Goal: Information Seeking & Learning: Learn about a topic

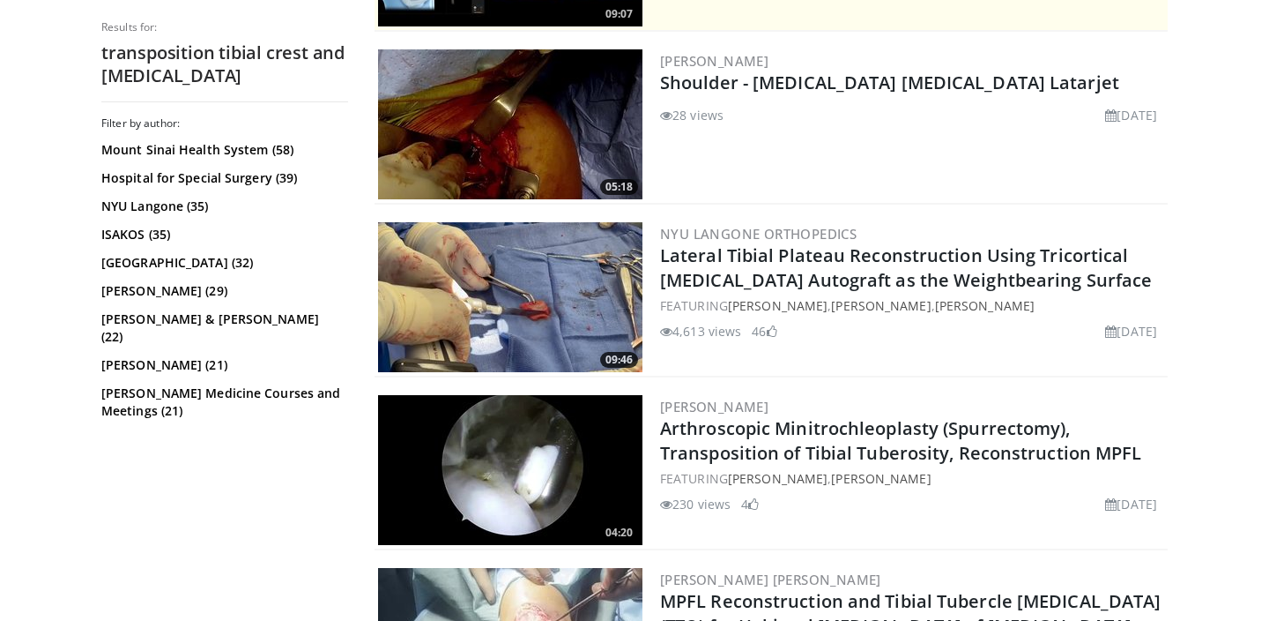
scroll to position [496, 0]
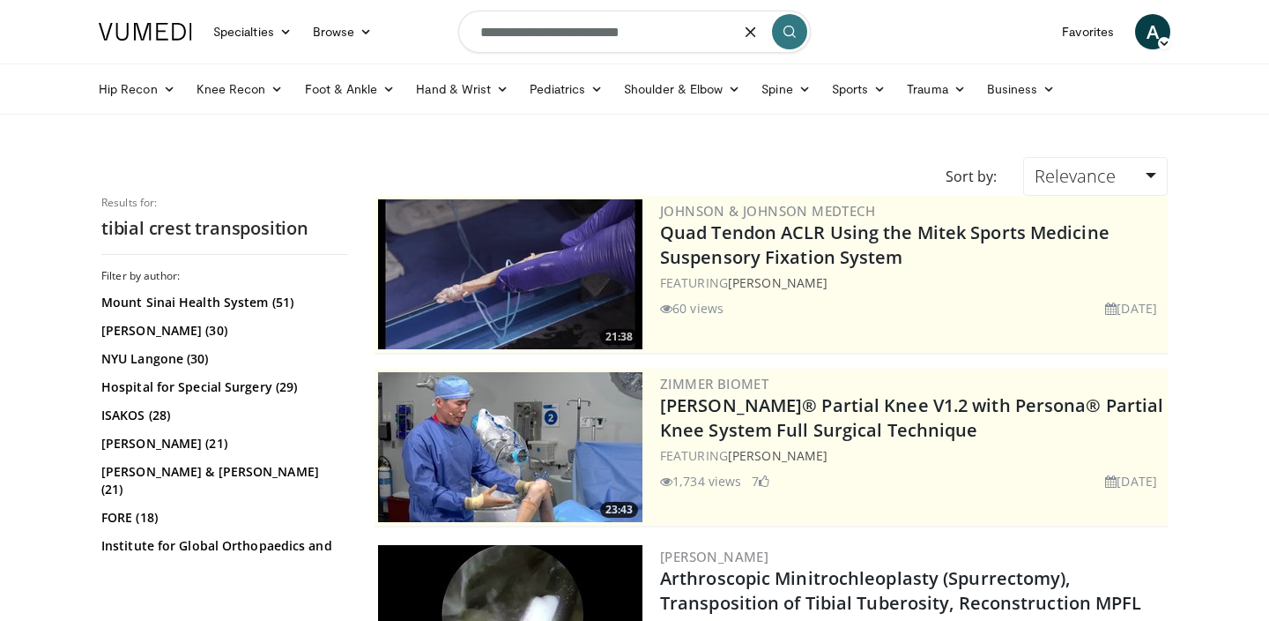
click at [501, 48] on input "**********" at bounding box center [634, 32] width 353 height 42
type input "**********"
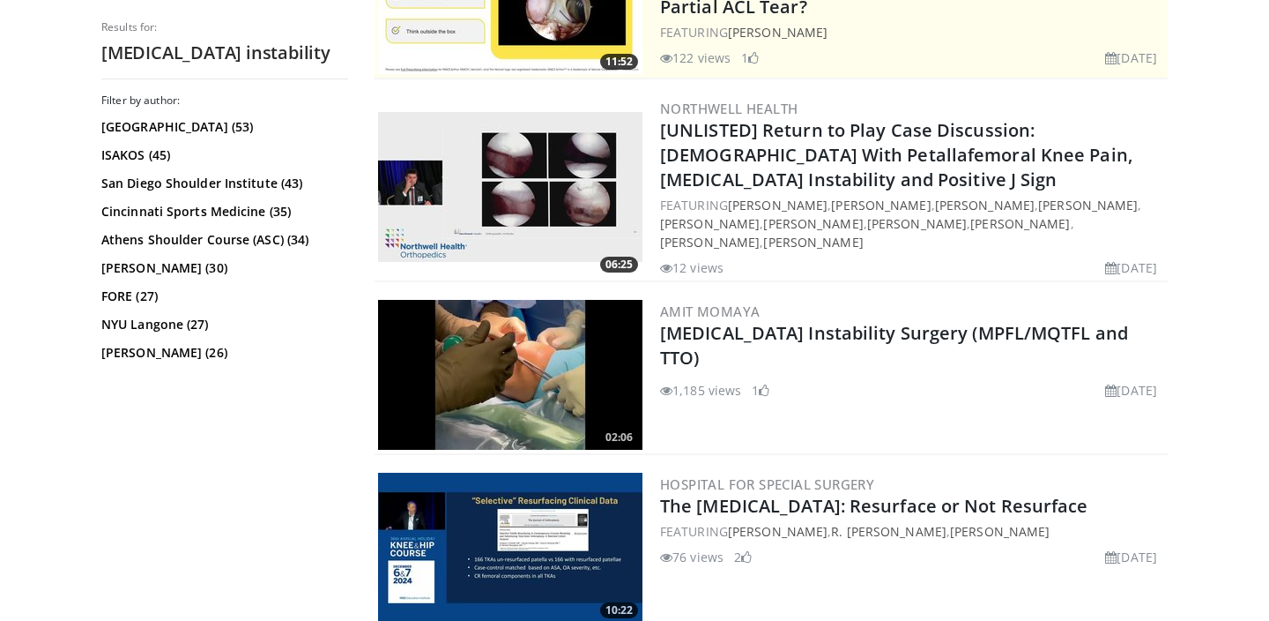
scroll to position [449, 0]
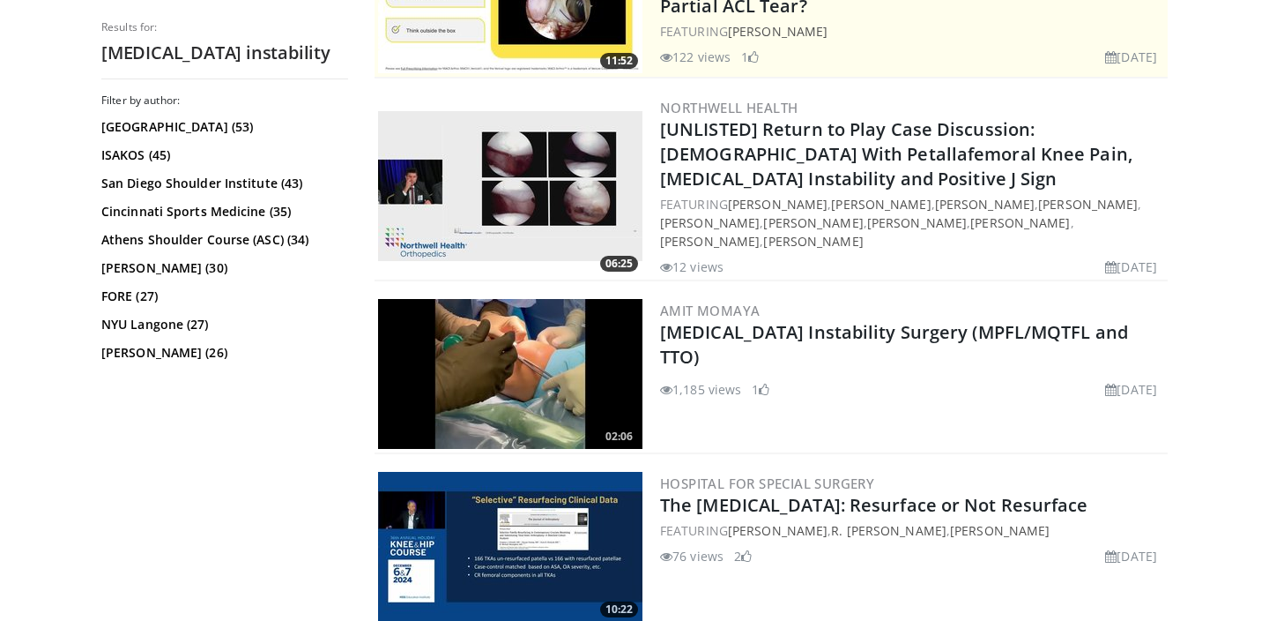
click at [560, 361] on img at bounding box center [510, 374] width 264 height 150
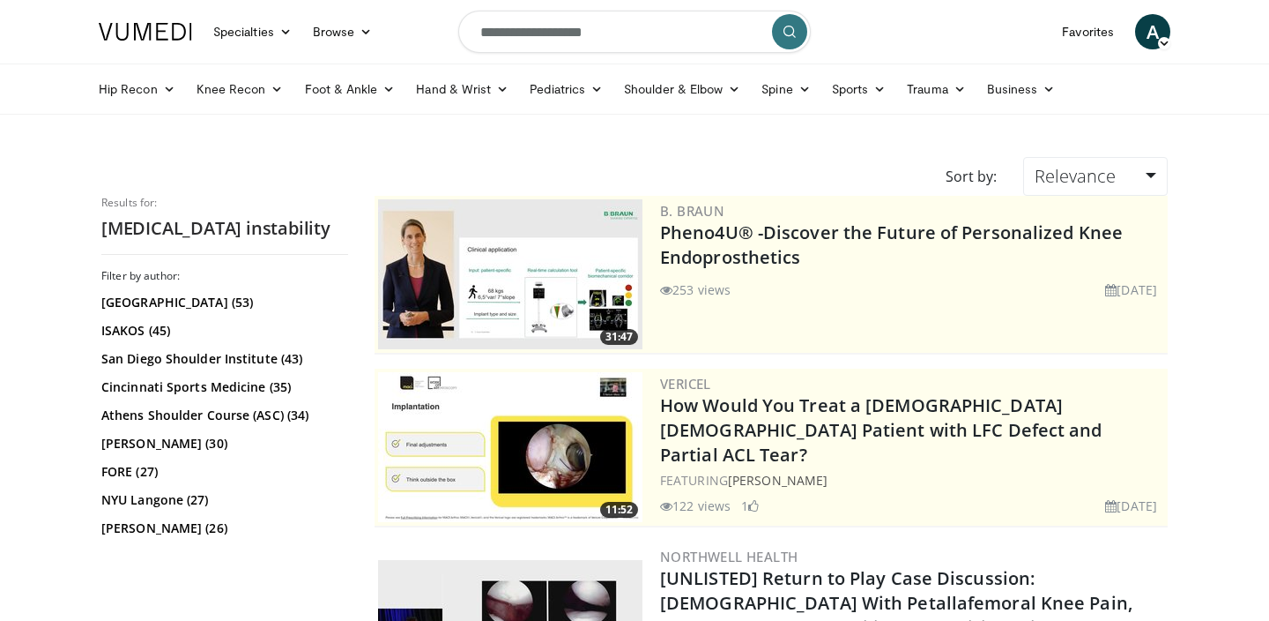
scroll to position [0, 0]
click at [603, 37] on input "**********" at bounding box center [634, 32] width 353 height 42
type input "**********"
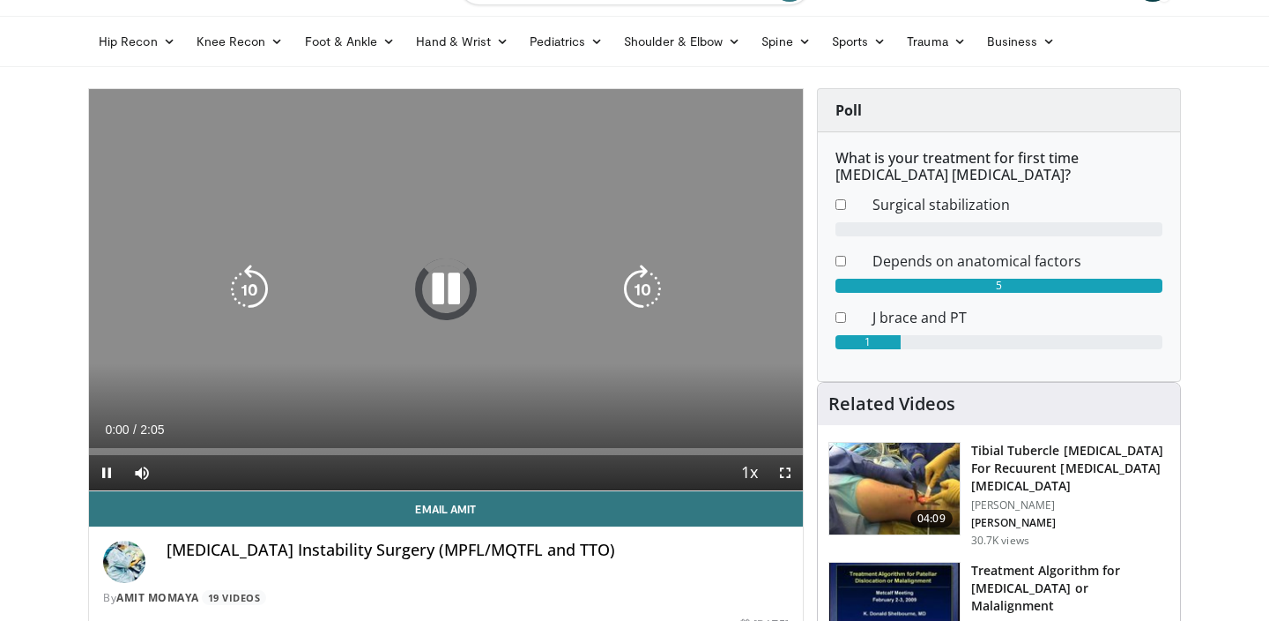
scroll to position [55, 0]
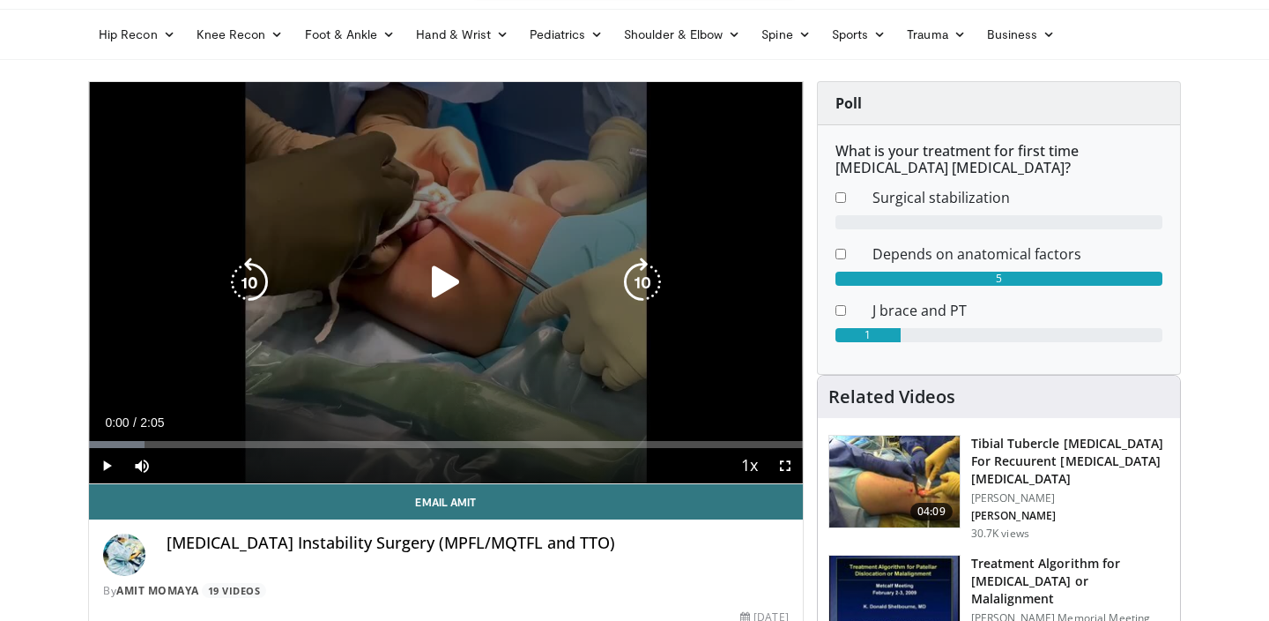
click at [466, 273] on icon "Video Player" at bounding box center [445, 281] width 49 height 49
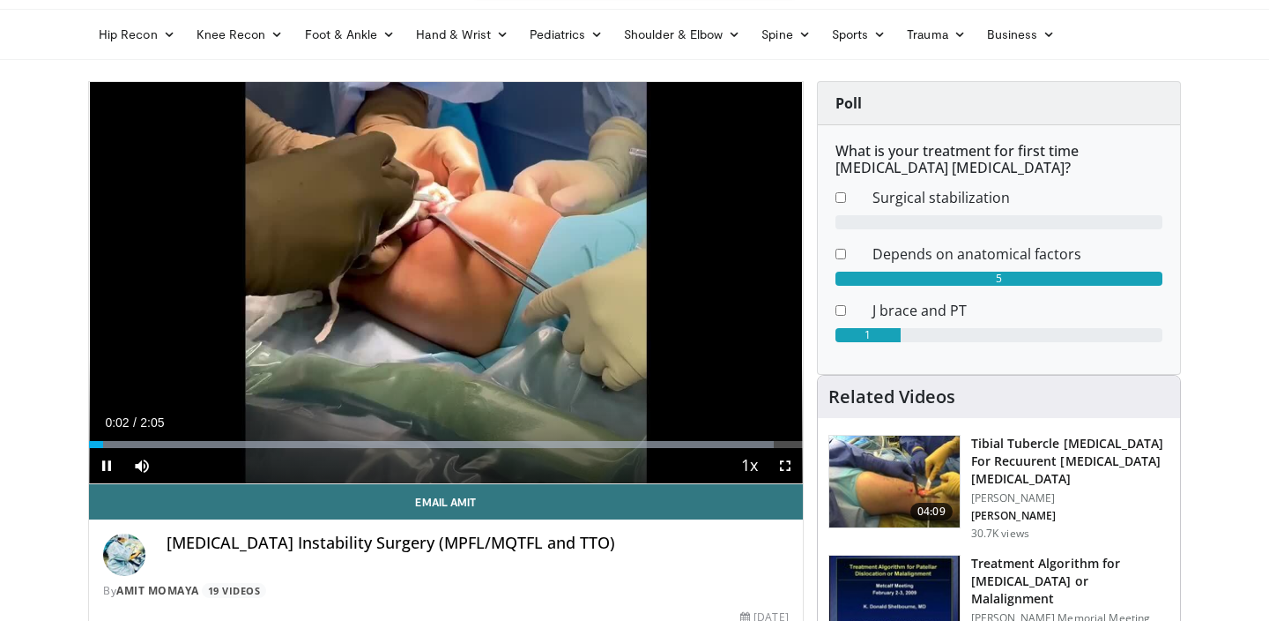
click at [781, 463] on span "Video Player" at bounding box center [785, 465] width 35 height 35
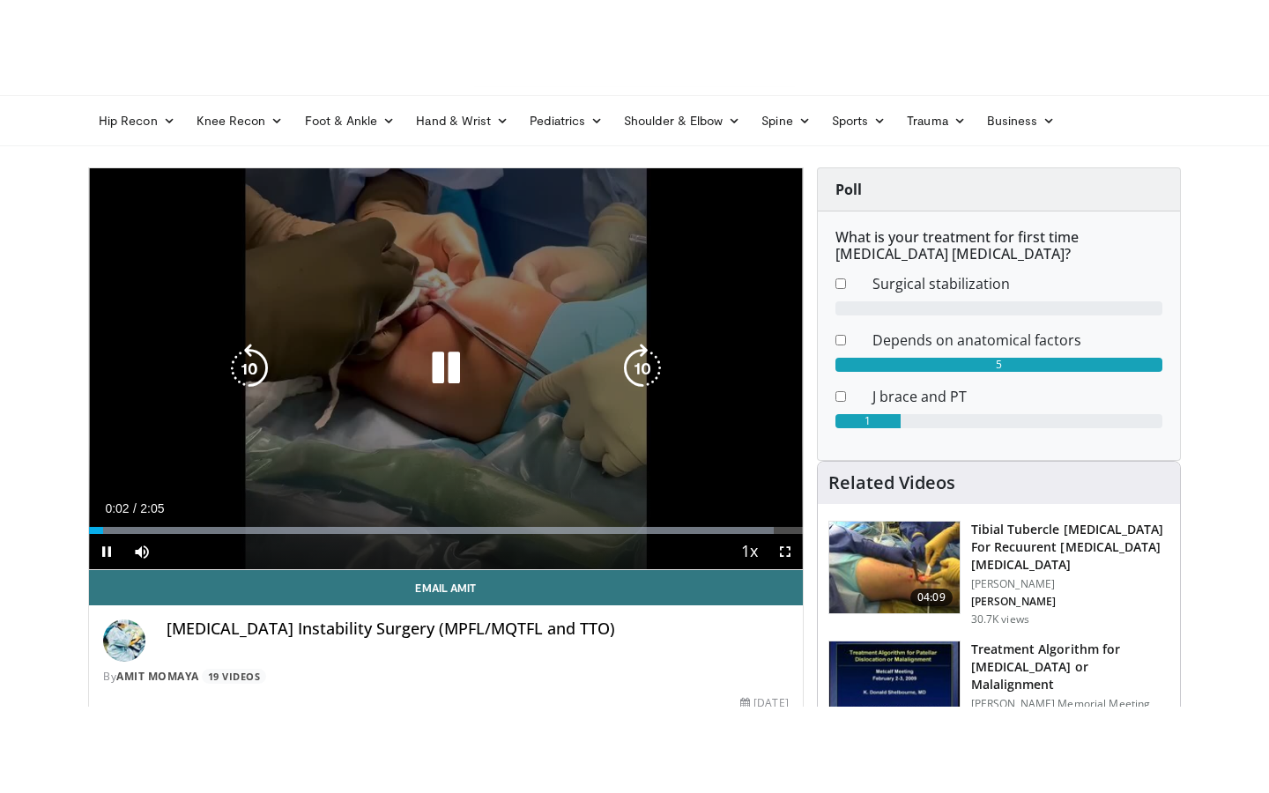
scroll to position [0, 0]
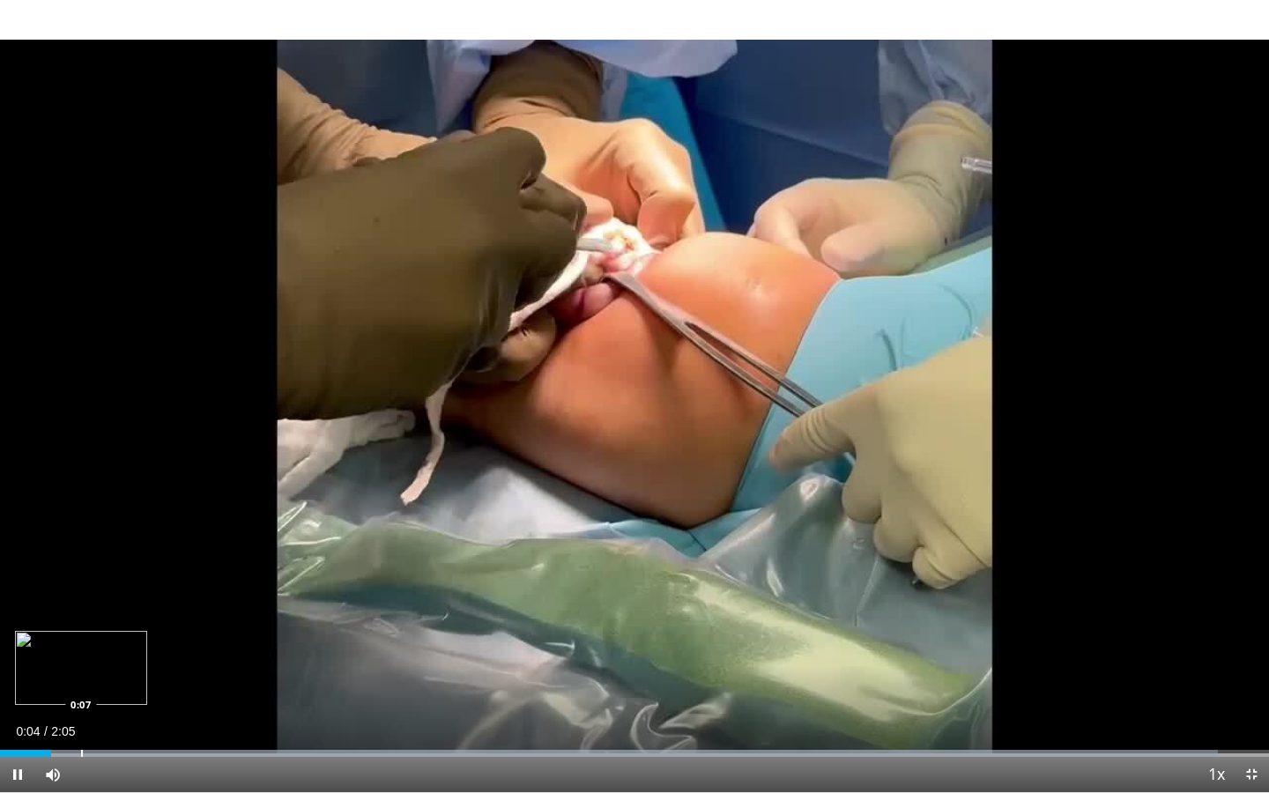
click at [81, 620] on div "Progress Bar" at bounding box center [82, 753] width 2 height 7
click at [132, 620] on div "Progress Bar" at bounding box center [132, 753] width 2 height 7
click at [185, 620] on div "Progress Bar" at bounding box center [185, 753] width 2 height 7
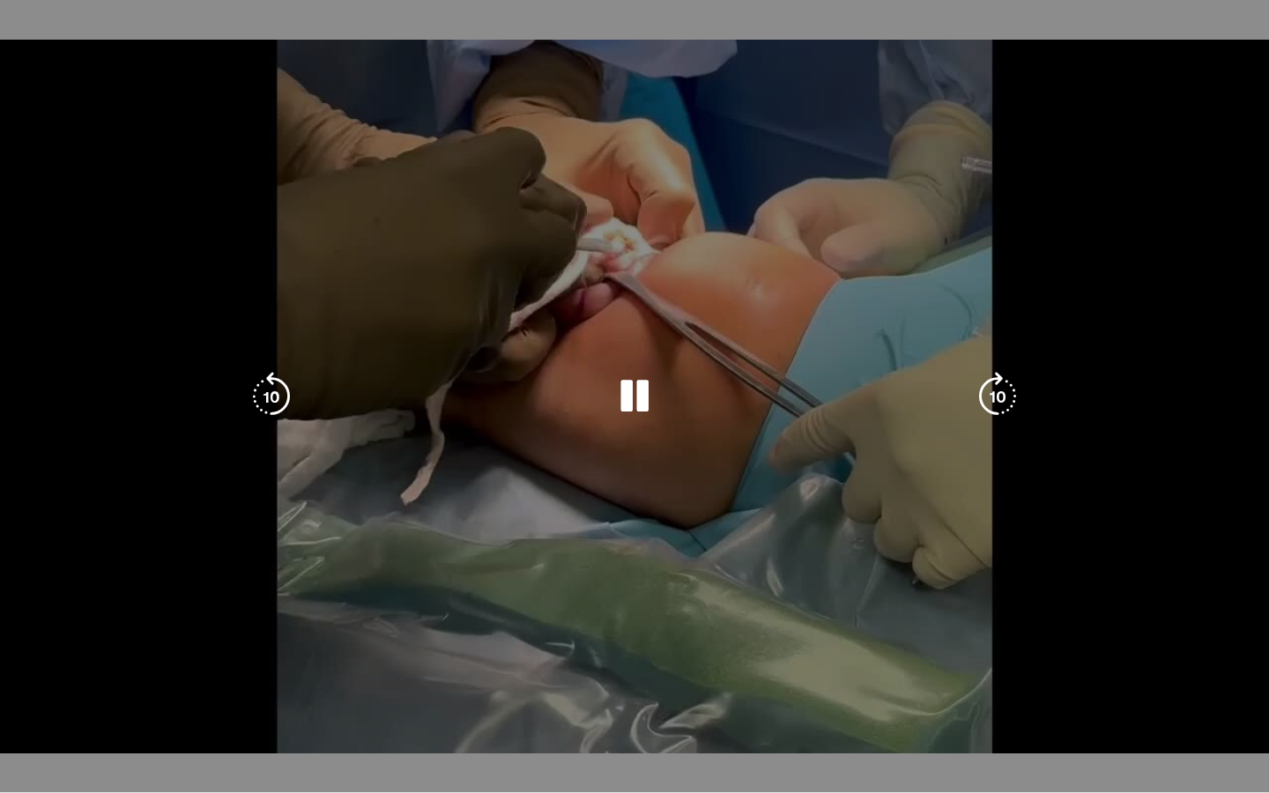
click at [264, 620] on video-js "**********" at bounding box center [634, 396] width 1269 height 793
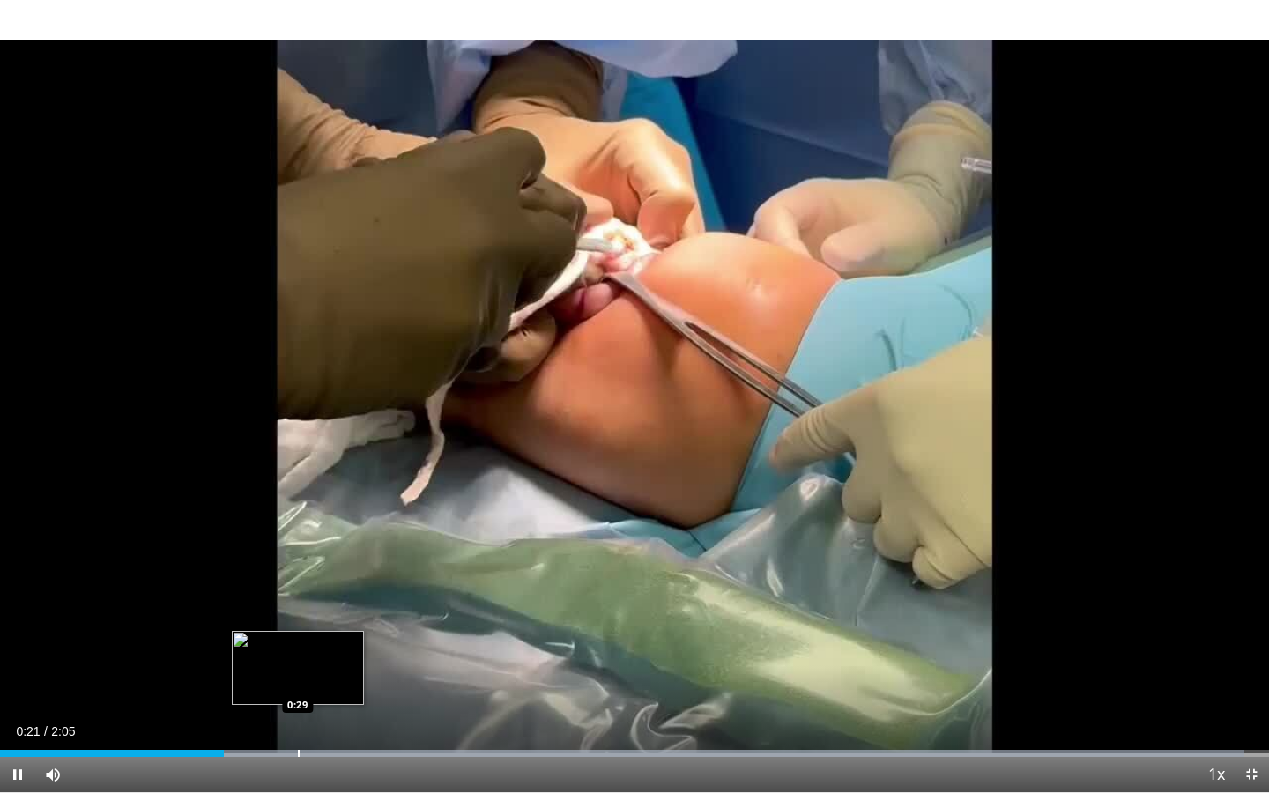
click at [299, 620] on div "Loaded : 98.08% 0:22 0:29" at bounding box center [634, 748] width 1269 height 17
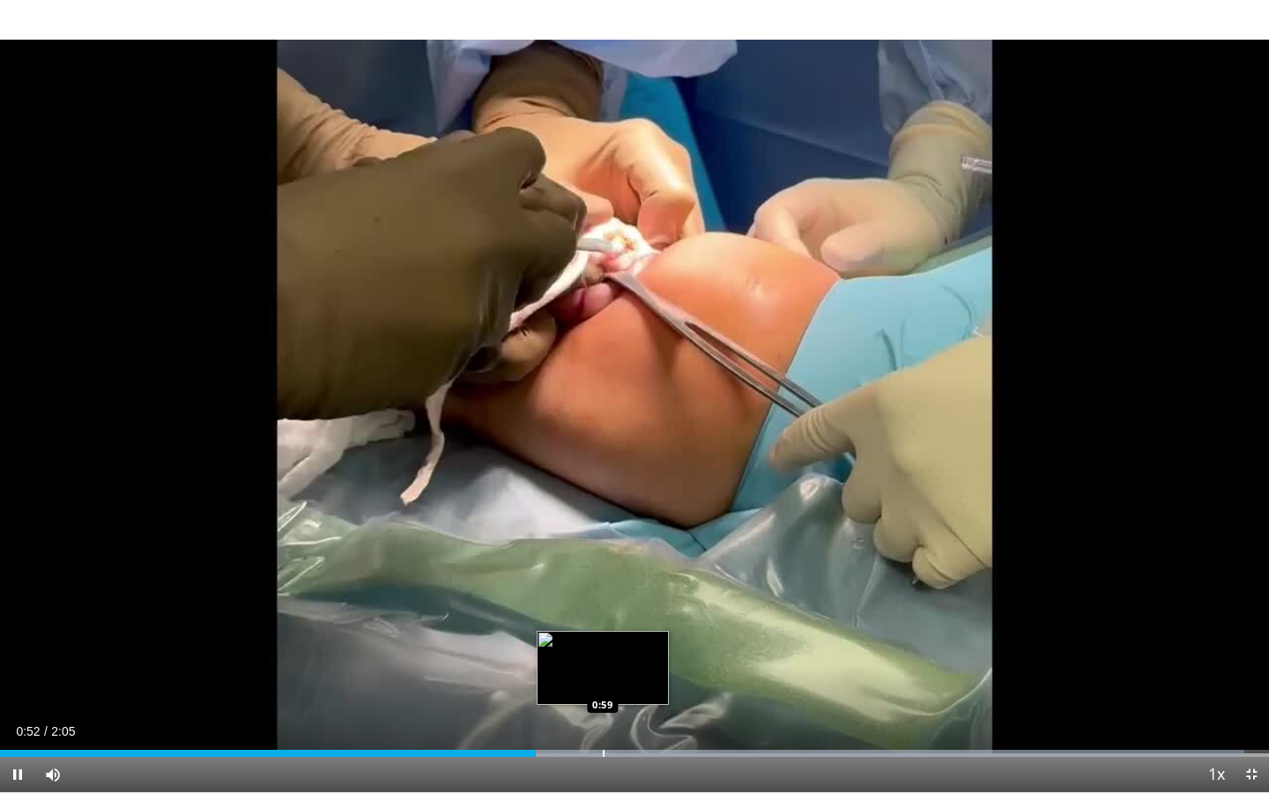
click at [603, 620] on div "Loaded : 98.08% 0:52 0:59" at bounding box center [634, 748] width 1269 height 17
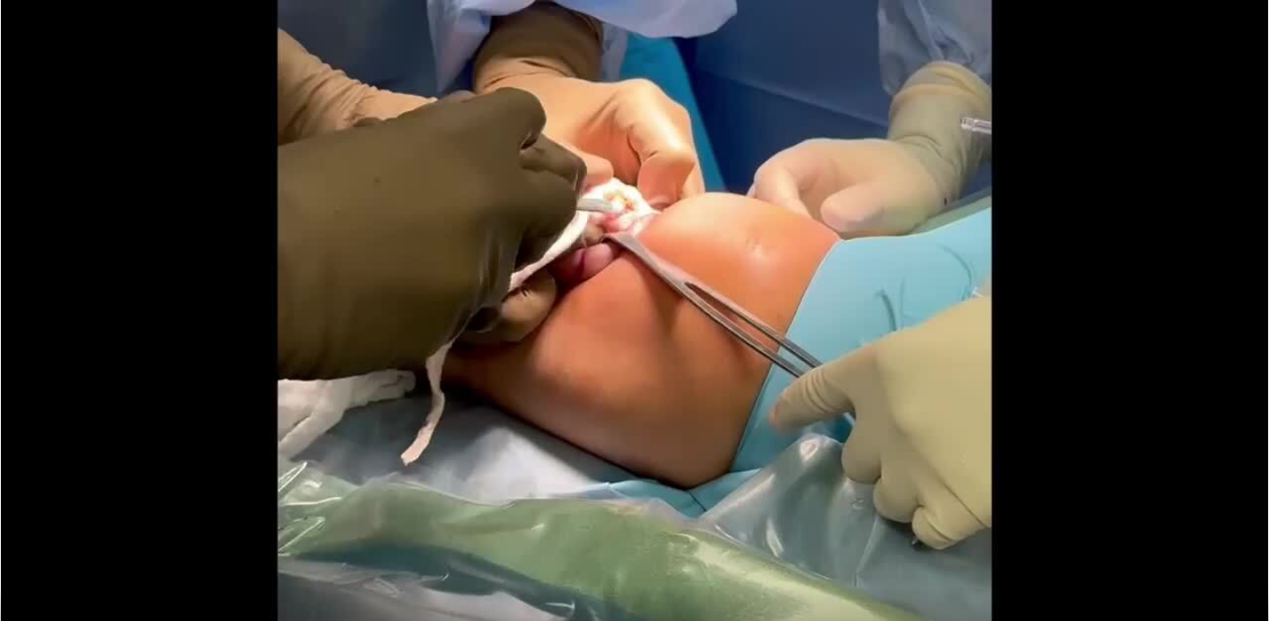
scroll to position [505, 0]
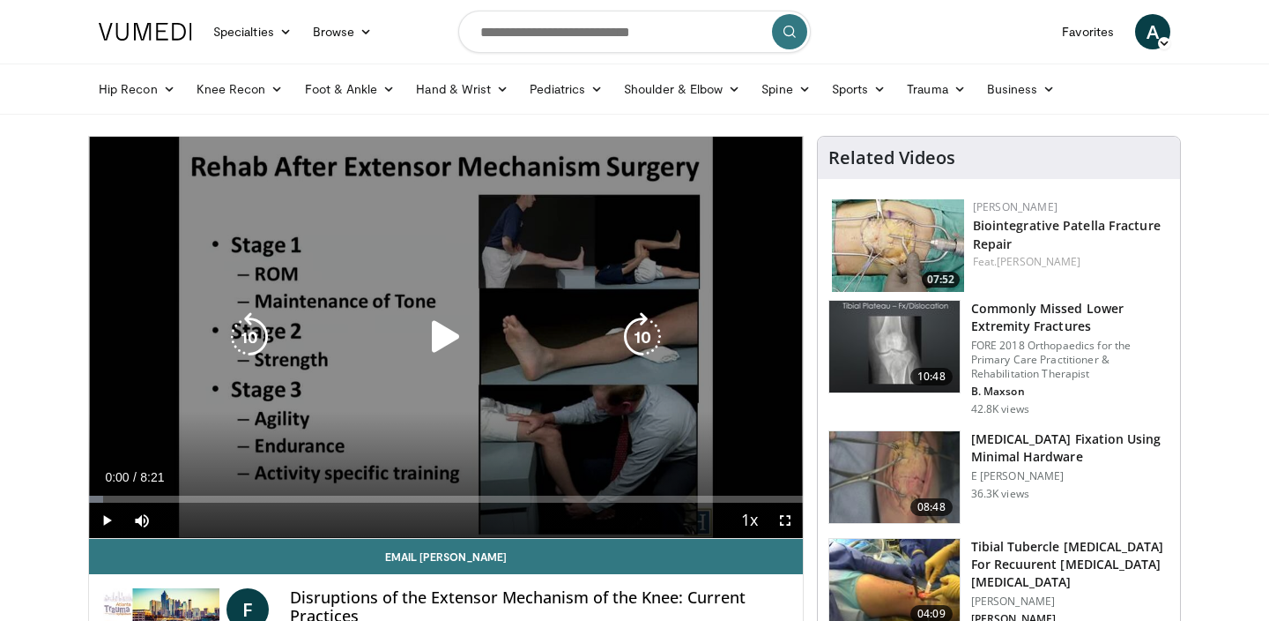
click at [471, 344] on div "Video Player" at bounding box center [446, 336] width 428 height 35
click at [448, 337] on icon "Video Player" at bounding box center [445, 336] width 49 height 49
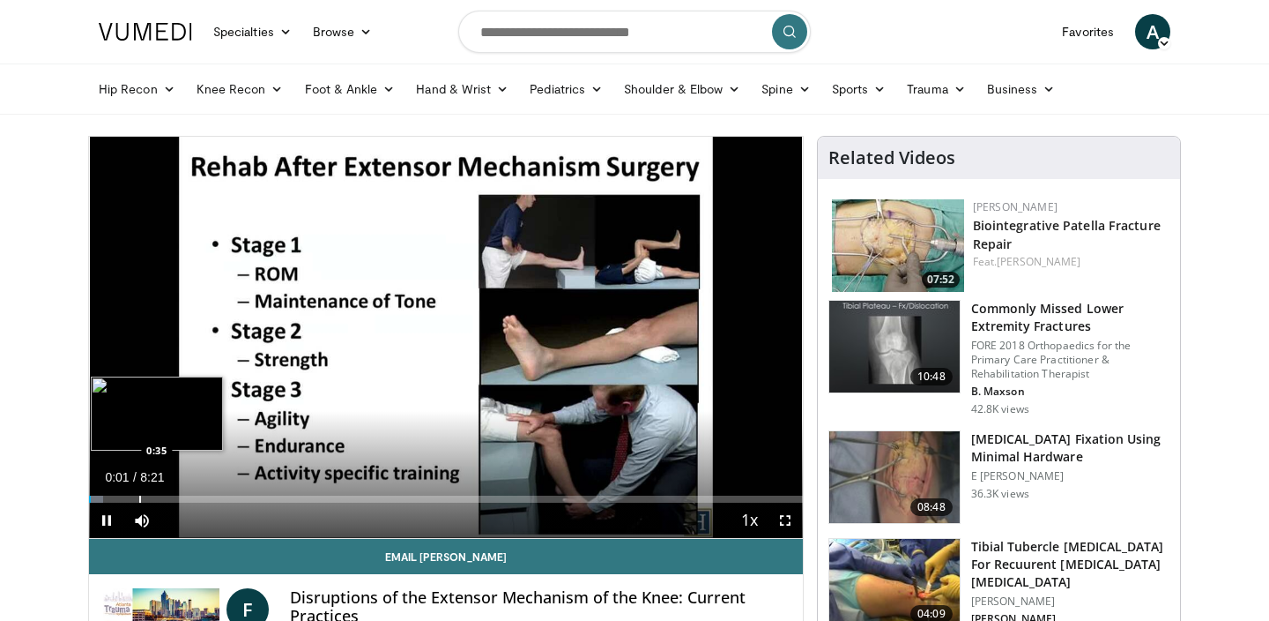
click at [141, 496] on div "Progress Bar" at bounding box center [140, 498] width 2 height 7
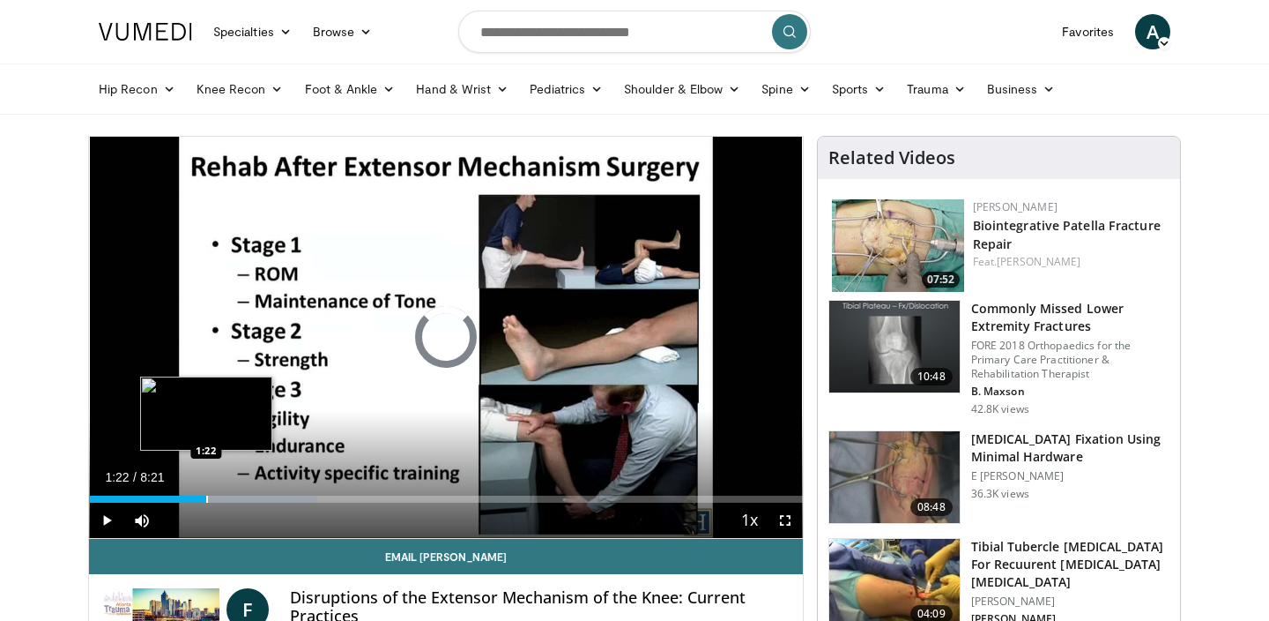
click at [206, 489] on div "Loaded : 31.96% 1:22 1:22" at bounding box center [446, 494] width 714 height 17
click at [242, 489] on div "Loaded : 33.96% 1:22 1:40" at bounding box center [446, 494] width 714 height 17
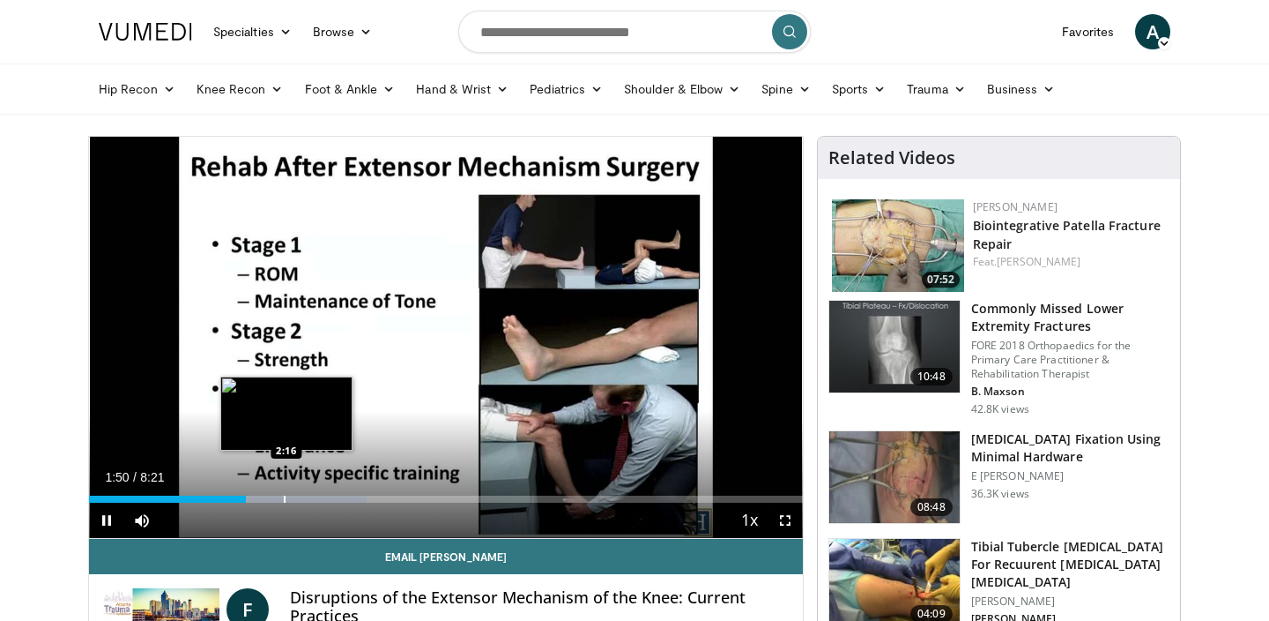
click at [286, 495] on div "Progress Bar" at bounding box center [285, 498] width 2 height 7
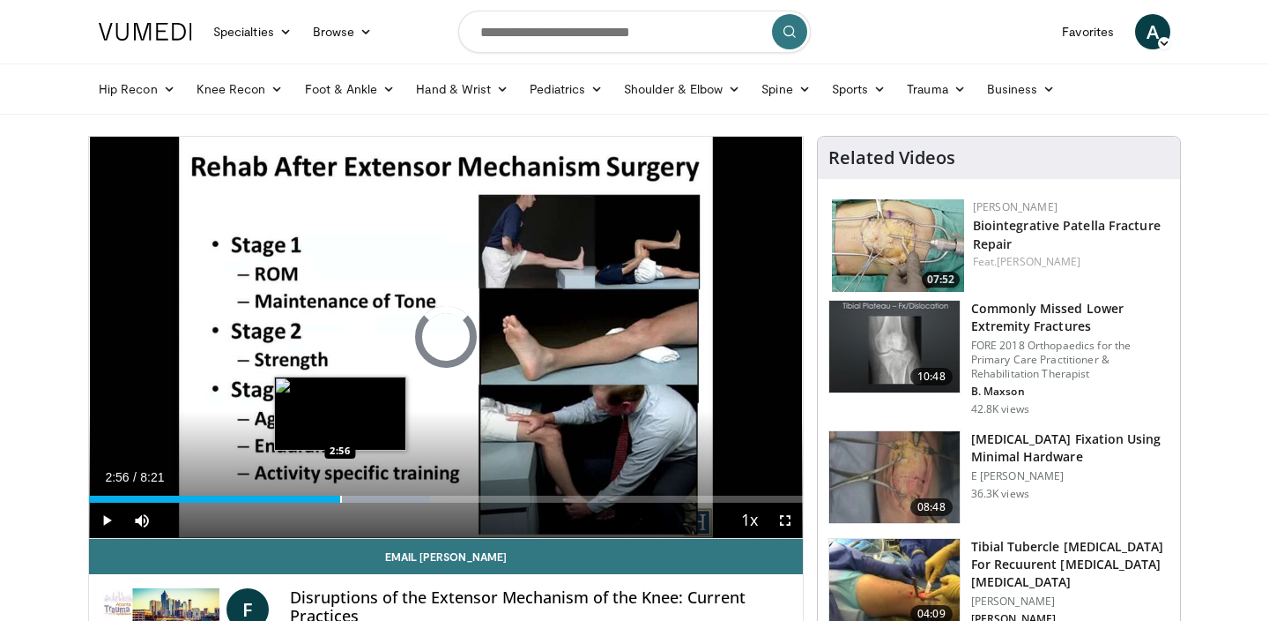
click at [340, 496] on div "Progress Bar" at bounding box center [341, 498] width 2 height 7
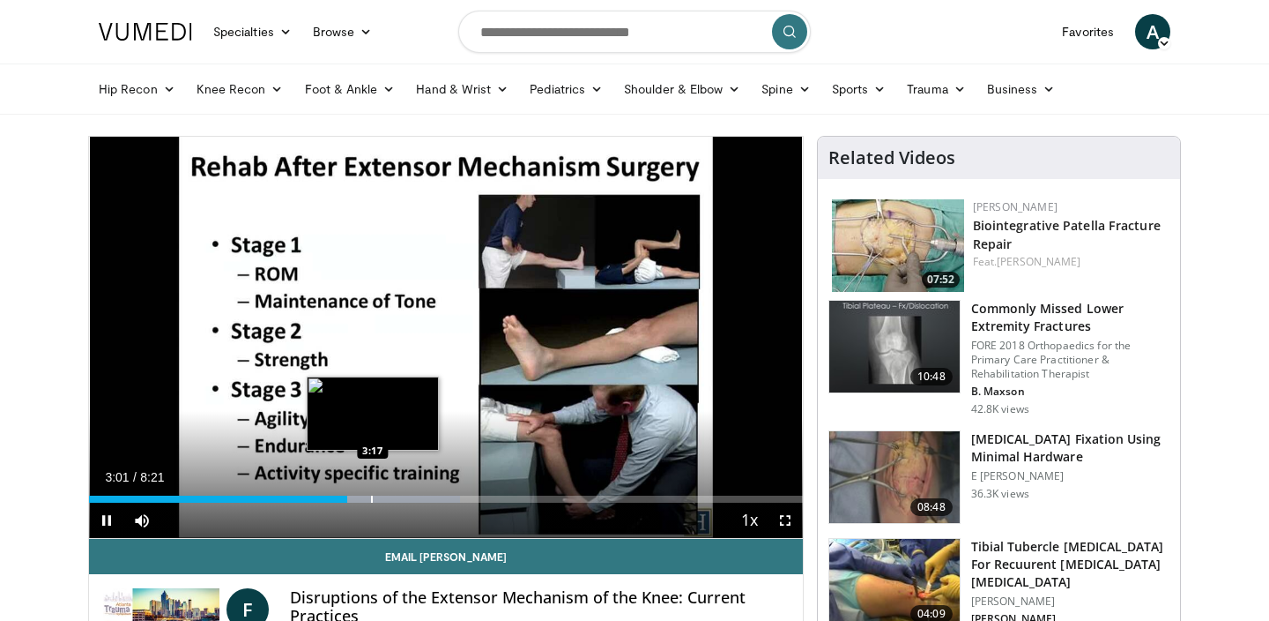
click at [373, 495] on div "Progress Bar" at bounding box center [372, 498] width 2 height 7
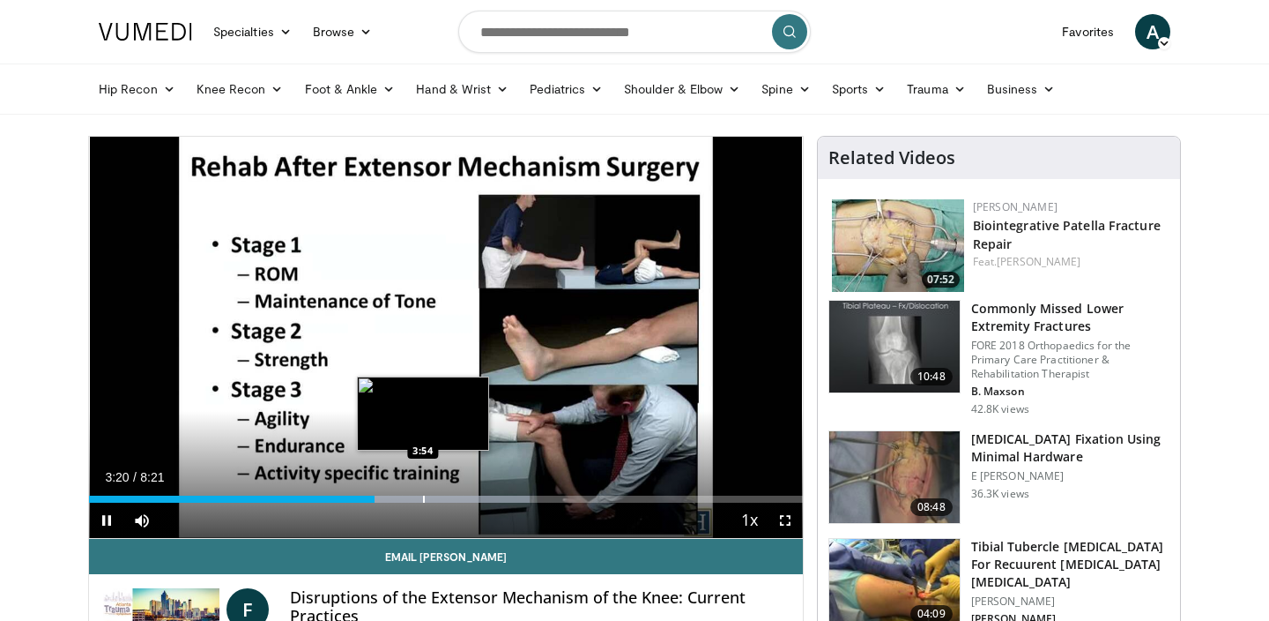
click at [424, 497] on div "Progress Bar" at bounding box center [424, 498] width 2 height 7
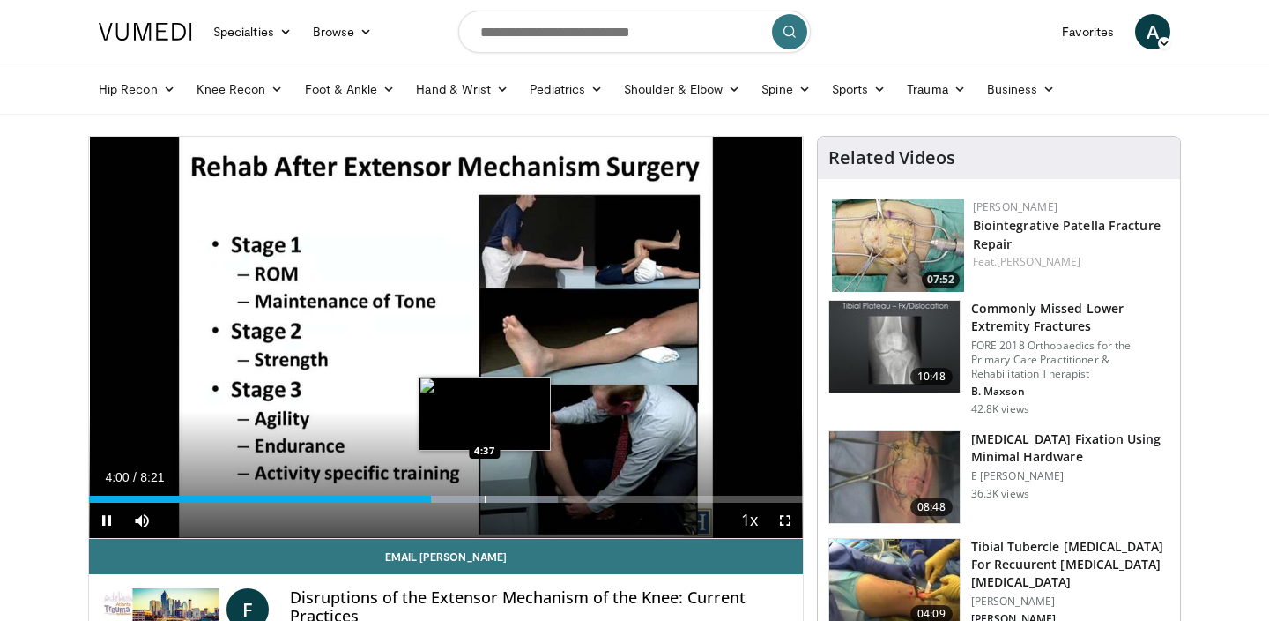
click at [485, 500] on div "Progress Bar" at bounding box center [486, 498] width 2 height 7
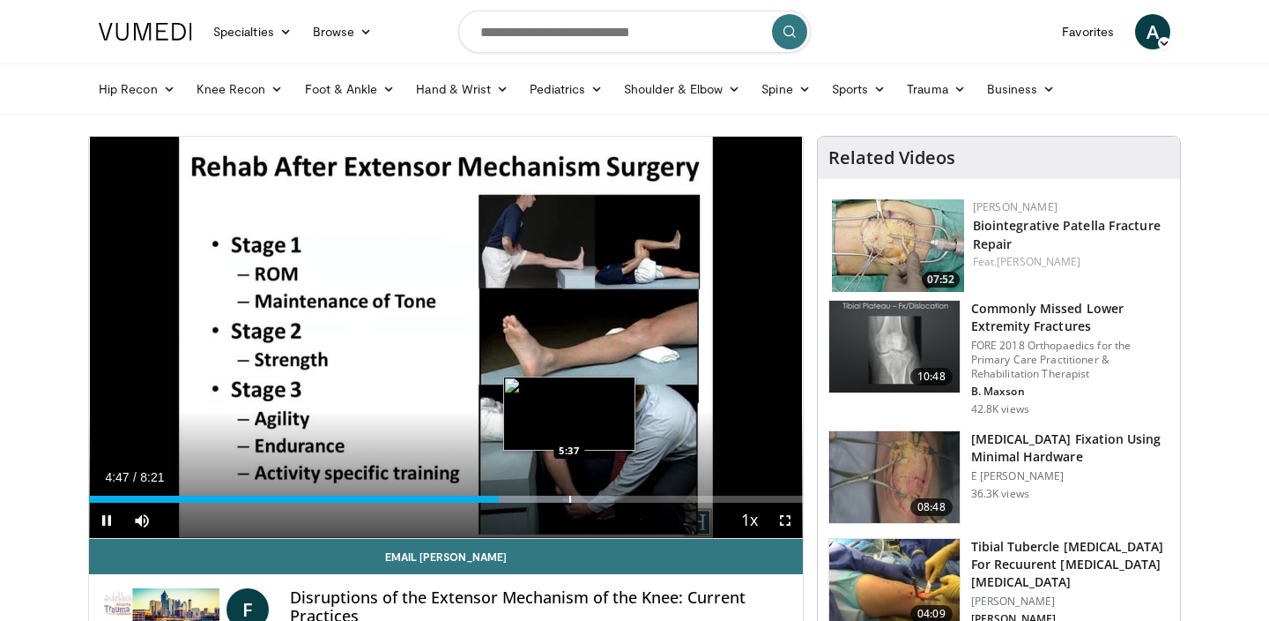
click at [573, 493] on div "Loaded : 73.67% 4:47 5:37" at bounding box center [446, 494] width 714 height 17
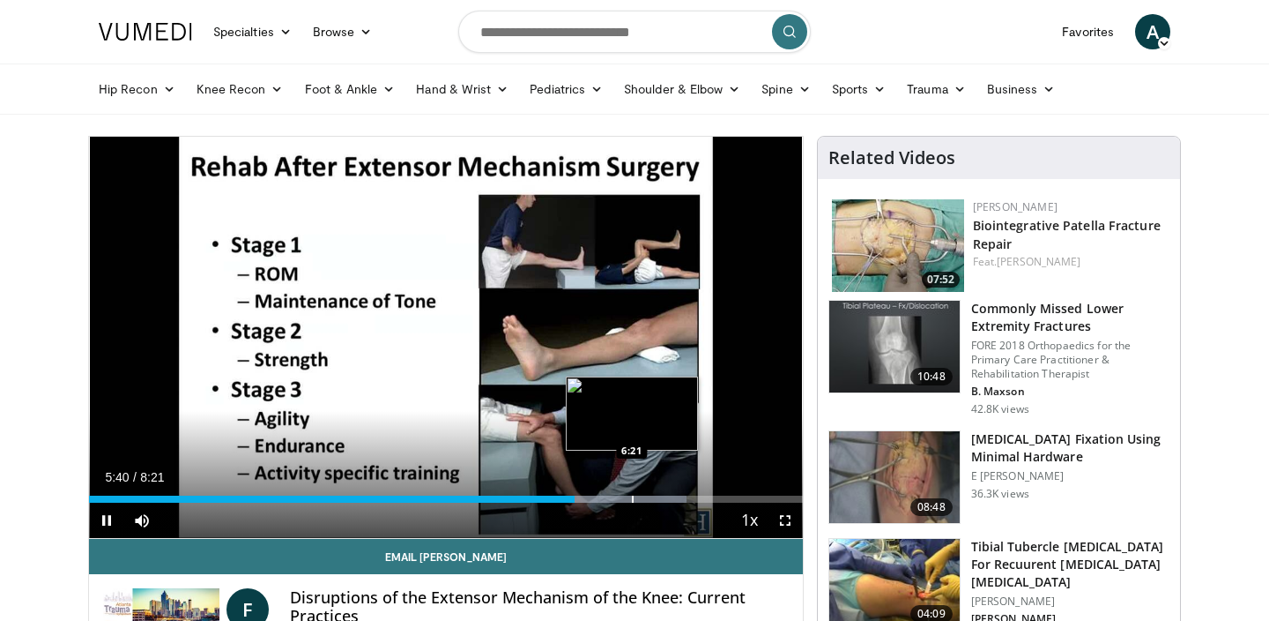
click at [632, 495] on div "Progress Bar" at bounding box center [633, 498] width 2 height 7
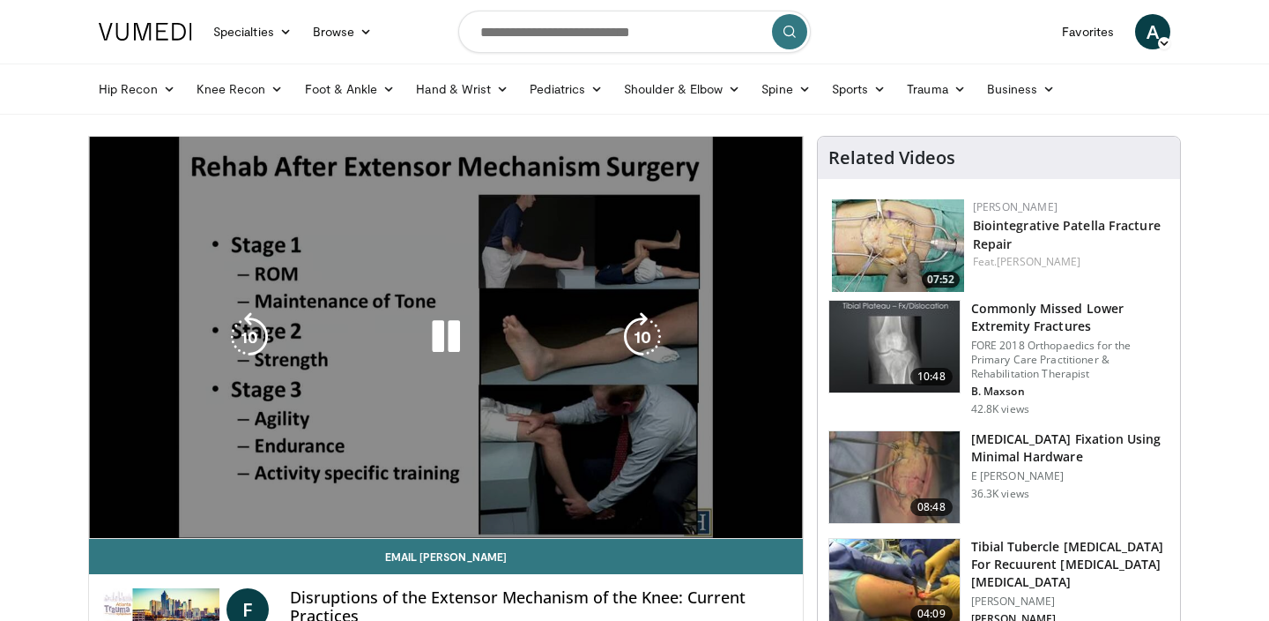
click at [655, 537] on div "10 seconds Tap to unmute" at bounding box center [446, 337] width 714 height 401
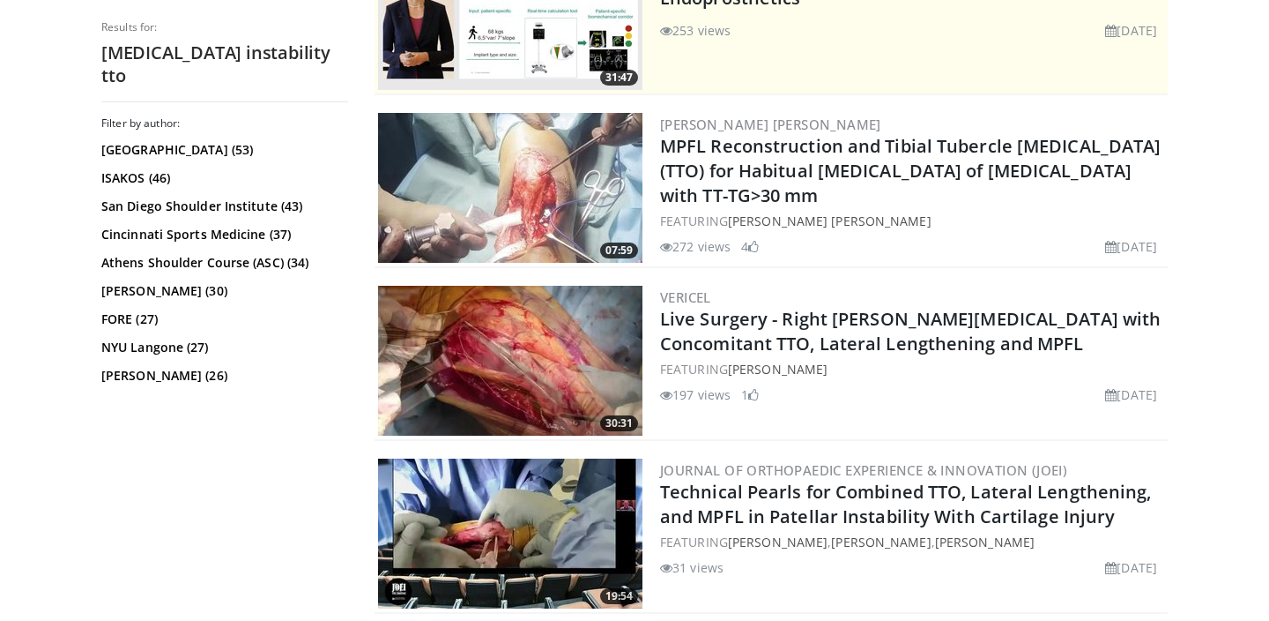
scroll to position [435, 0]
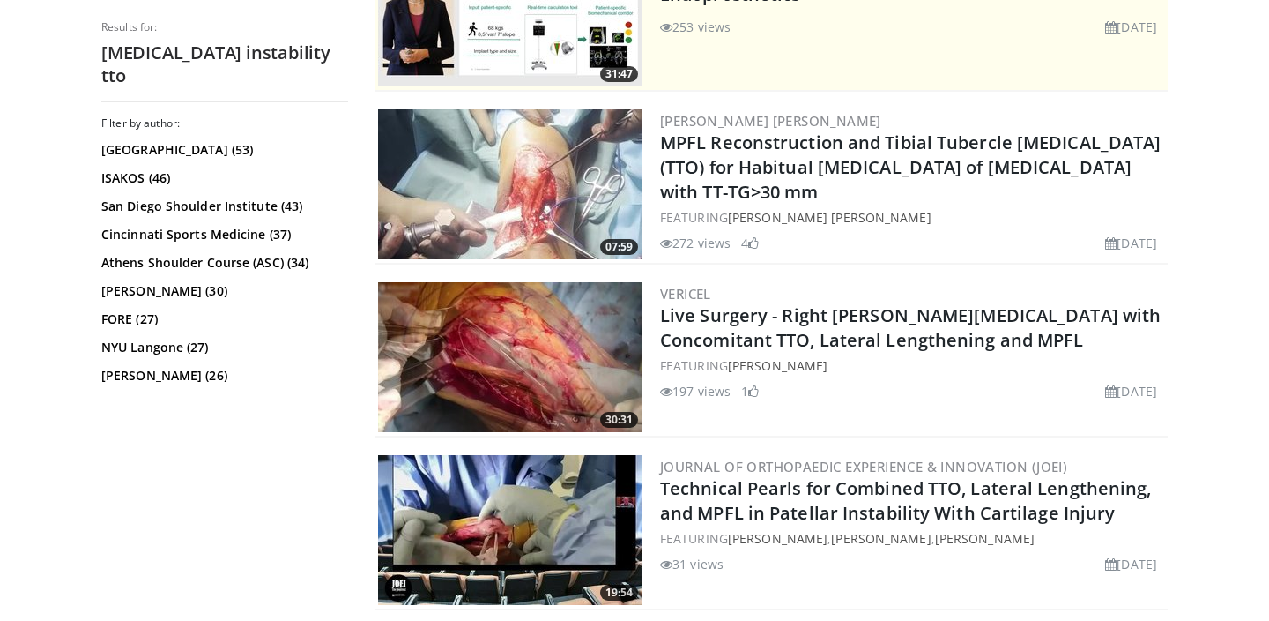
click at [487, 233] on img at bounding box center [510, 184] width 264 height 150
click at [573, 369] on img at bounding box center [510, 357] width 264 height 150
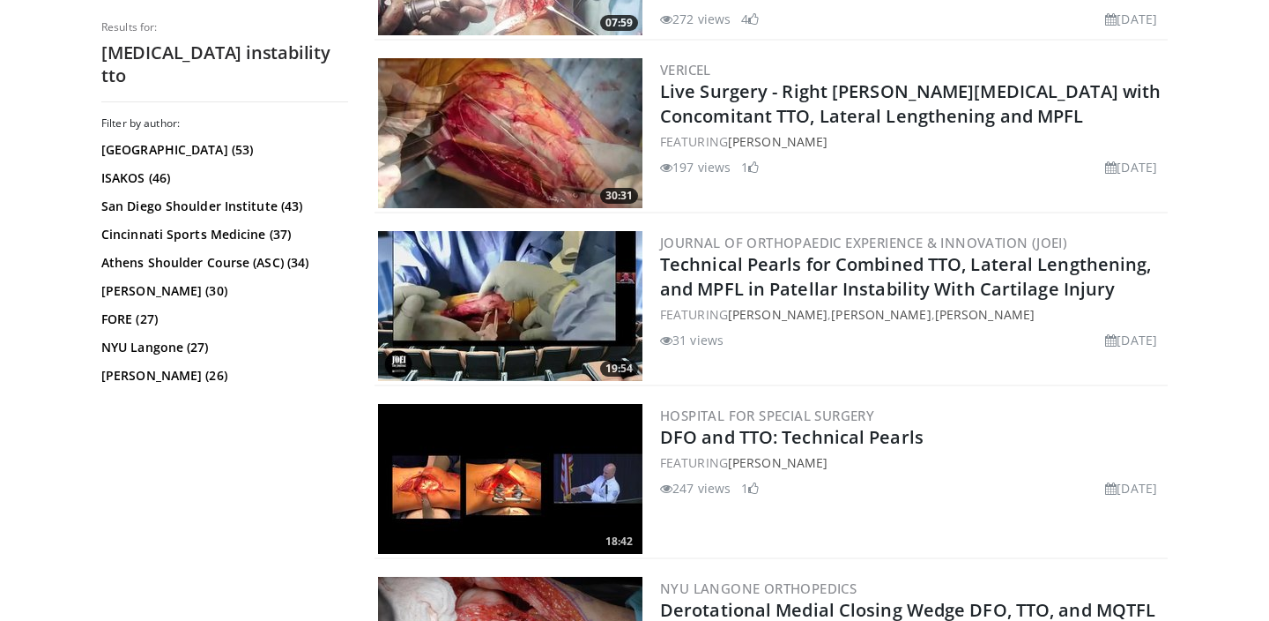
scroll to position [660, 0]
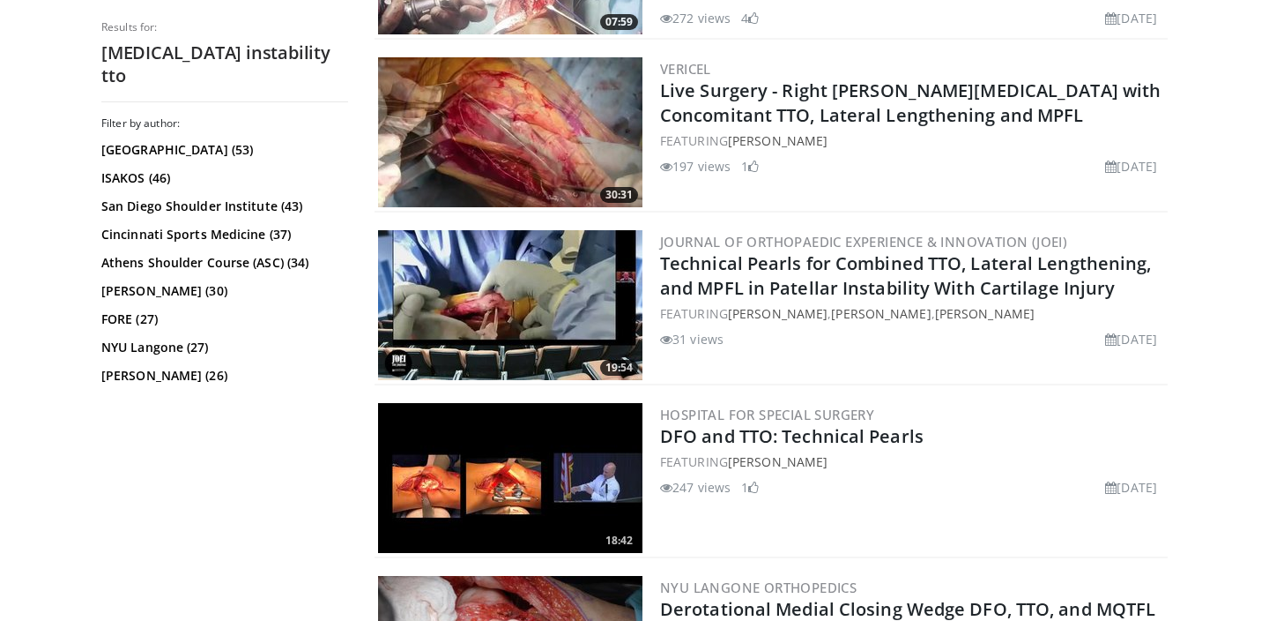
click at [494, 268] on img at bounding box center [510, 305] width 264 height 150
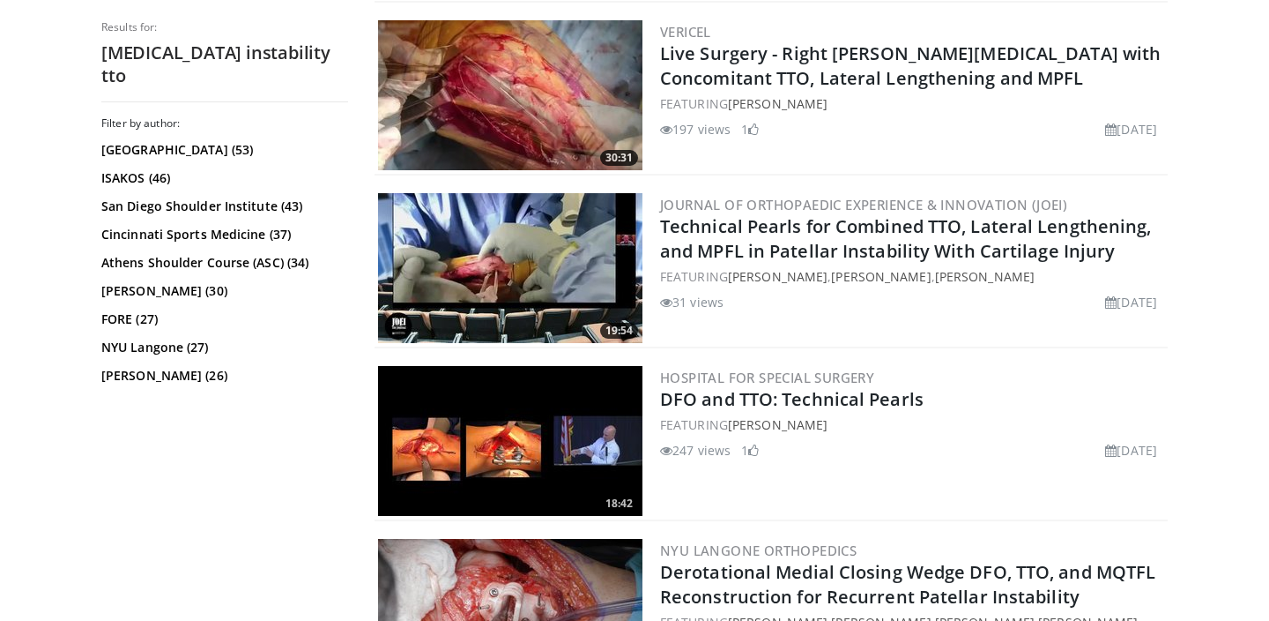
scroll to position [698, 0]
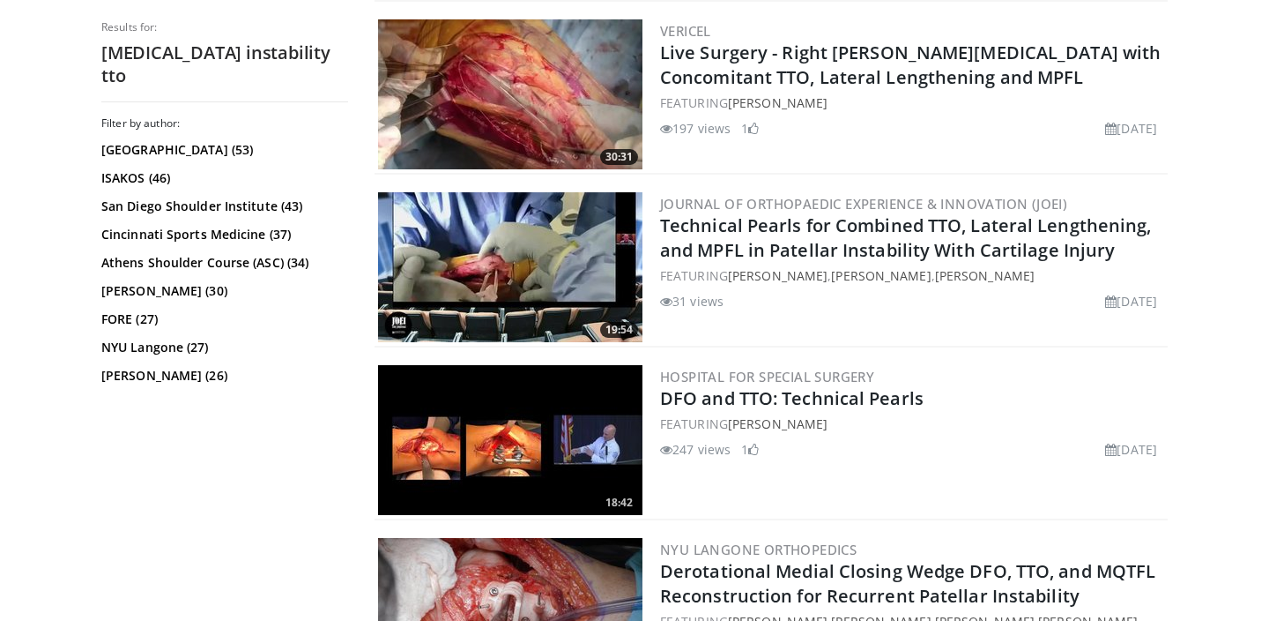
click at [487, 421] on img at bounding box center [510, 440] width 264 height 150
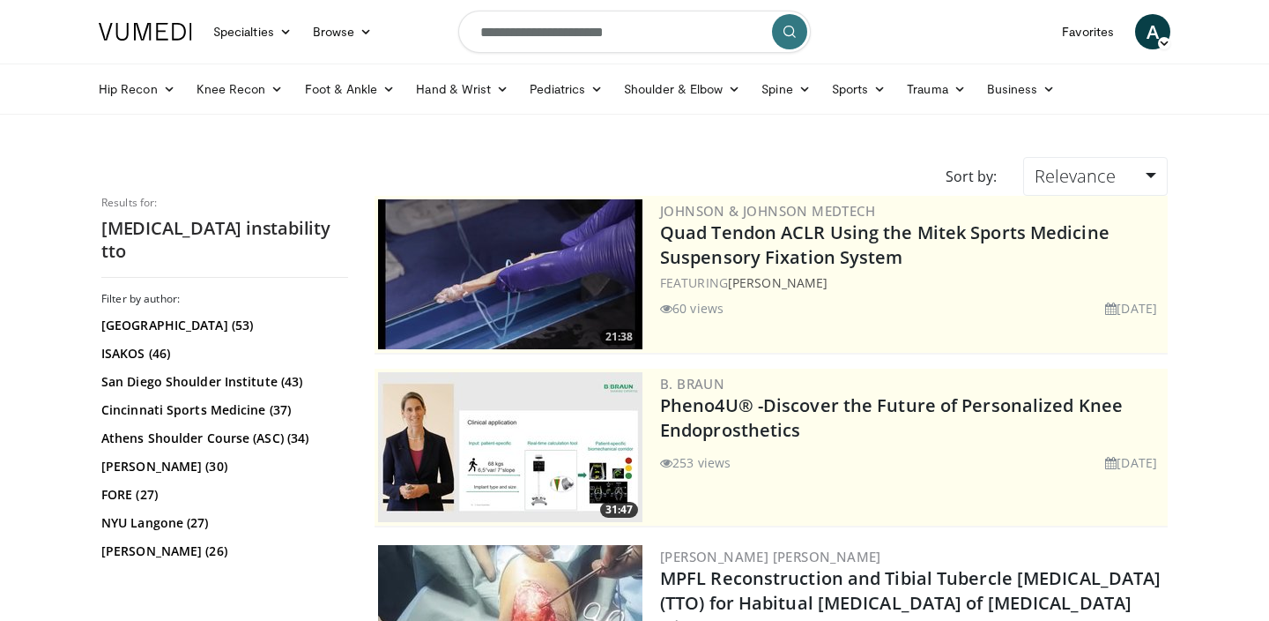
scroll to position [0, 0]
click at [554, 32] on input "**********" at bounding box center [634, 32] width 353 height 42
drag, startPoint x: 554, startPoint y: 32, endPoint x: 494, endPoint y: 33, distance: 60.0
click at [494, 33] on input "**********" at bounding box center [634, 32] width 353 height 42
type input "***"
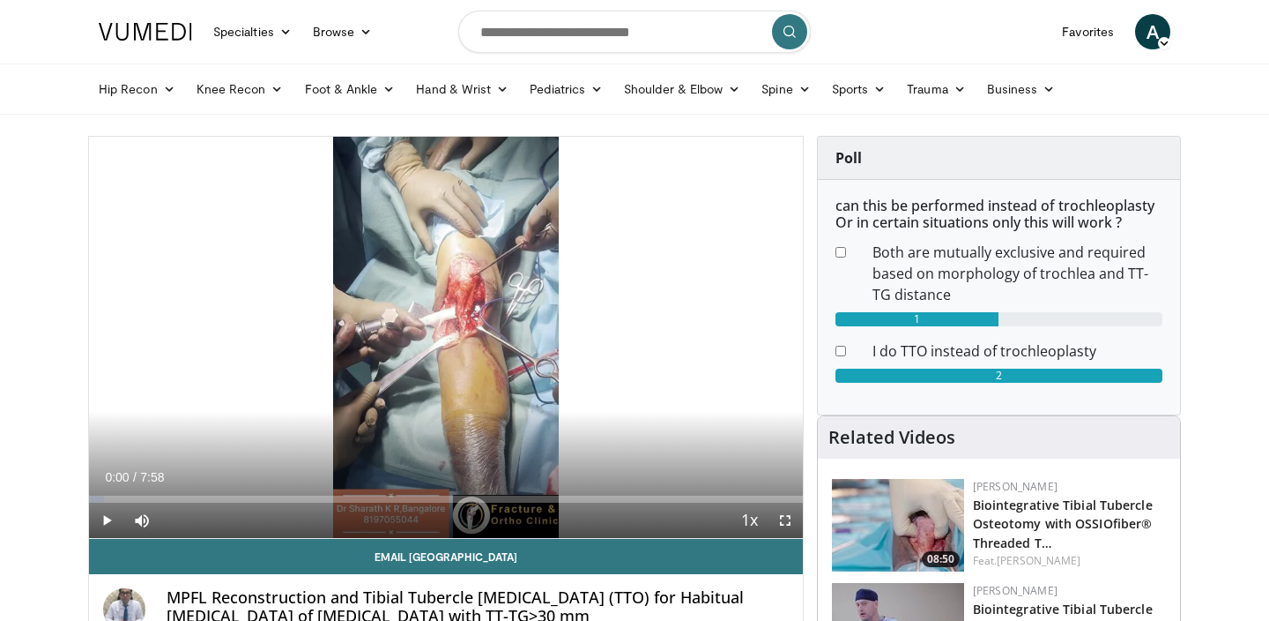
click at [790, 513] on span "Video Player" at bounding box center [785, 519] width 35 height 35
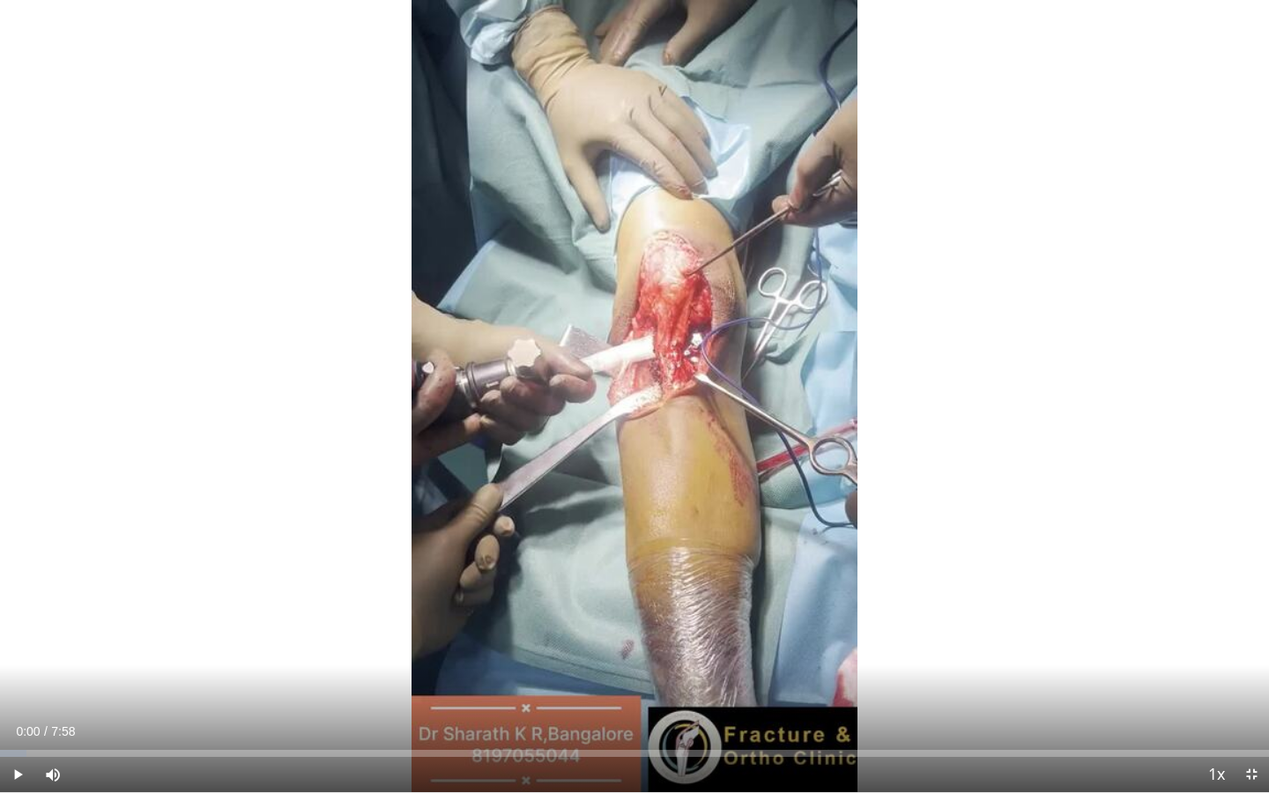
click at [19, 620] on span "Video Player" at bounding box center [17, 774] width 35 height 35
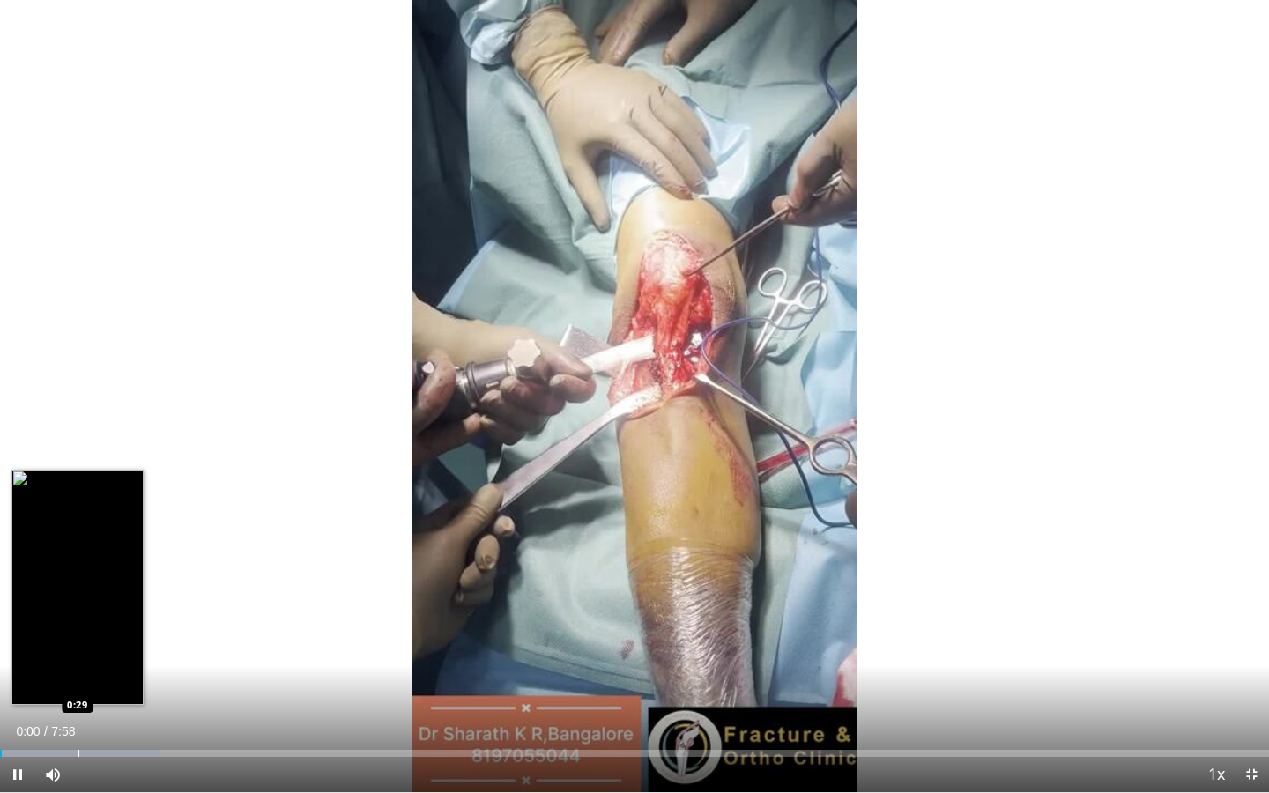
click at [78, 620] on div "Loaded : 12.54% 0:00 0:29" at bounding box center [634, 748] width 1269 height 17
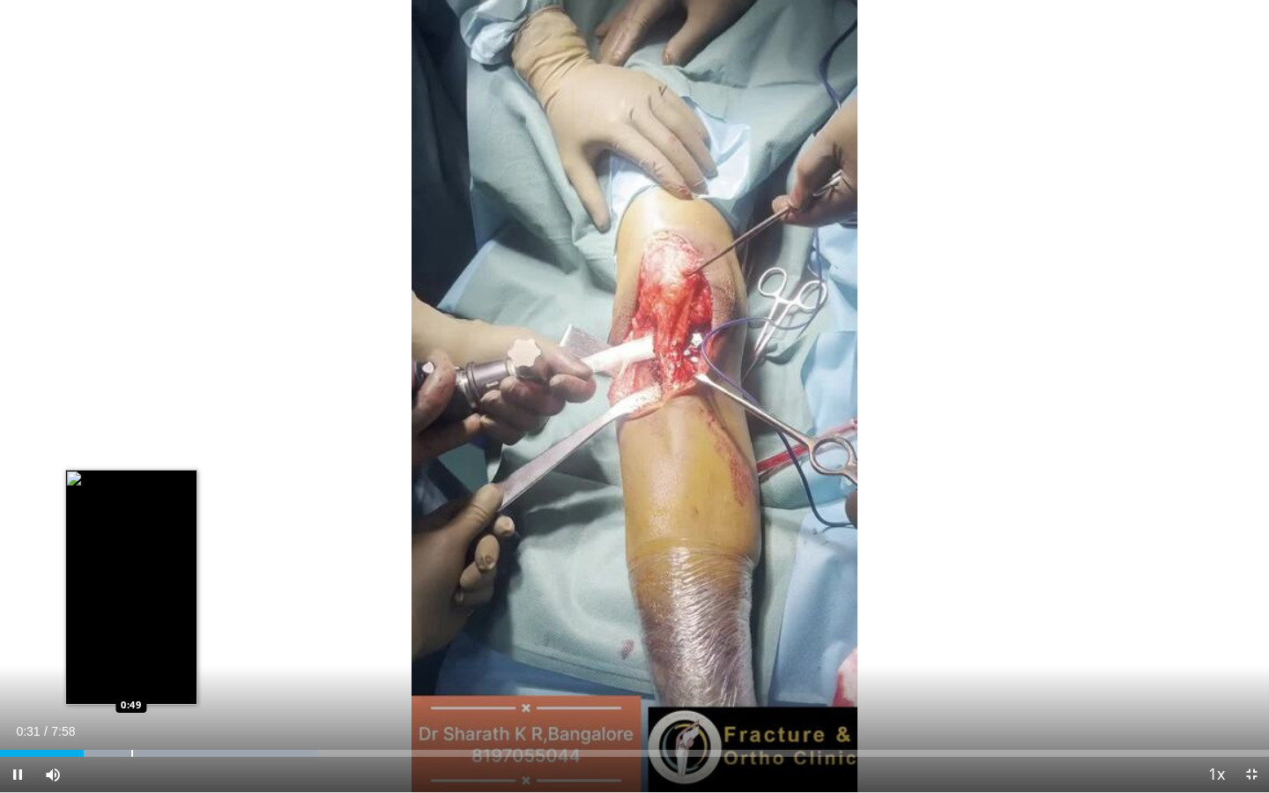
click at [136, 620] on div "Loaded : 25.09% 0:31 0:49" at bounding box center [634, 748] width 1269 height 17
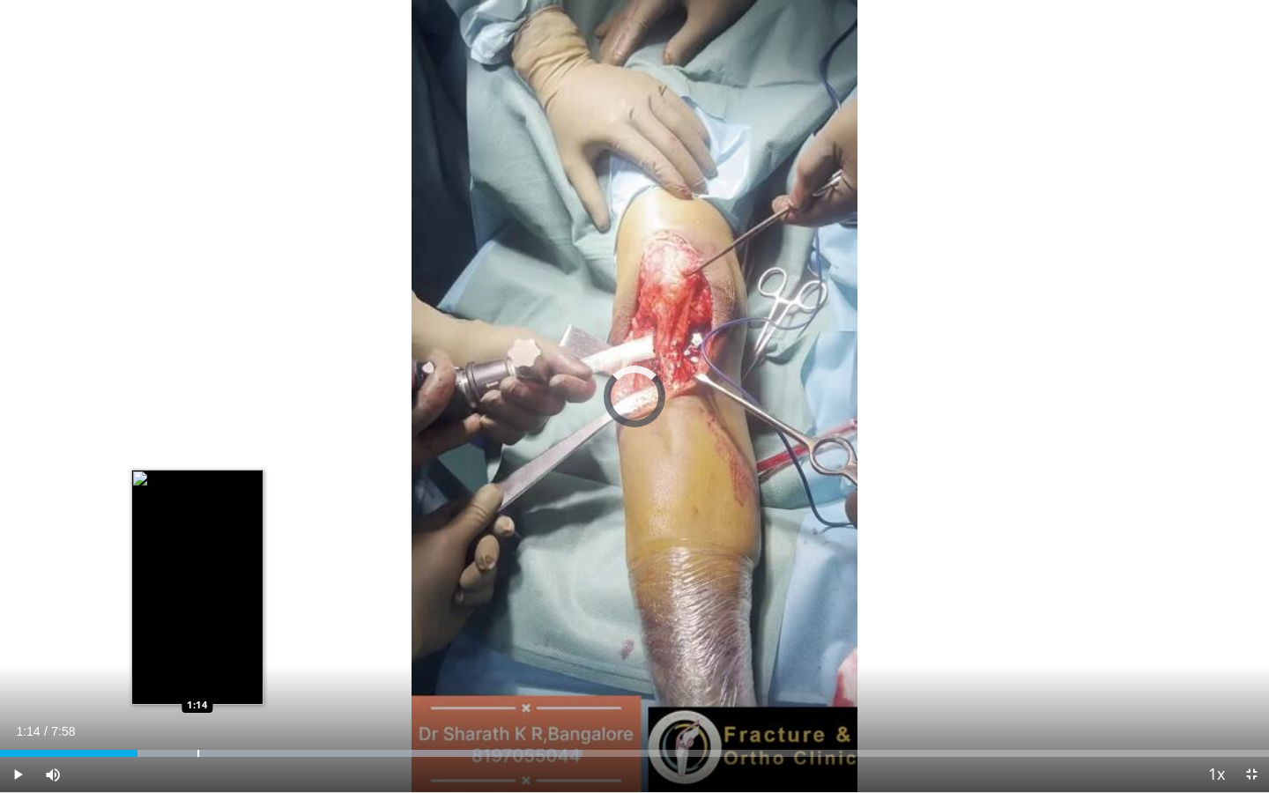
click at [197, 620] on div "Loaded : 45.89% 0:51 1:14" at bounding box center [634, 748] width 1269 height 17
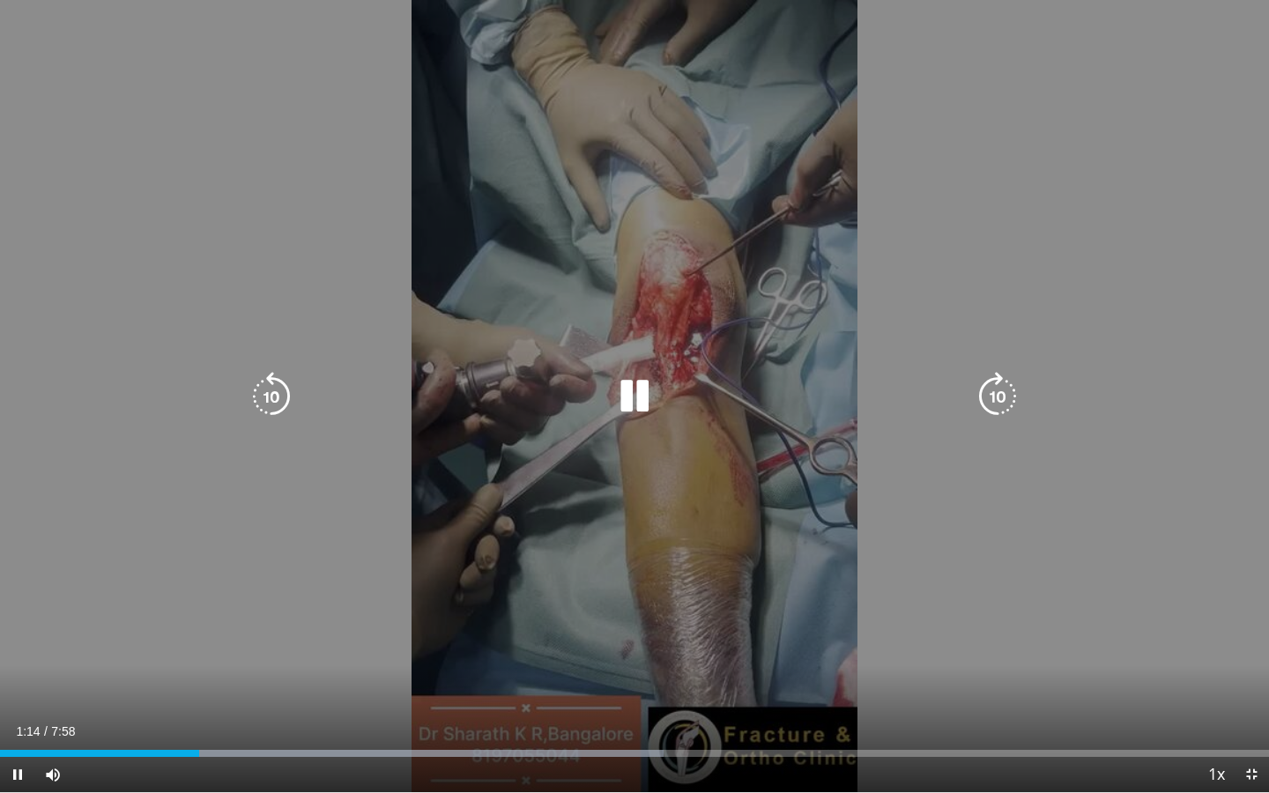
click at [240, 620] on div "10 seconds Tap to unmute" at bounding box center [634, 396] width 1269 height 792
click at [494, 494] on div "10 seconds Tap to unmute" at bounding box center [634, 396] width 1269 height 792
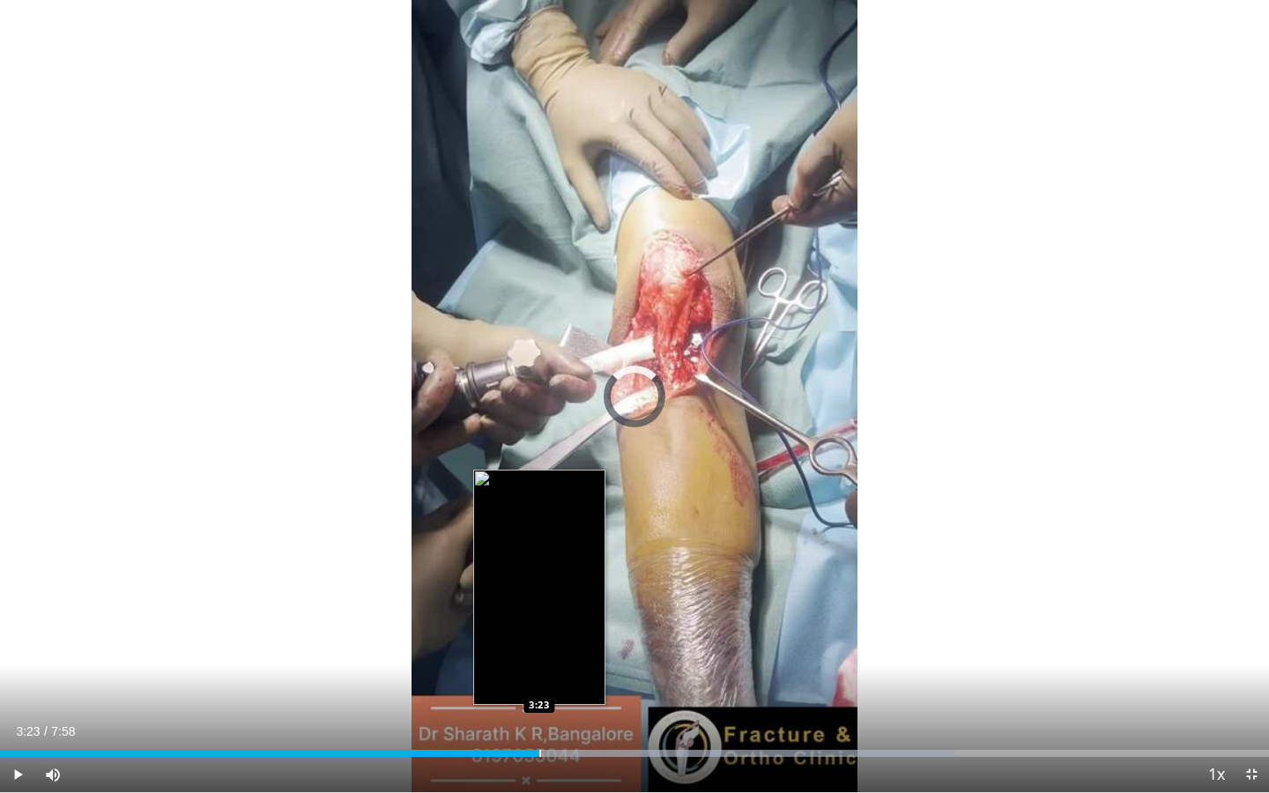
click at [539, 620] on div "Loaded : 75.29% 3:23 3:23" at bounding box center [634, 748] width 1269 height 17
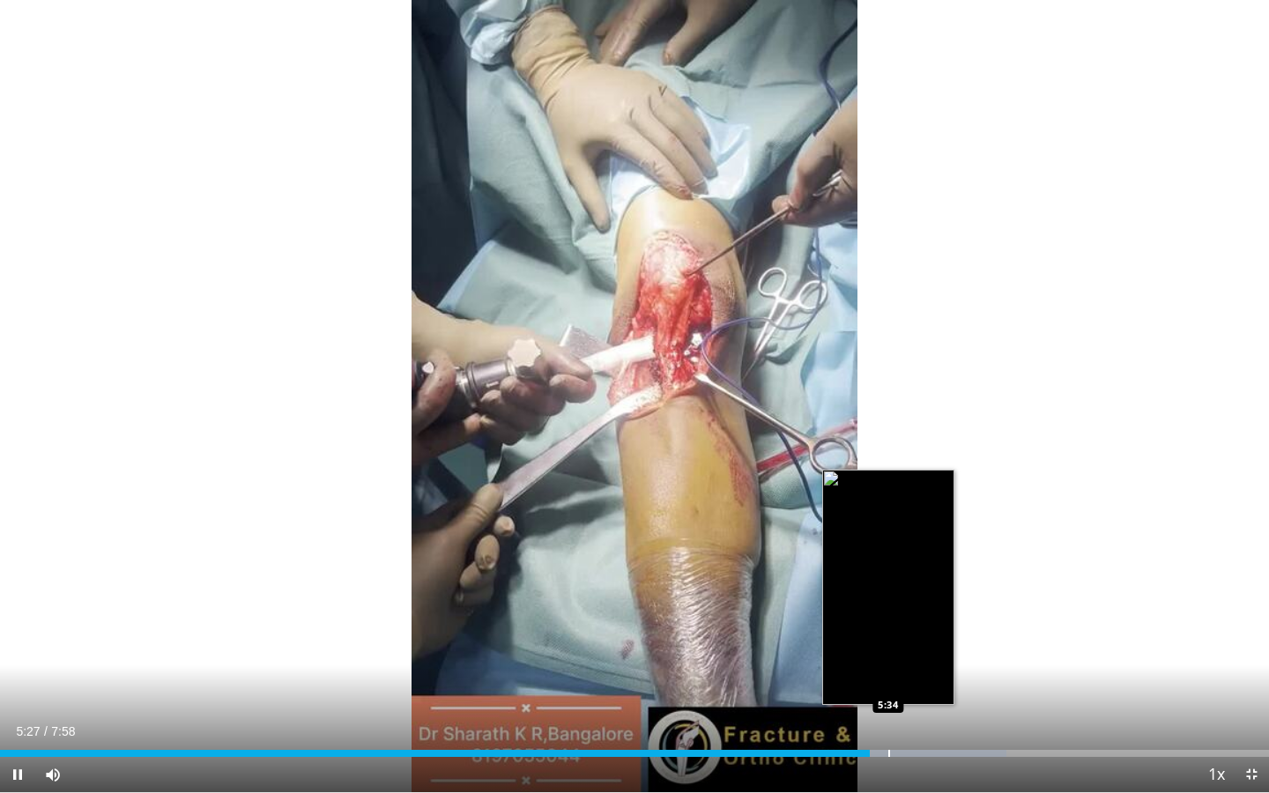
click at [889, 620] on div "Progress Bar" at bounding box center [889, 753] width 2 height 7
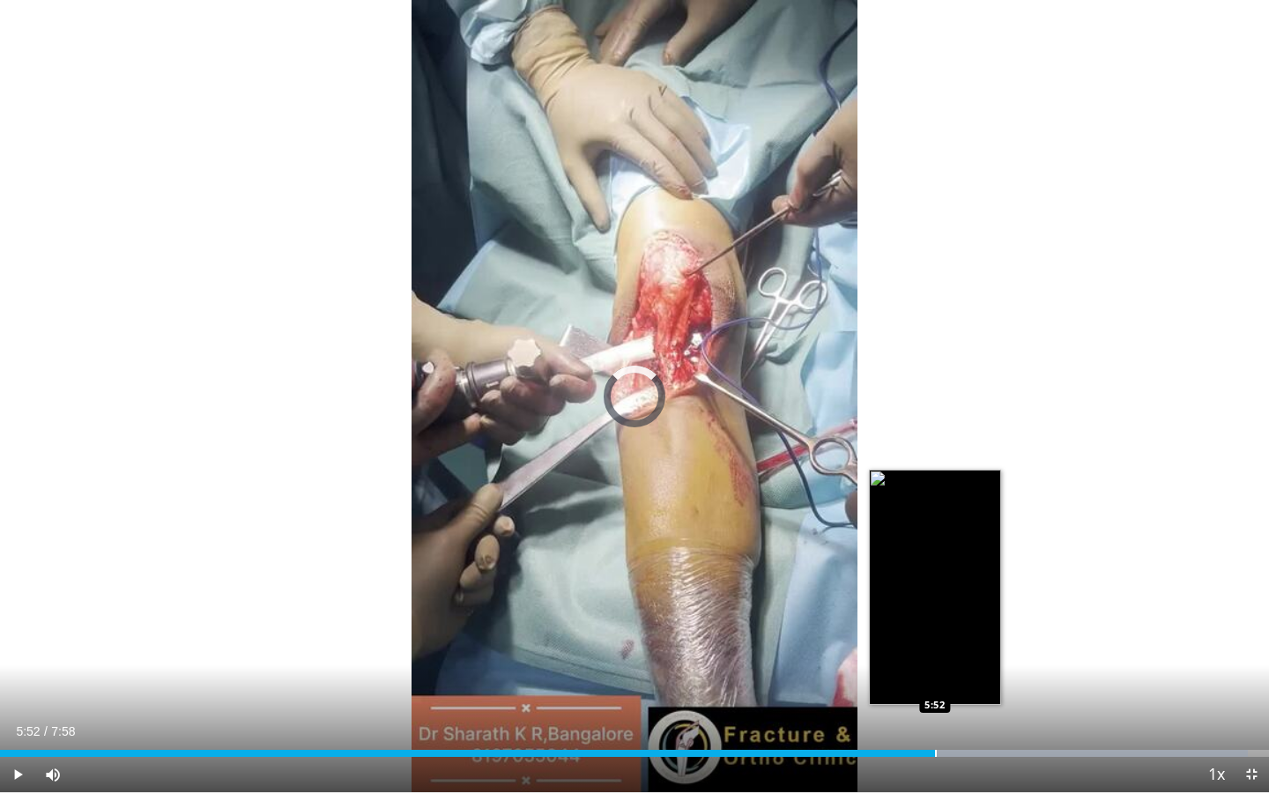
click at [935, 620] on div "Progress Bar" at bounding box center [936, 753] width 2 height 7
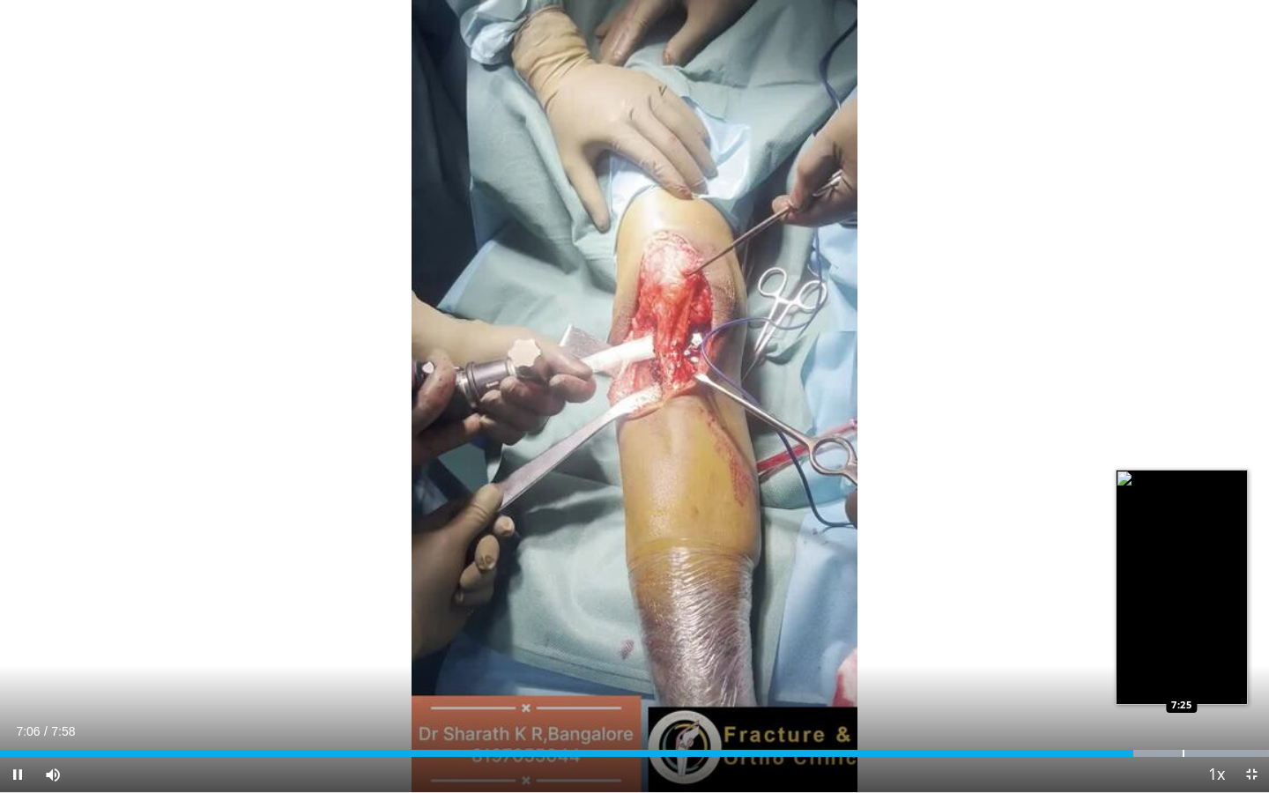
click at [1182, 620] on div "Loaded : 99.90% 7:06 7:25" at bounding box center [634, 748] width 1269 height 17
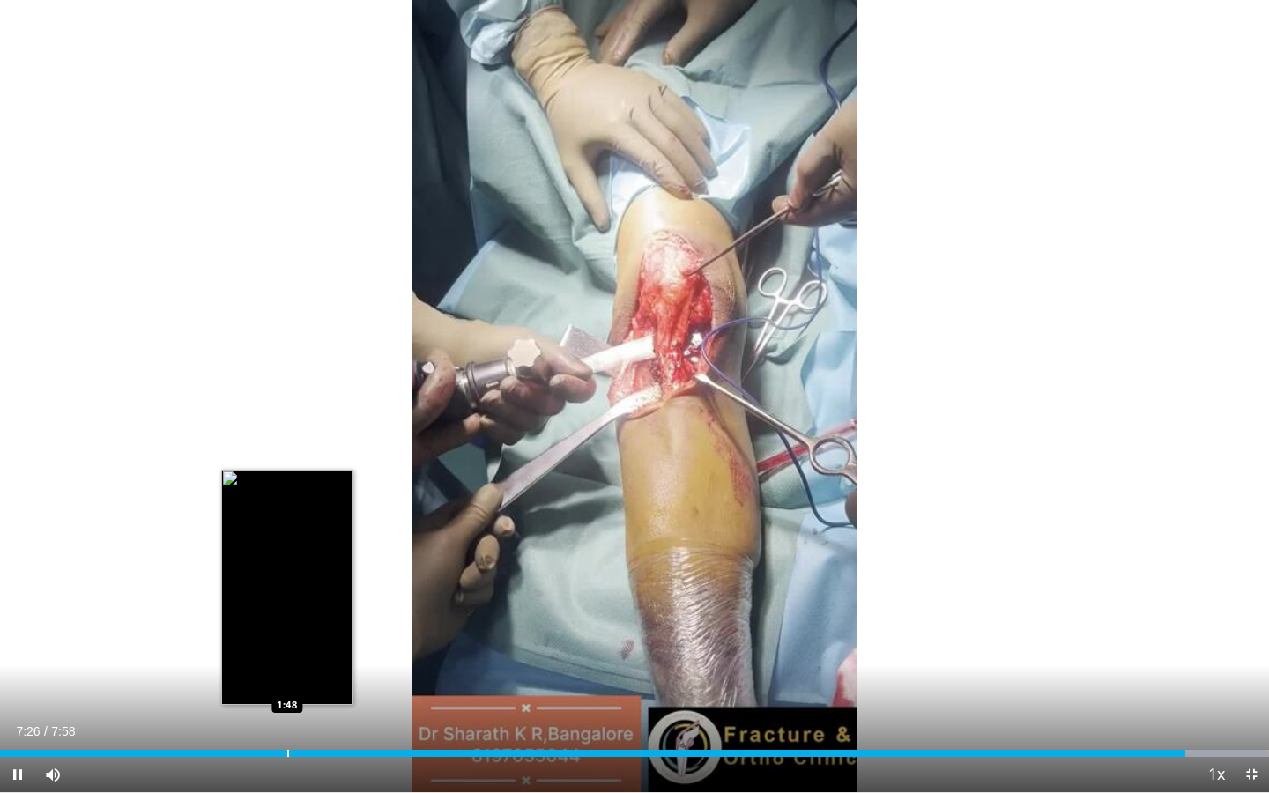
click at [287, 620] on div "Loaded : 99.90% 7:26 1:48" at bounding box center [634, 748] width 1269 height 17
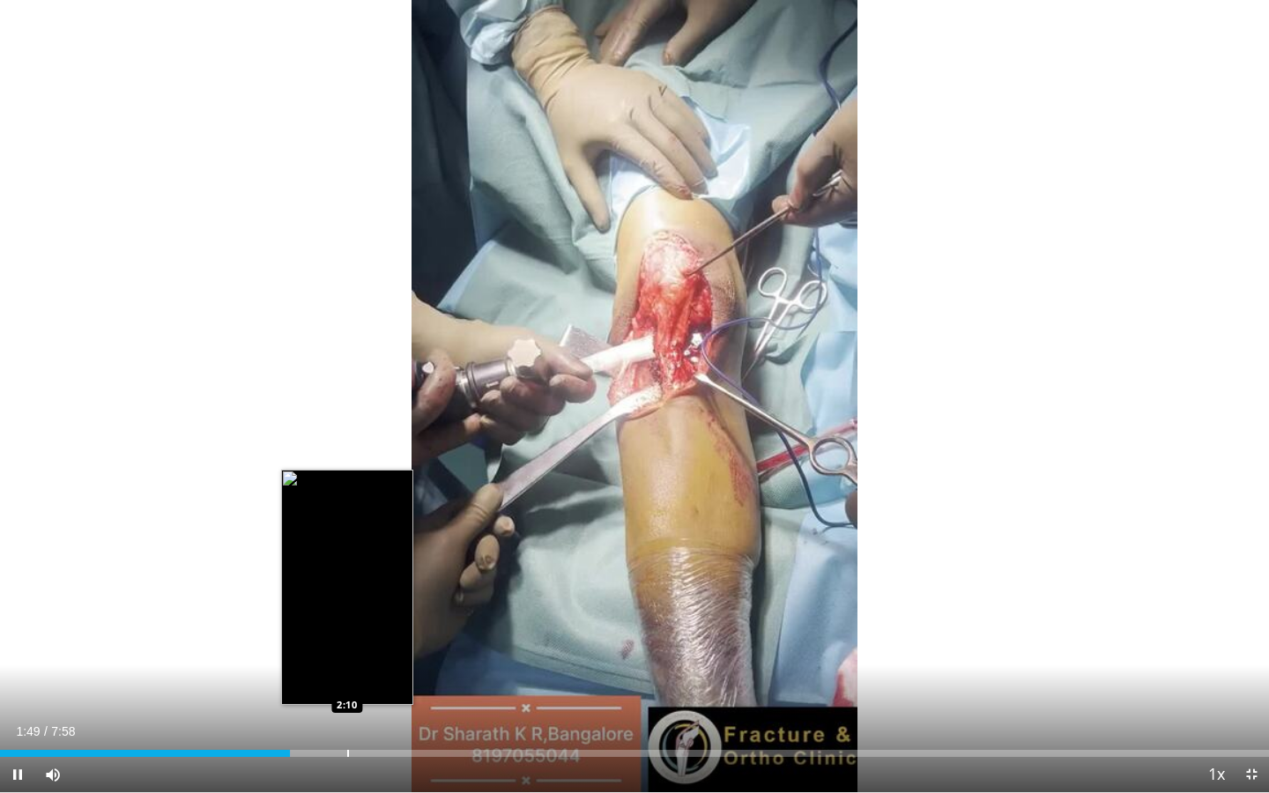
click at [351, 620] on div "Loaded : 22.91% 1:49 2:10" at bounding box center [634, 748] width 1269 height 17
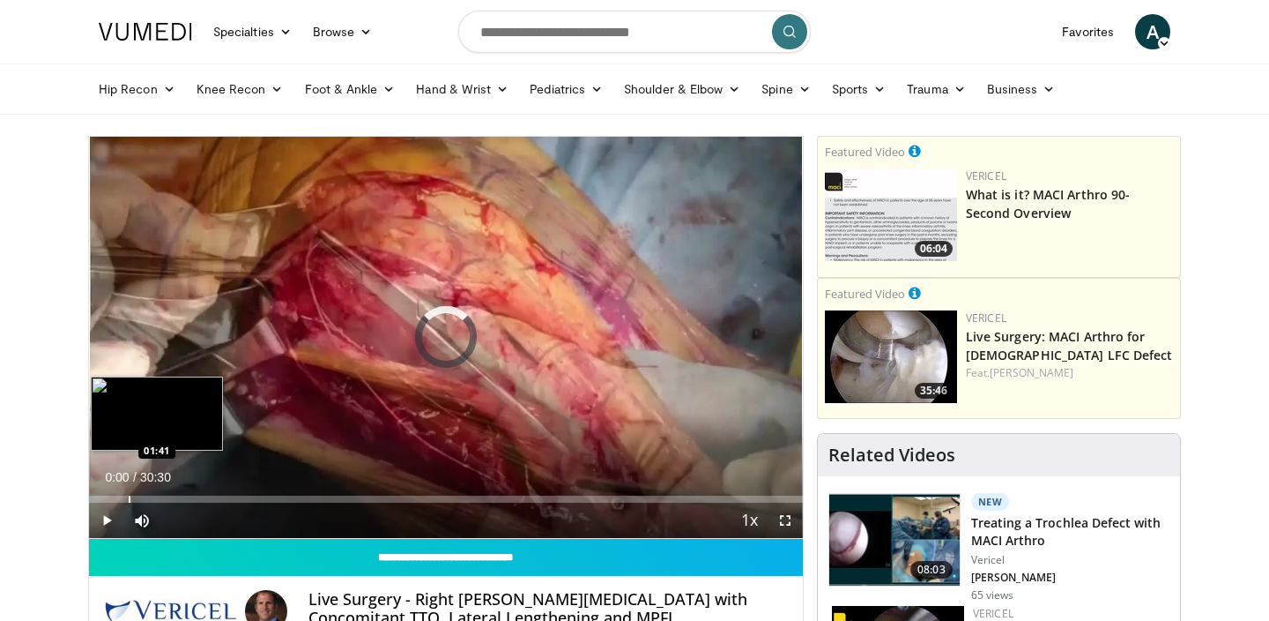
click at [129, 495] on div "Progress Bar" at bounding box center [130, 498] width 2 height 7
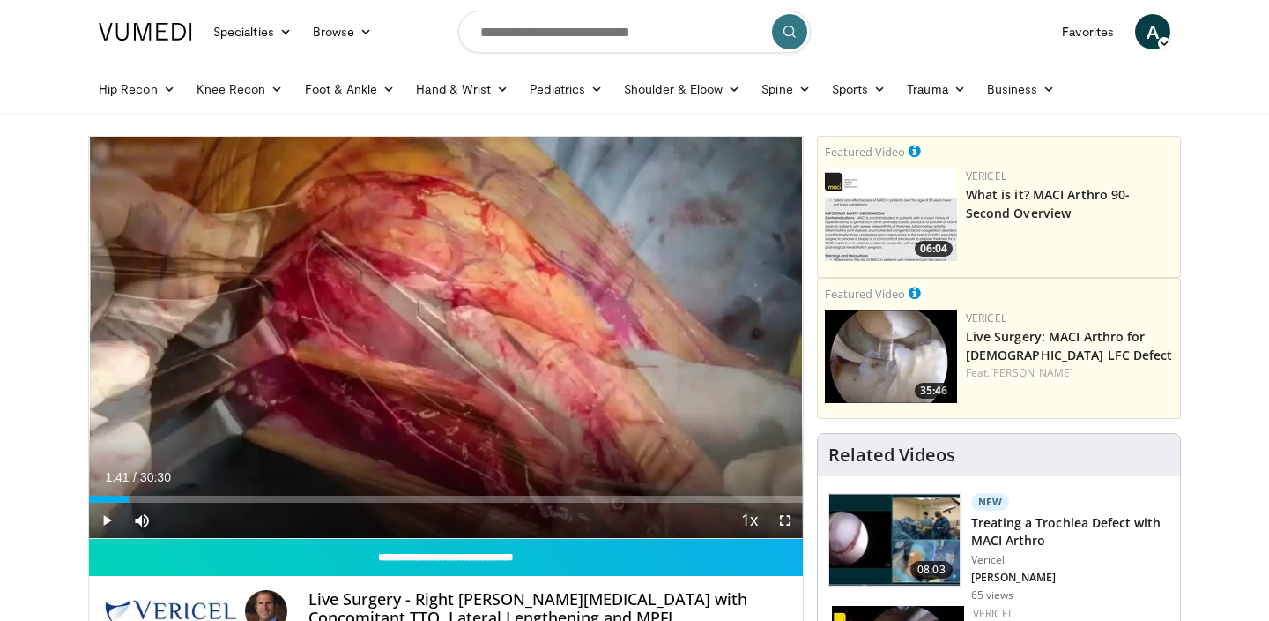
click at [198, 396] on div "10 seconds Tap to unmute" at bounding box center [446, 337] width 714 height 401
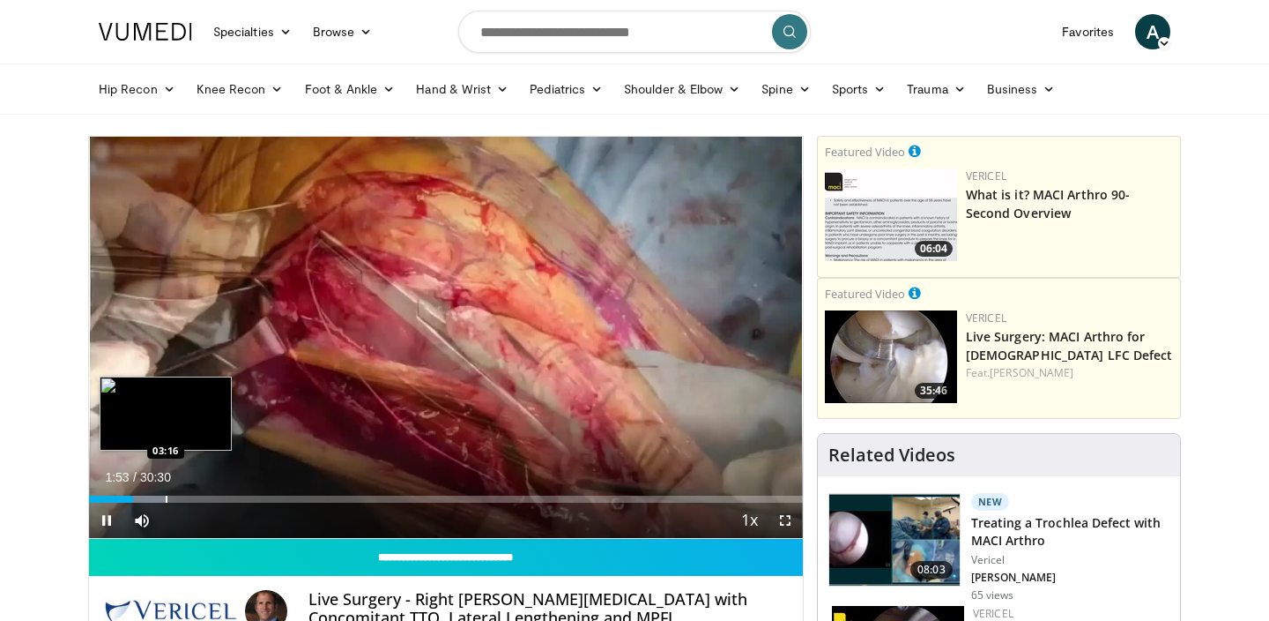
click at [166, 498] on div "Progress Bar" at bounding box center [167, 498] width 2 height 7
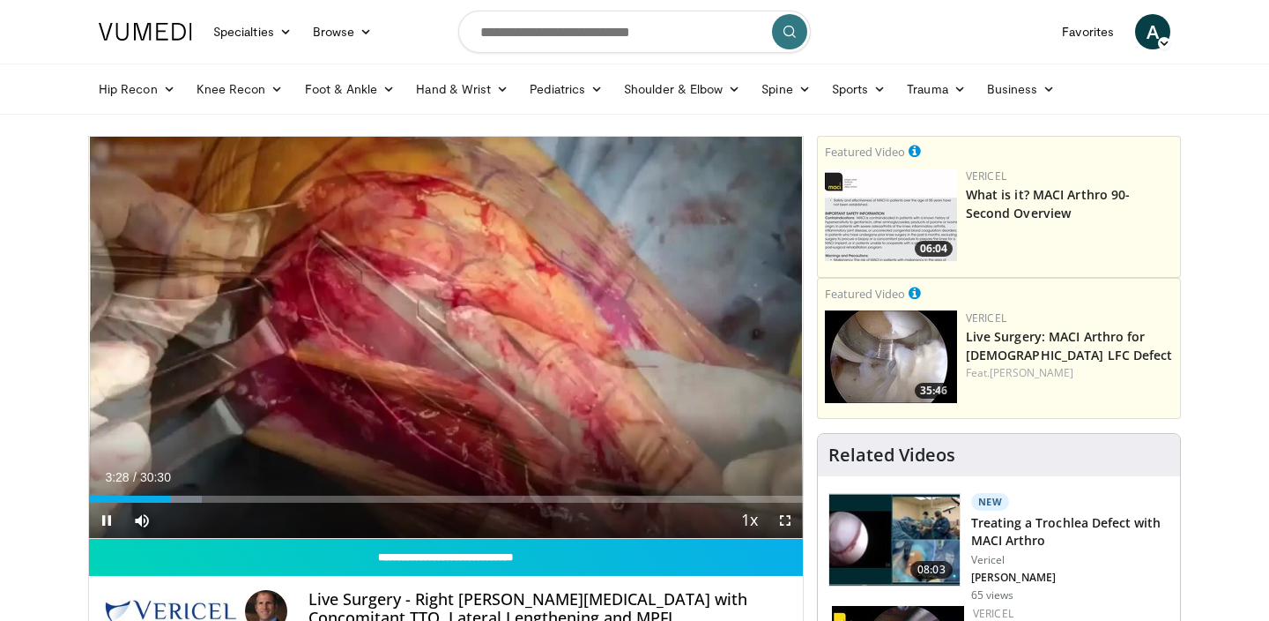
click at [783, 516] on span "Video Player" at bounding box center [785, 519] width 35 height 35
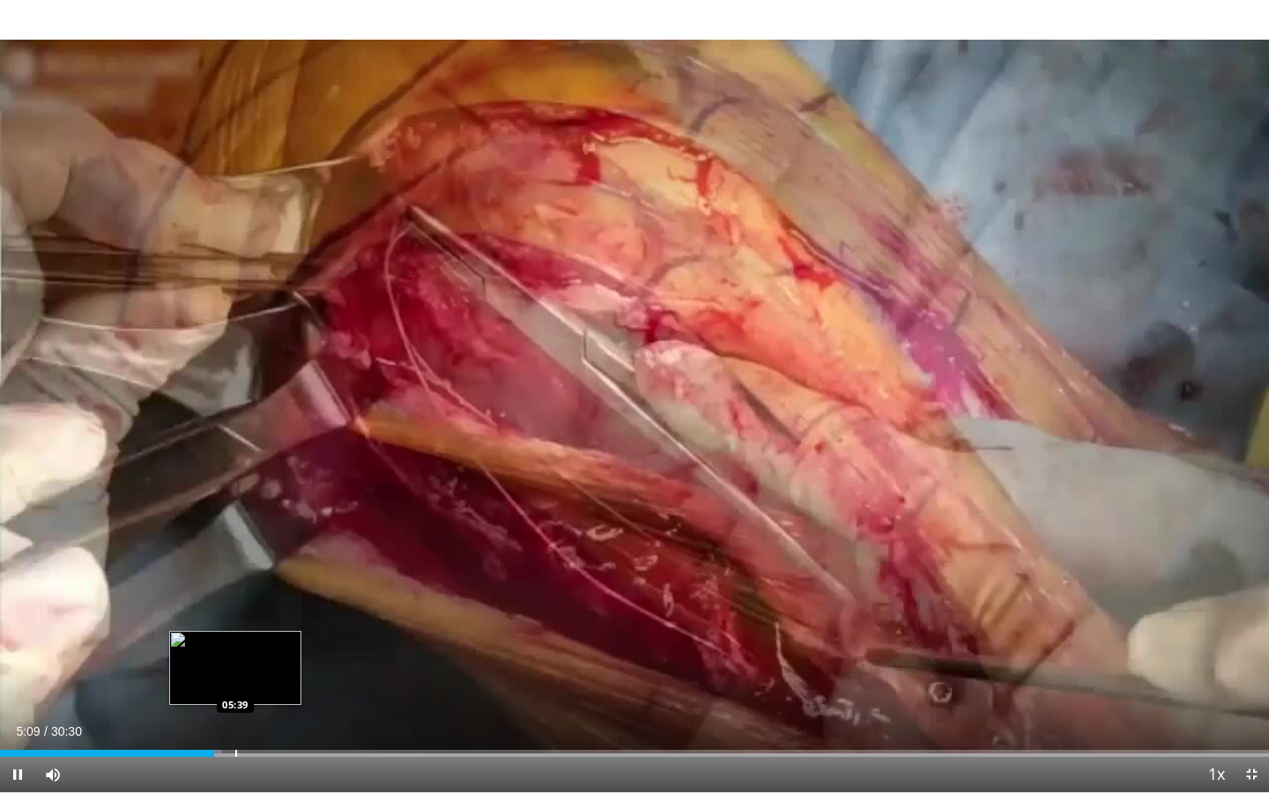
click at [234, 620] on div "Loaded : 17.48% 05:09 05:39" at bounding box center [634, 748] width 1269 height 17
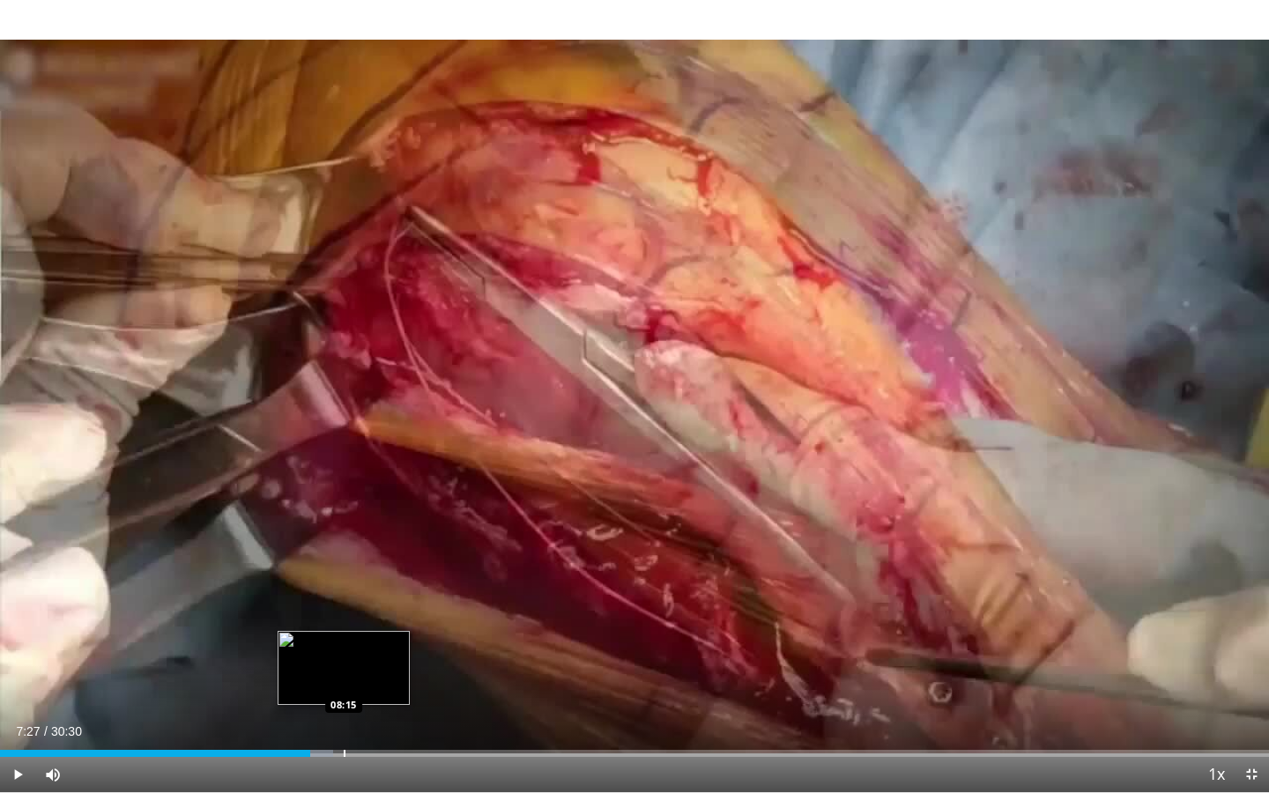
click at [344, 620] on div "Progress Bar" at bounding box center [345, 753] width 2 height 7
click at [362, 620] on div "Loaded : 28.70% 08:16 08:37" at bounding box center [634, 748] width 1269 height 17
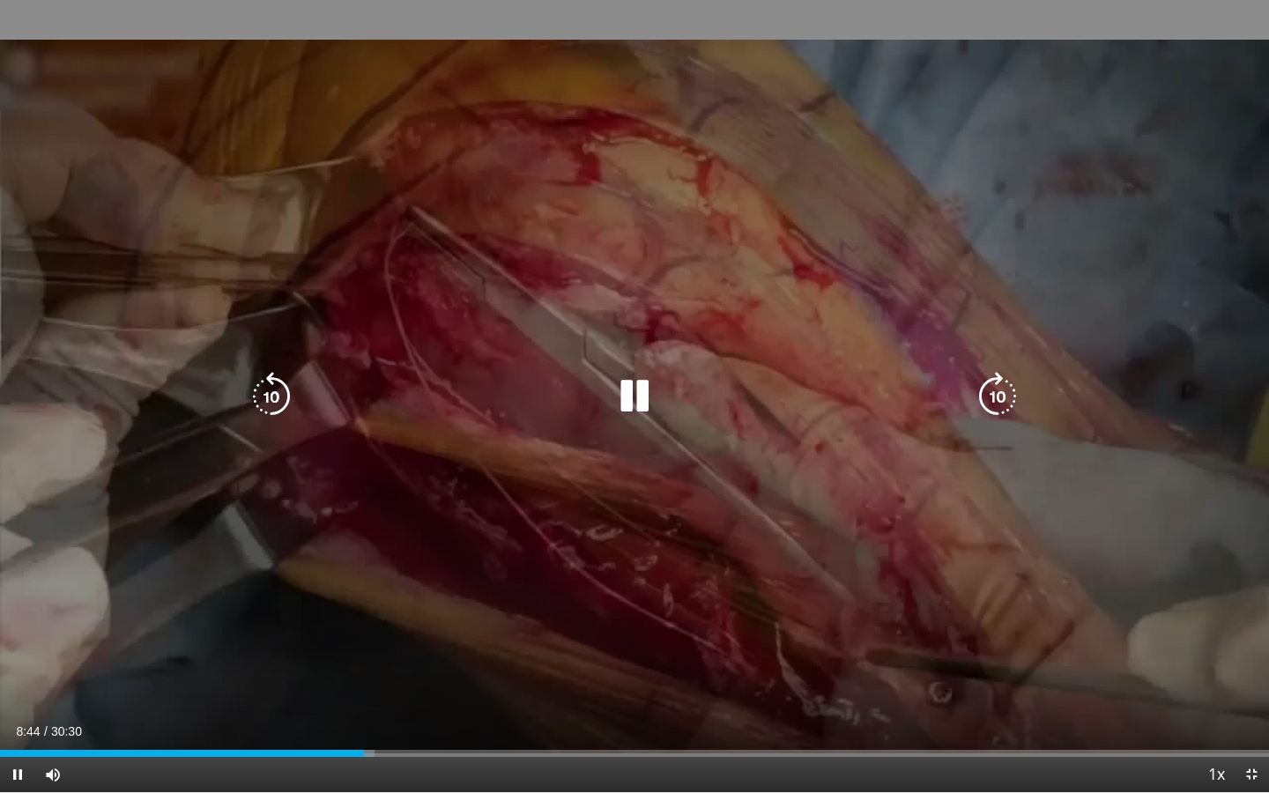
click at [388, 620] on div "Loaded : 29.50% 08:44 09:19" at bounding box center [634, 748] width 1269 height 17
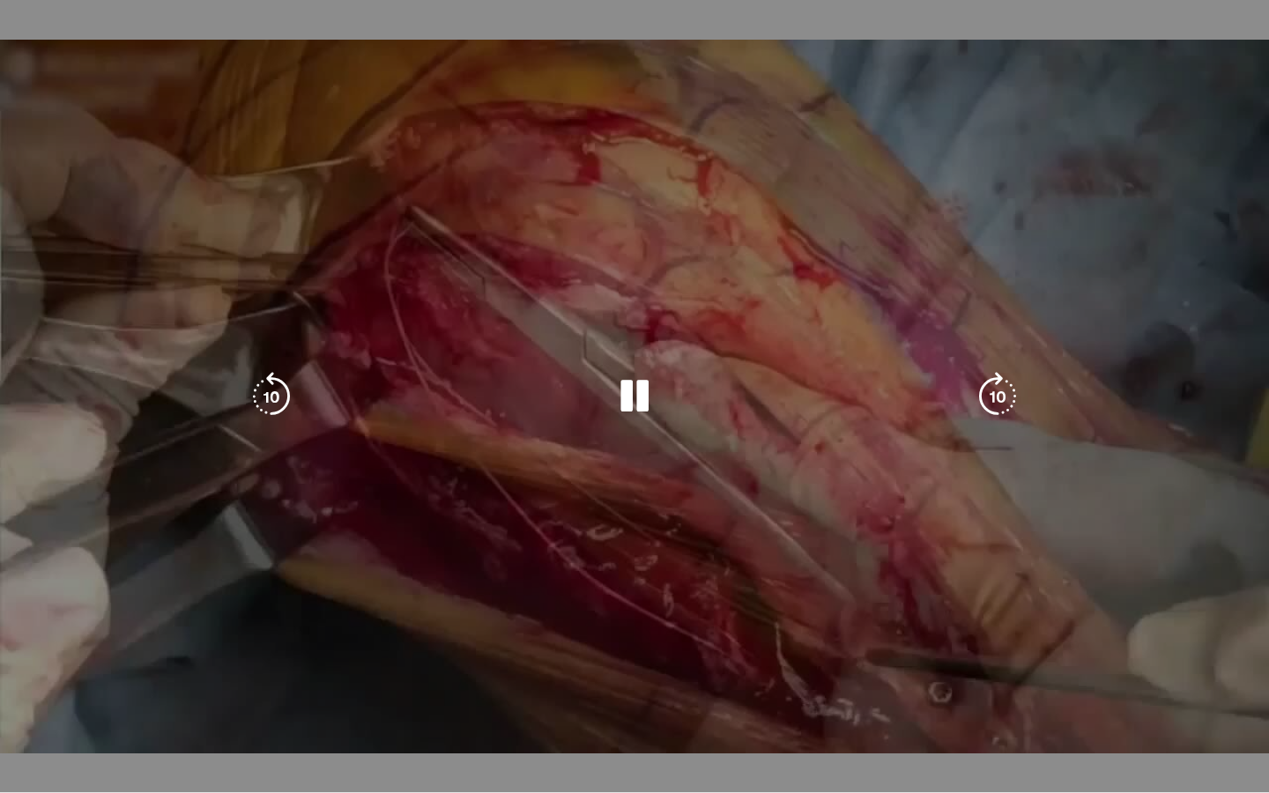
click at [413, 620] on div "10 seconds Tap to unmute" at bounding box center [634, 396] width 1269 height 792
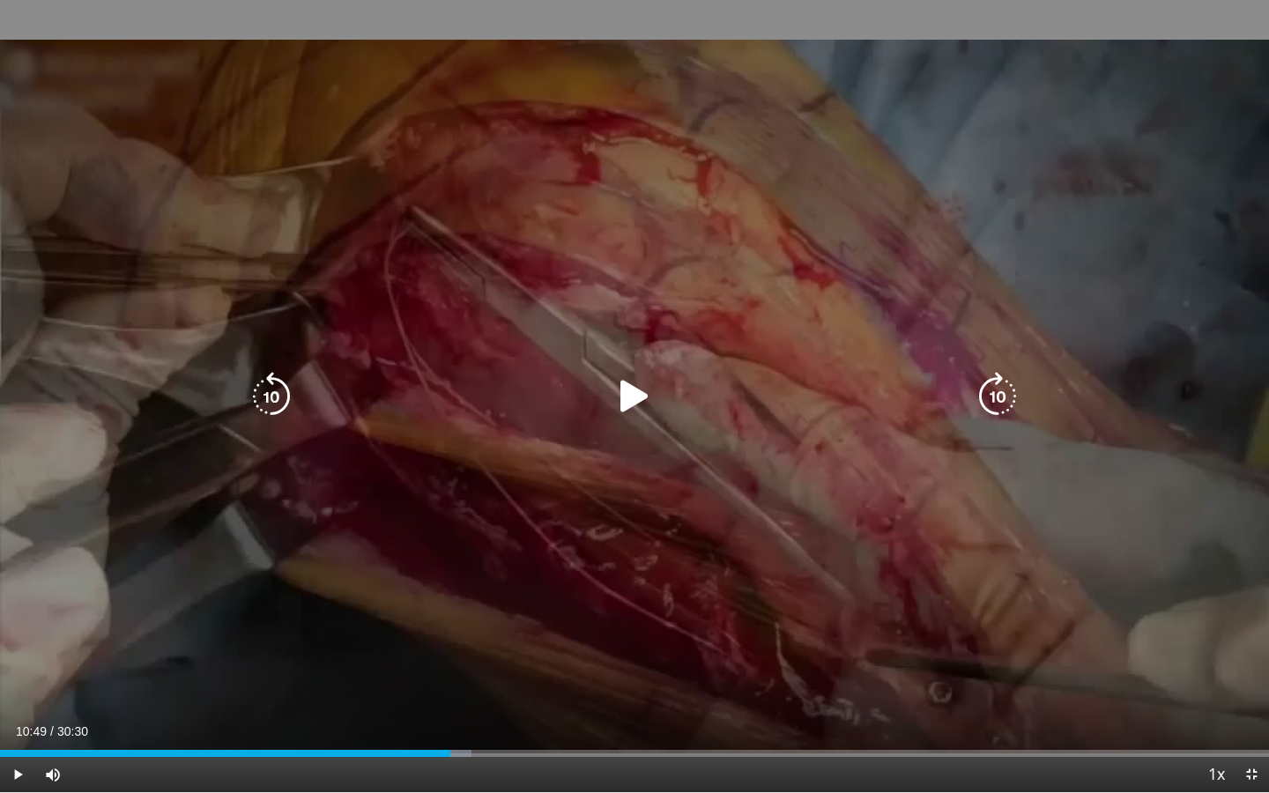
click at [457, 620] on div "10 seconds Tap to unmute" at bounding box center [634, 396] width 1269 height 792
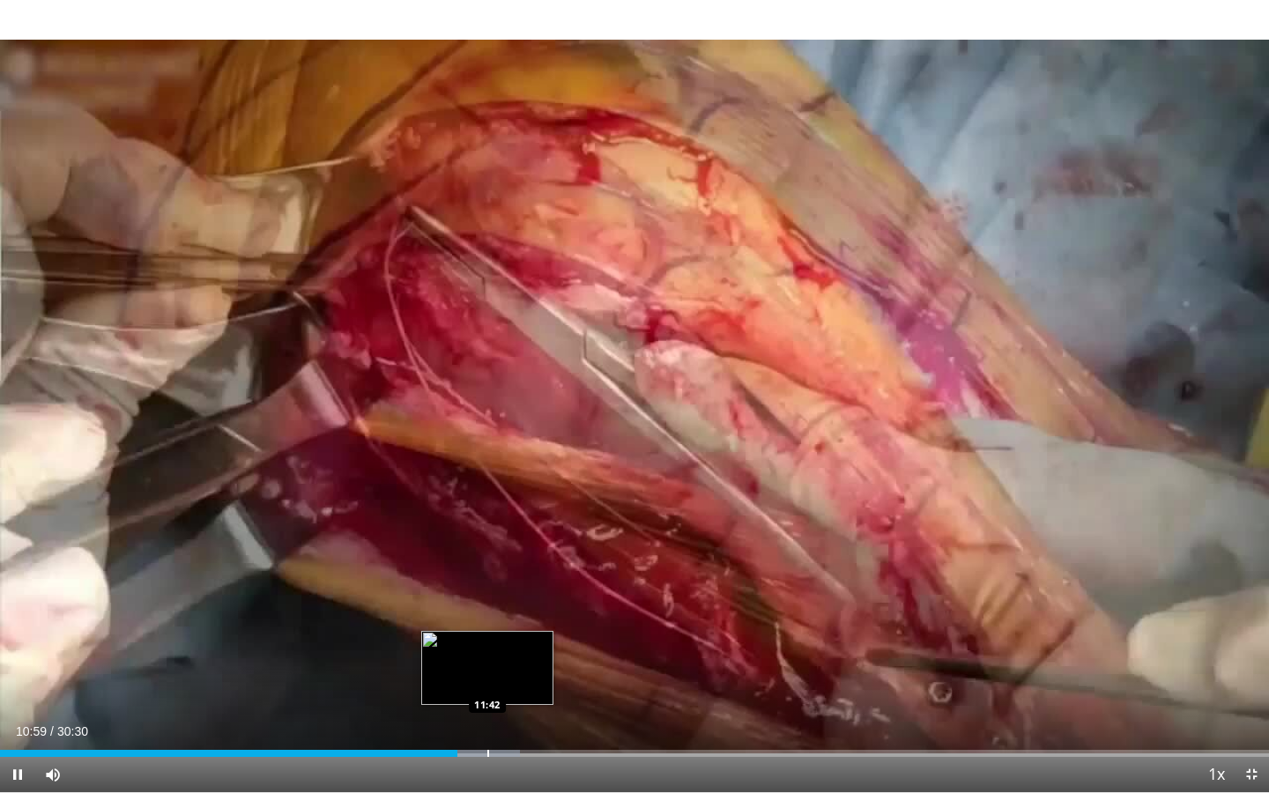
click at [488, 620] on div "Loaded : 40.97% 10:59 11:42" at bounding box center [634, 748] width 1269 height 17
click at [527, 620] on div "Loaded : 44.25% 11:53 12:42" at bounding box center [634, 753] width 1269 height 7
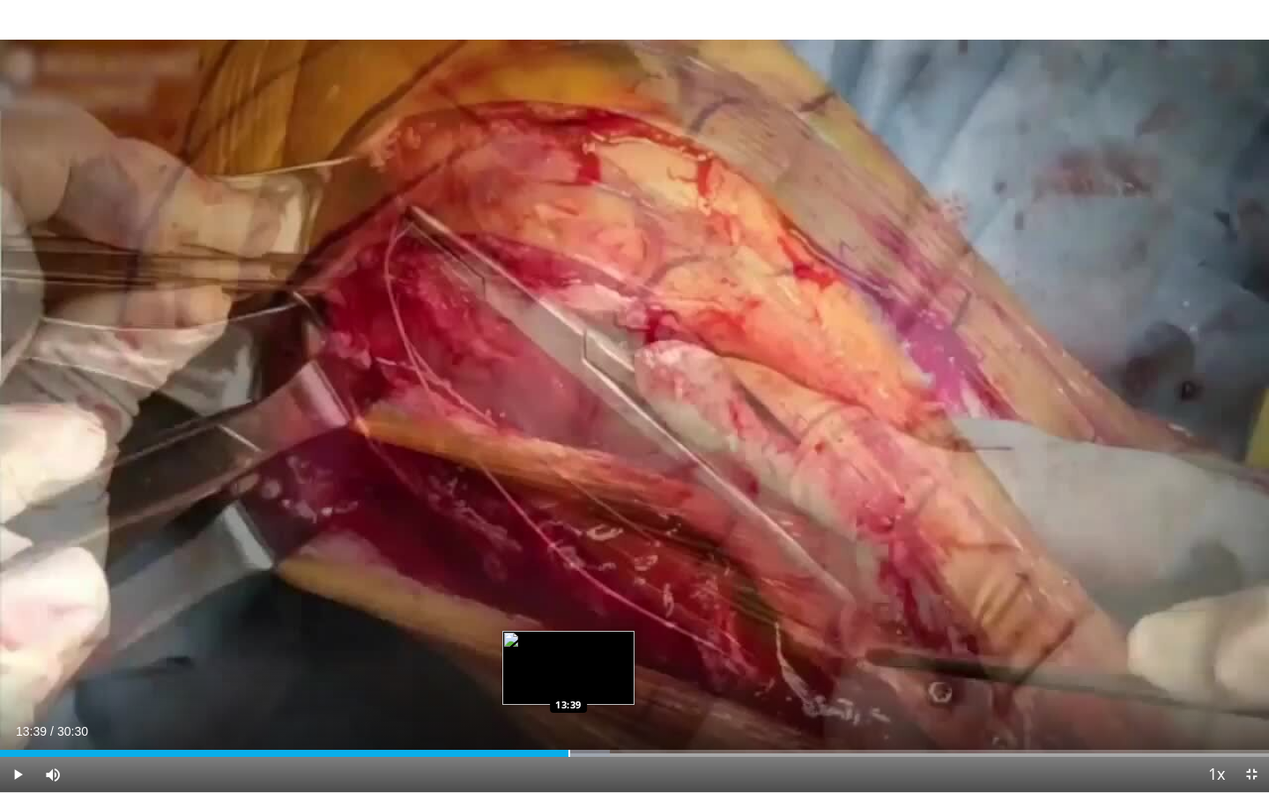
click at [569, 620] on div "Loaded : 48.07% 13:39 13:39" at bounding box center [634, 748] width 1269 height 17
click at [597, 620] on div "Progress Bar" at bounding box center [598, 753] width 2 height 7
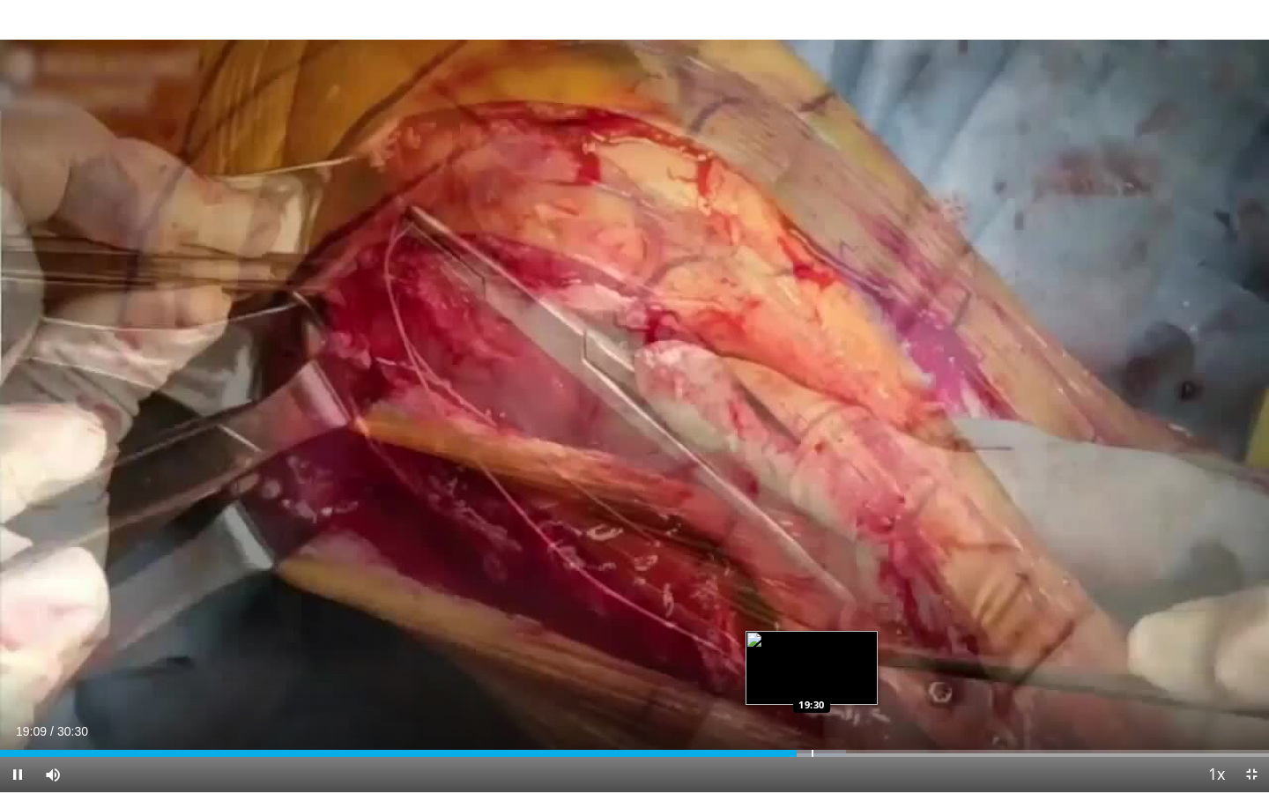
click at [812, 620] on div "Loaded : 66.64% 19:09 19:30" at bounding box center [634, 748] width 1269 height 17
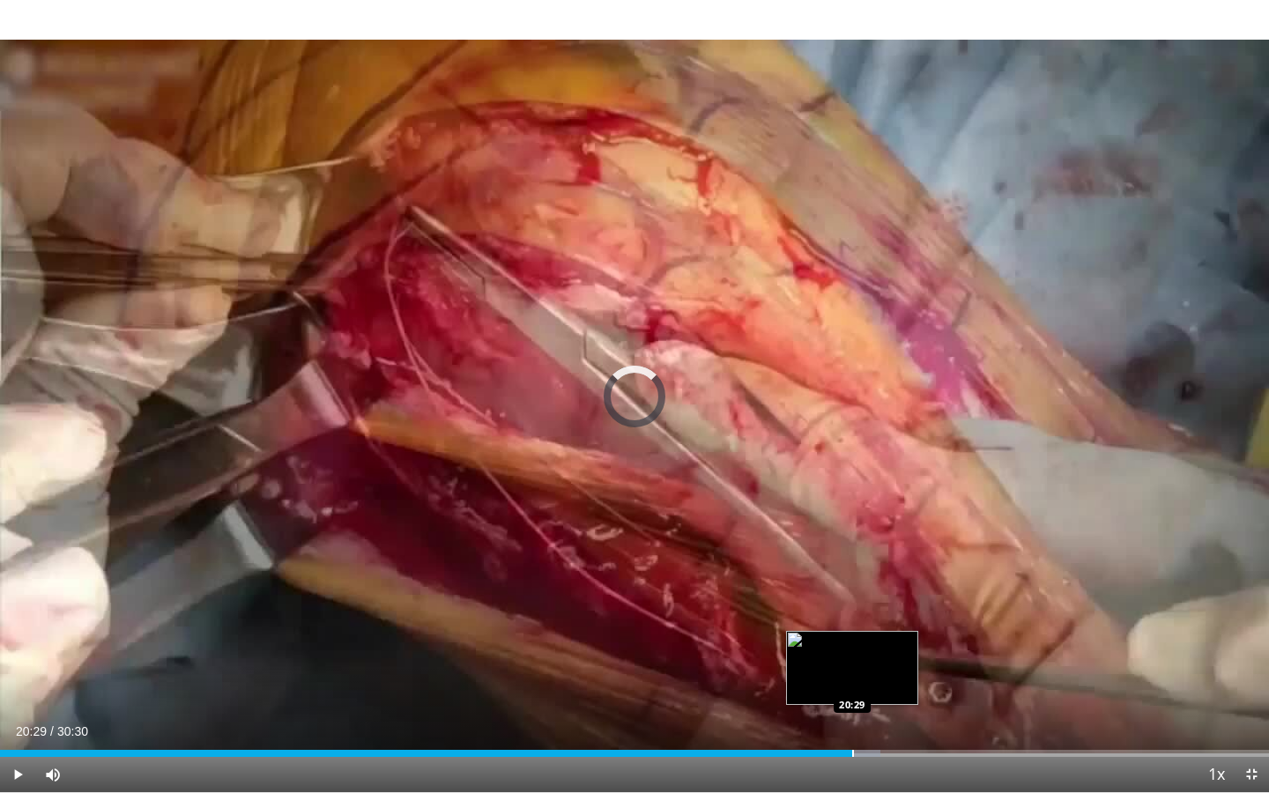
click at [852, 620] on div "Loaded : 69.38% 20:29 20:29" at bounding box center [634, 748] width 1269 height 17
click at [899, 620] on div "Loaded : 72.65% 20:58 21:36" at bounding box center [634, 748] width 1269 height 17
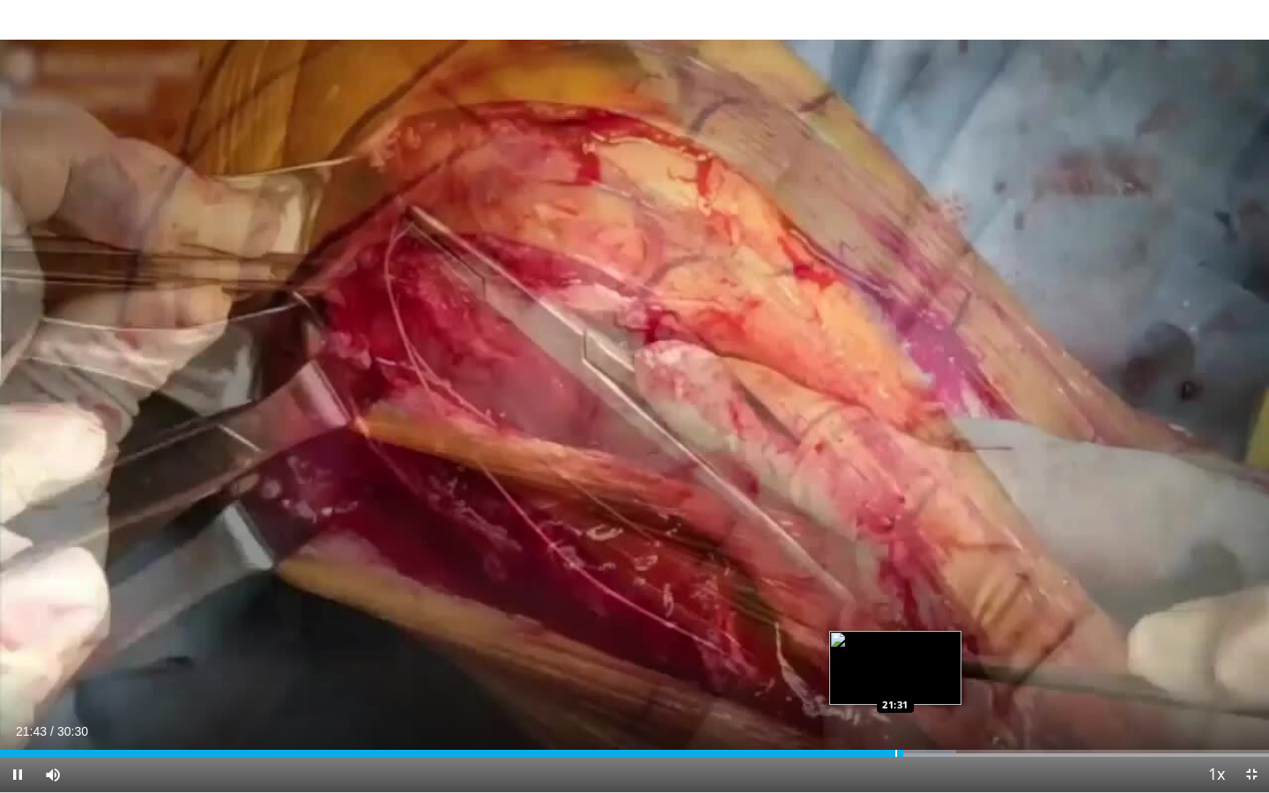
click at [896, 620] on div "Progress Bar" at bounding box center [897, 753] width 2 height 7
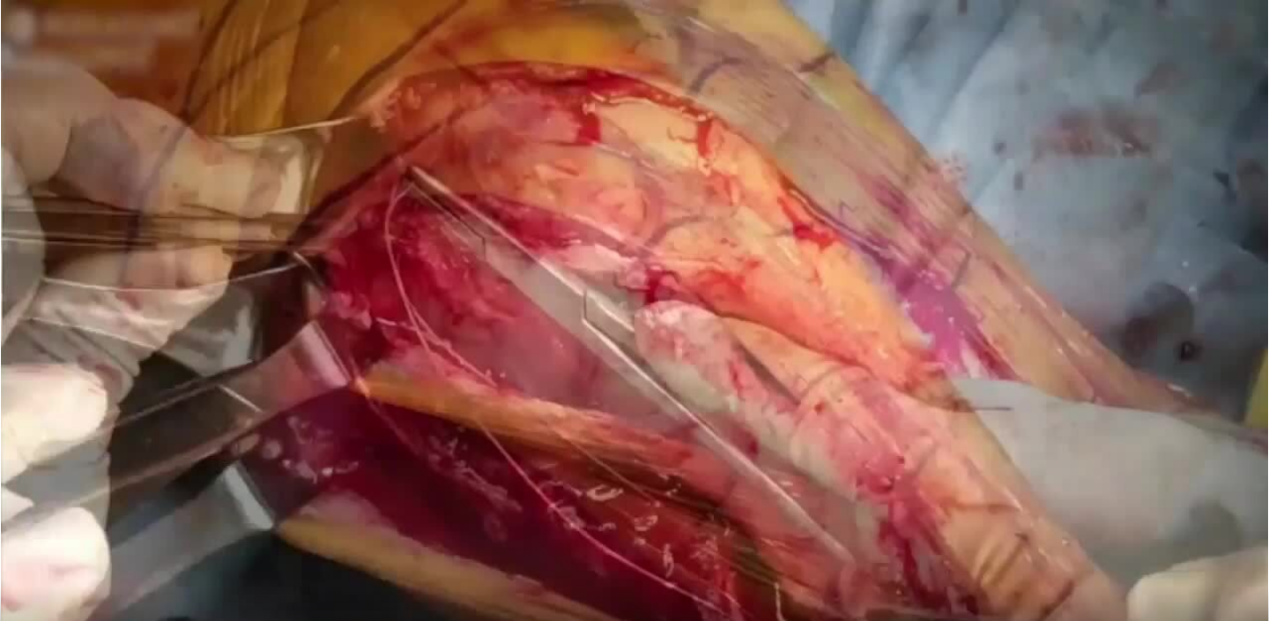
scroll to position [405, 0]
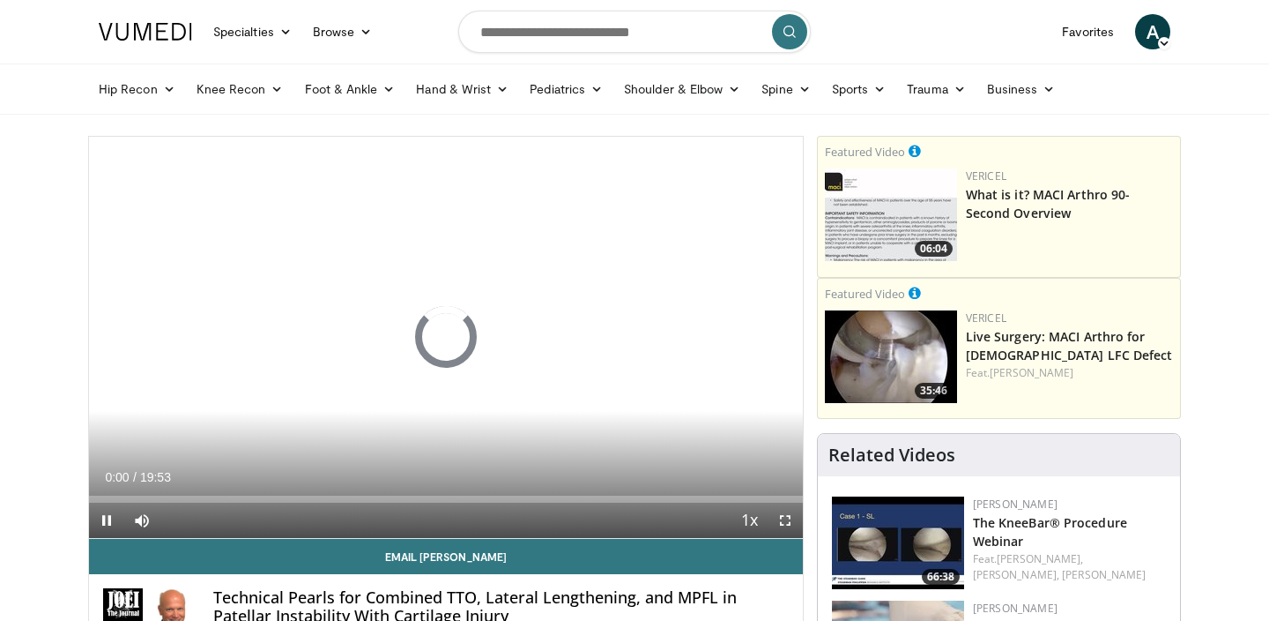
click at [784, 518] on span "Video Player" at bounding box center [785, 519] width 35 height 35
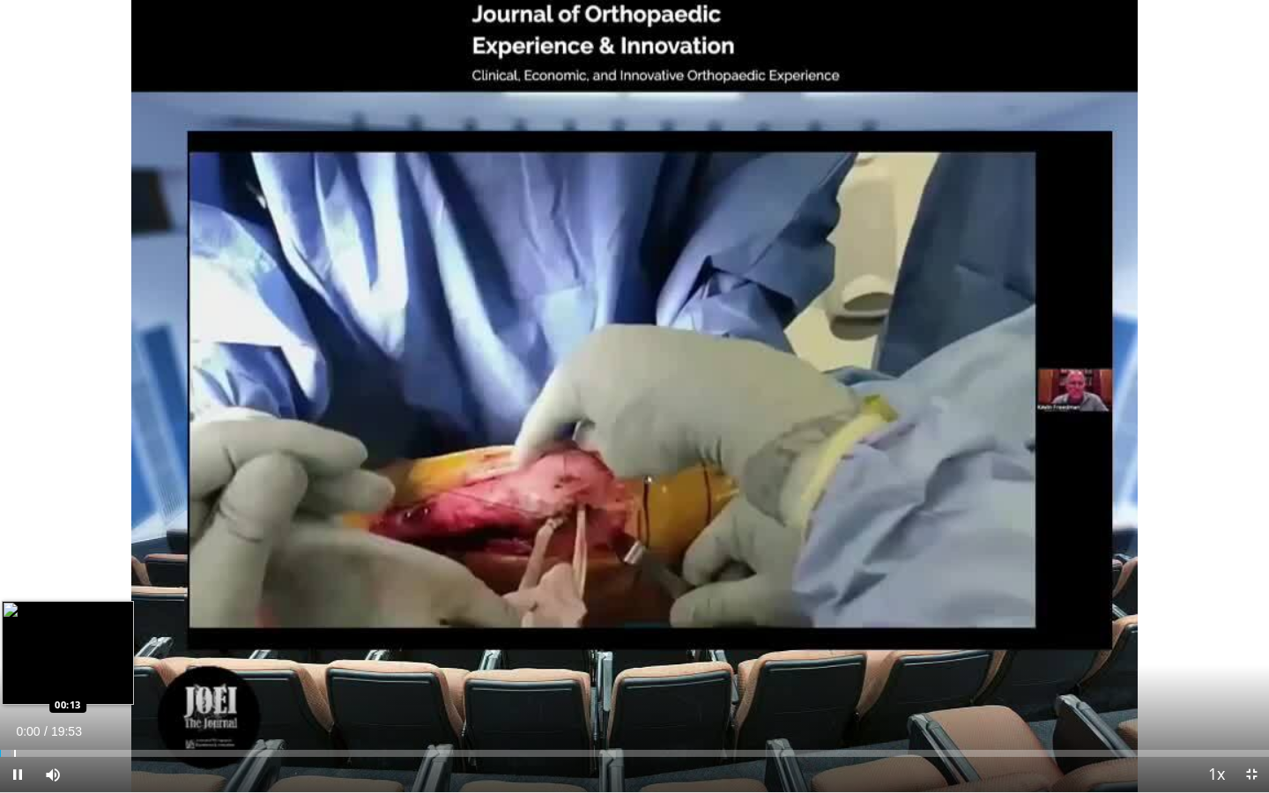
click at [16, 620] on div "Progress Bar" at bounding box center [15, 753] width 2 height 7
click at [55, 620] on div "Progress Bar" at bounding box center [56, 753] width 2 height 7
click at [45, 620] on div "Progress Bar" at bounding box center [46, 753] width 2 height 7
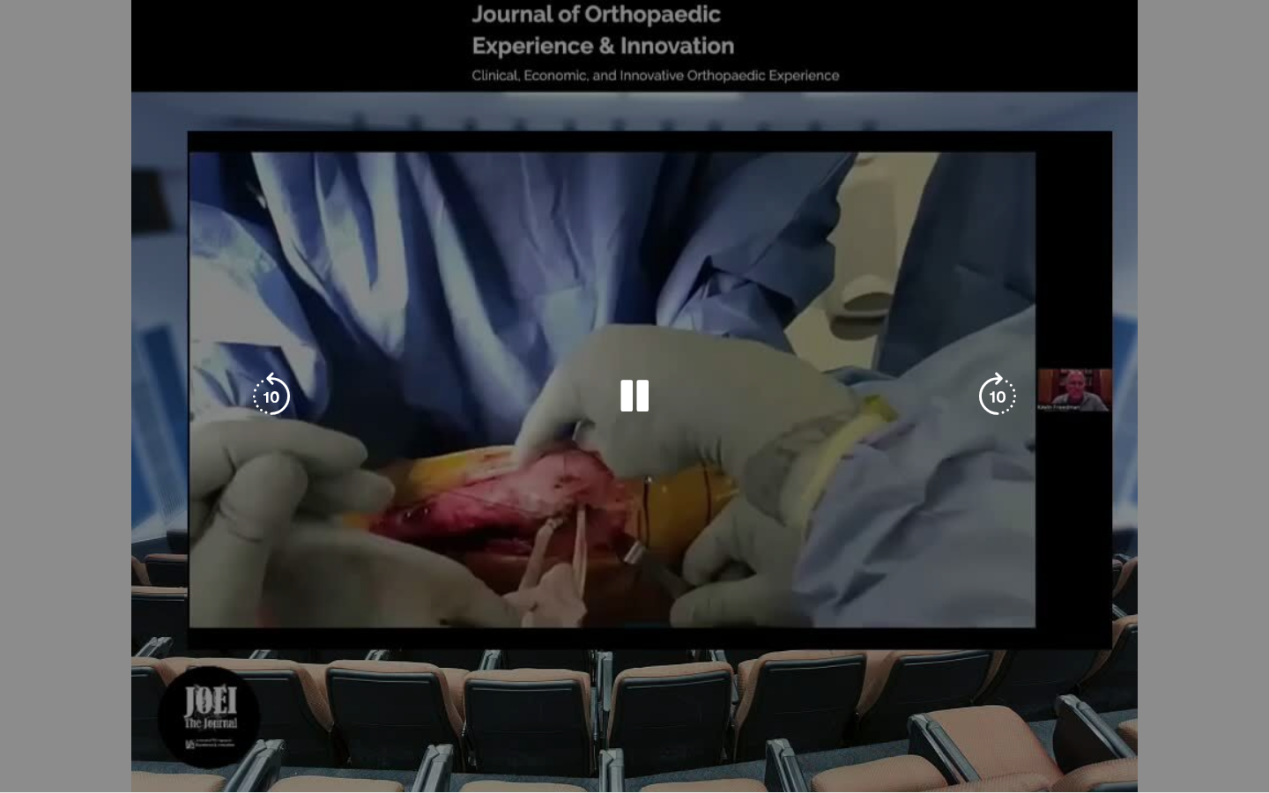
click at [33, 620] on video-js "**********" at bounding box center [634, 396] width 1269 height 793
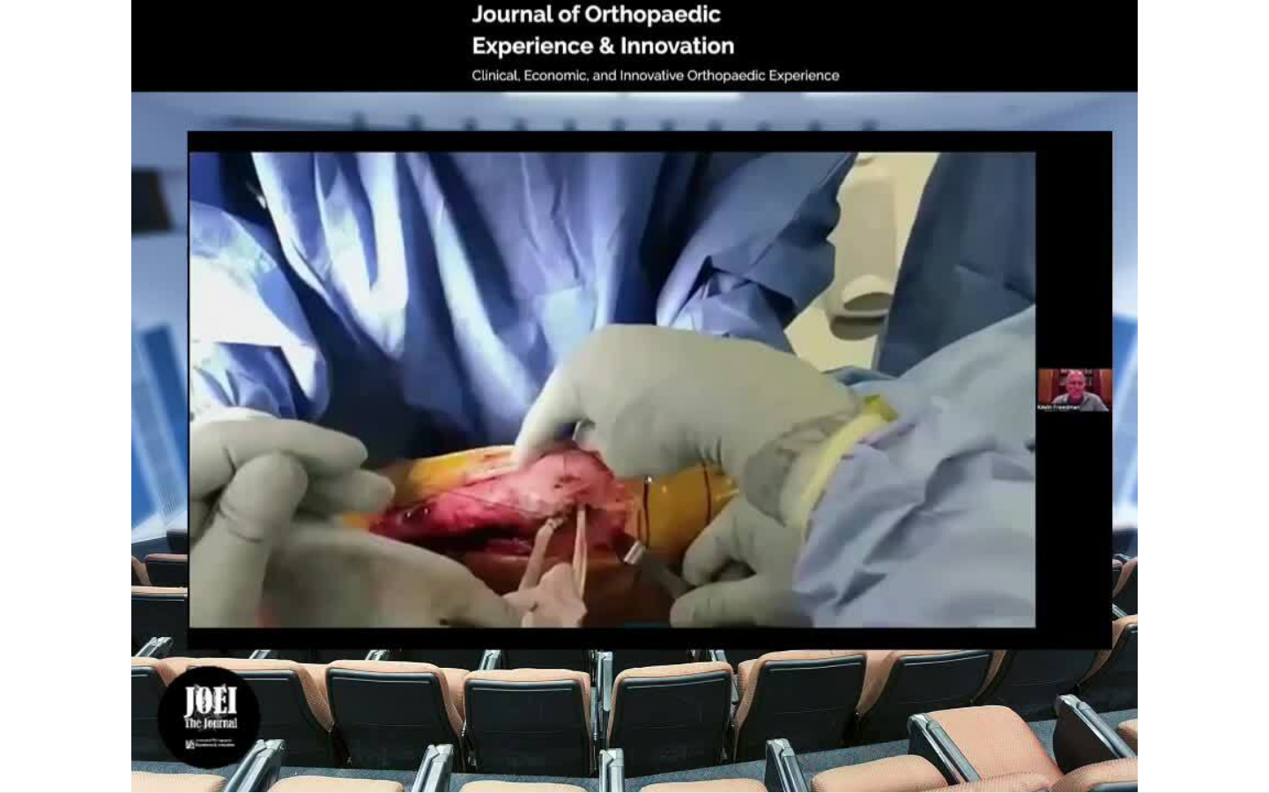
click at [36, 620] on div "Progress Bar" at bounding box center [37, 788] width 2 height 7
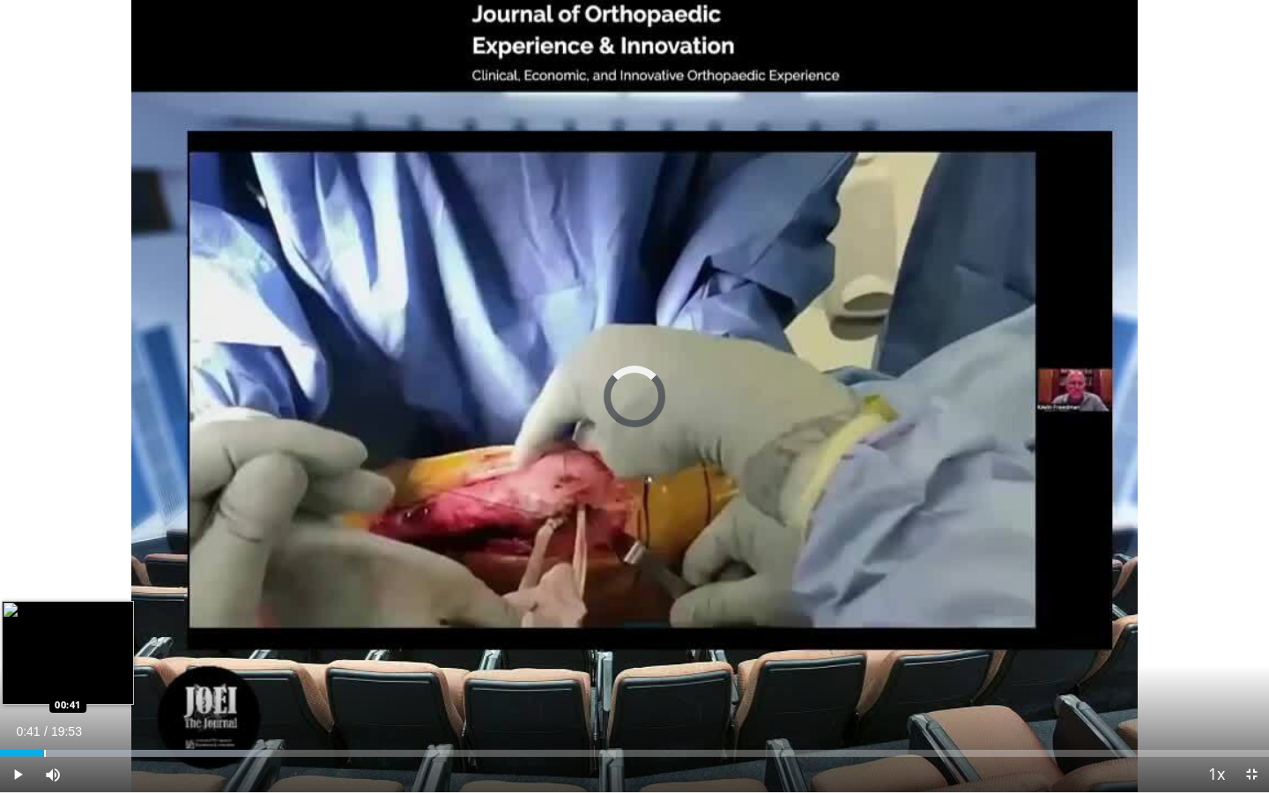
click at [44, 620] on div "Progress Bar" at bounding box center [45, 753] width 2 height 7
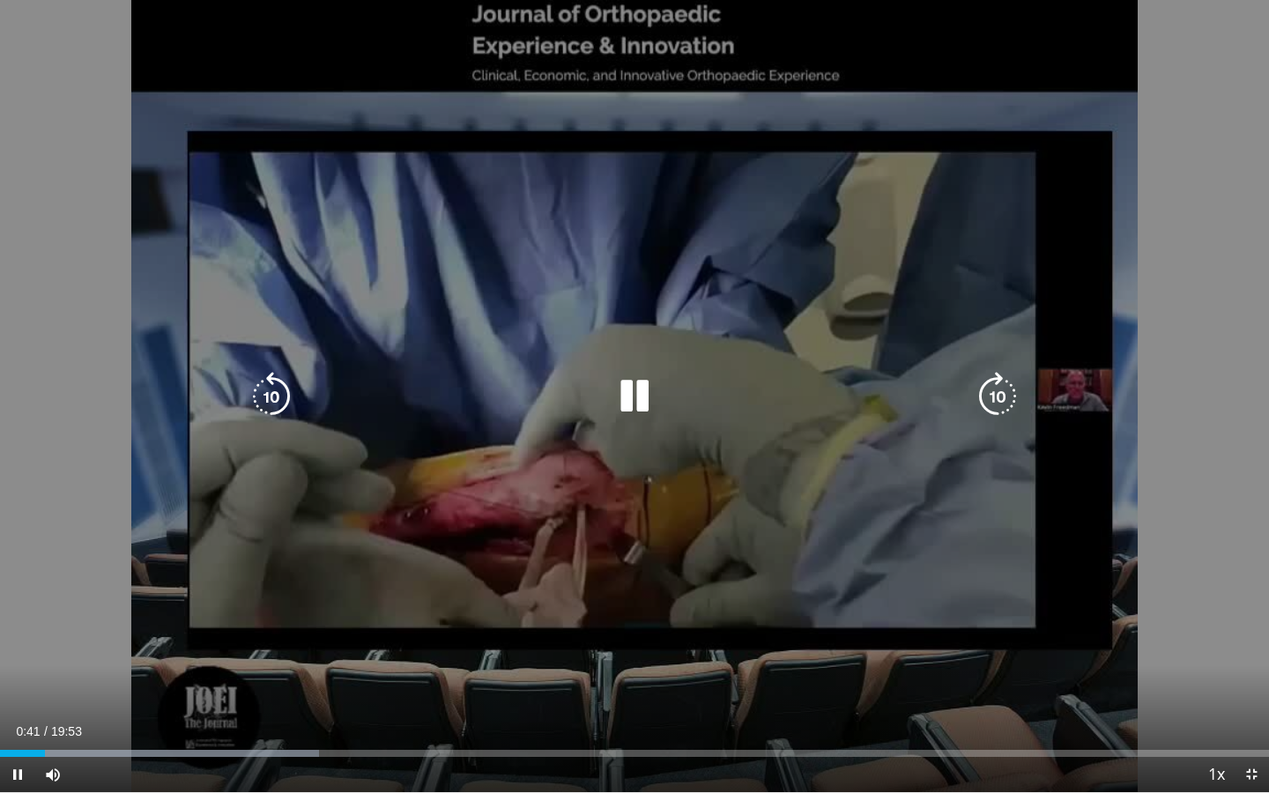
click at [71, 620] on div "Loaded : 25.14% 00:42 01:07" at bounding box center [634, 748] width 1269 height 17
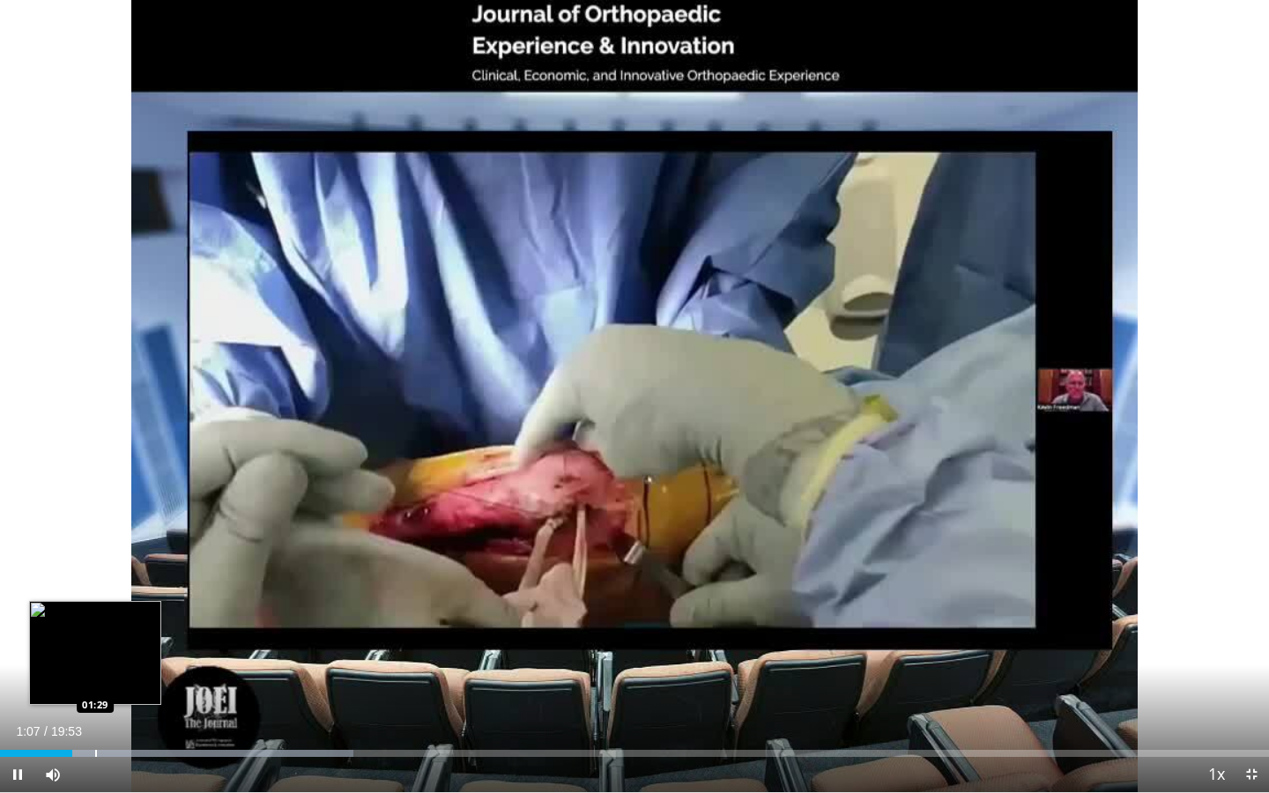
click at [96, 620] on div "Loaded : 27.83% 01:07 01:29" at bounding box center [634, 748] width 1269 height 17
click at [126, 620] on div "Loaded : 29.90% 01:42 01:59" at bounding box center [634, 753] width 1269 height 7
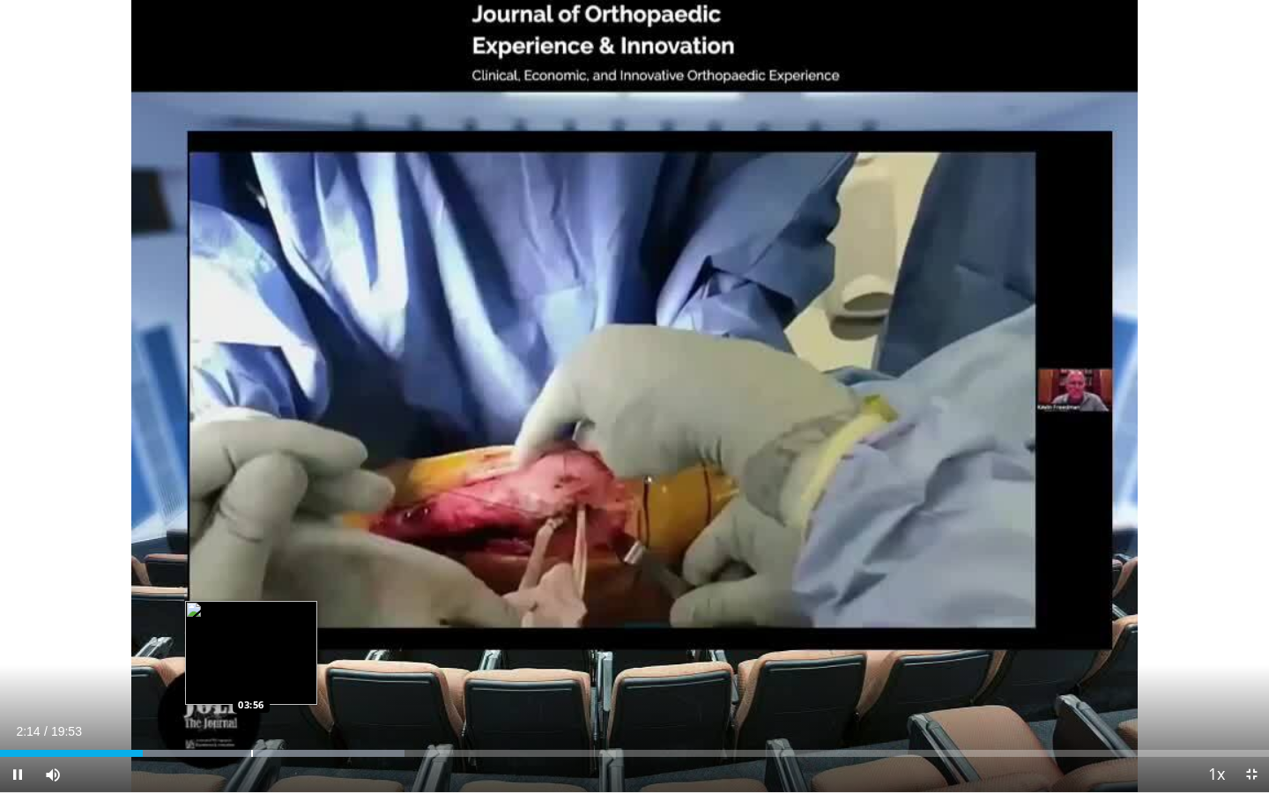
click at [252, 620] on div "Loaded : 31.85% 02:14 03:56" at bounding box center [634, 748] width 1269 height 17
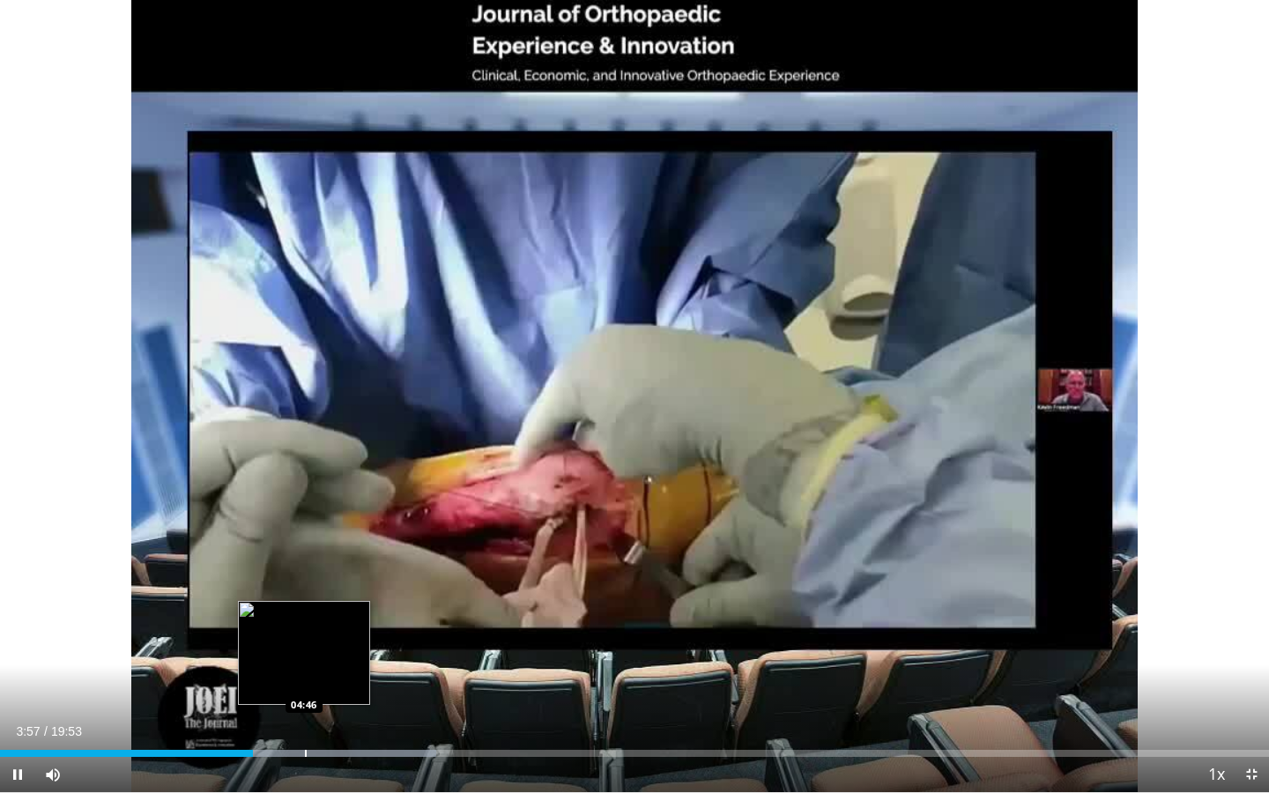
click at [305, 620] on div "Loaded : 34.36% 03:57 04:46" at bounding box center [634, 748] width 1269 height 17
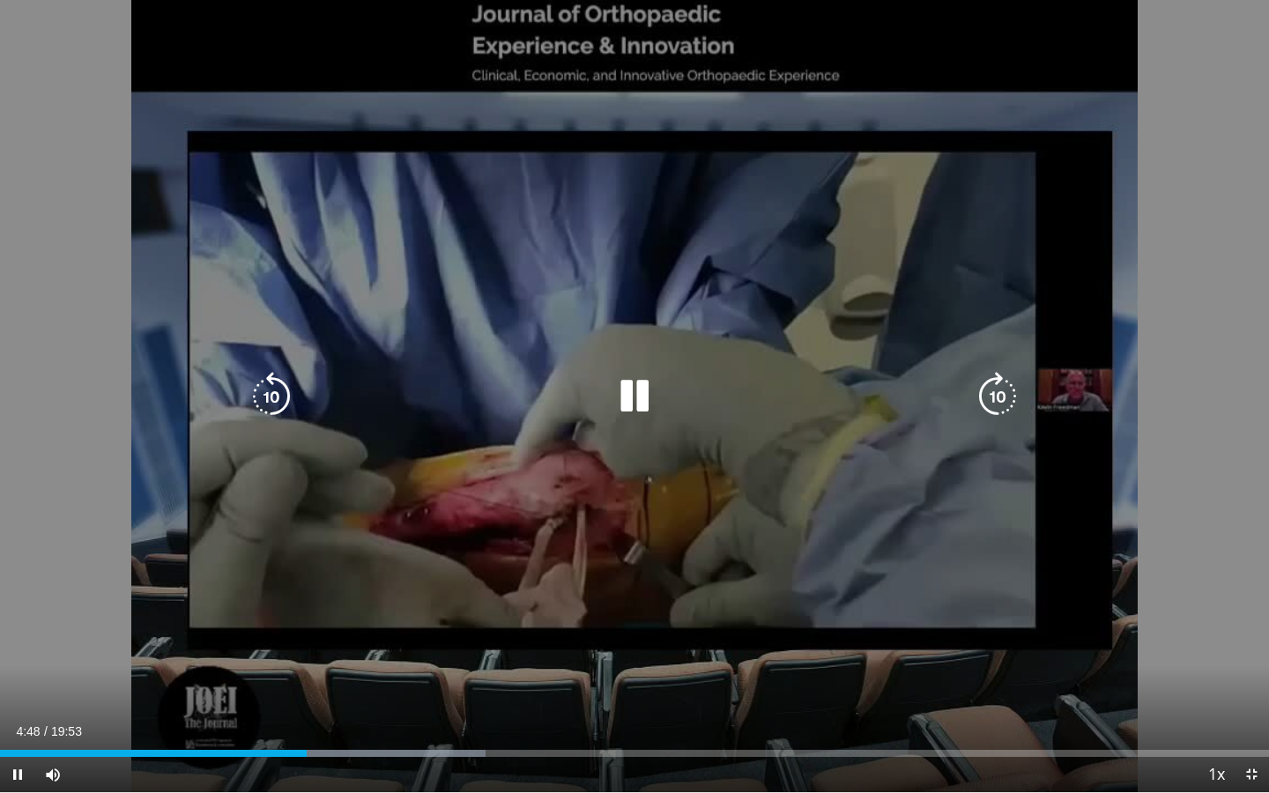
click at [301, 599] on div "10 seconds Tap to unmute" at bounding box center [634, 396] width 1269 height 792
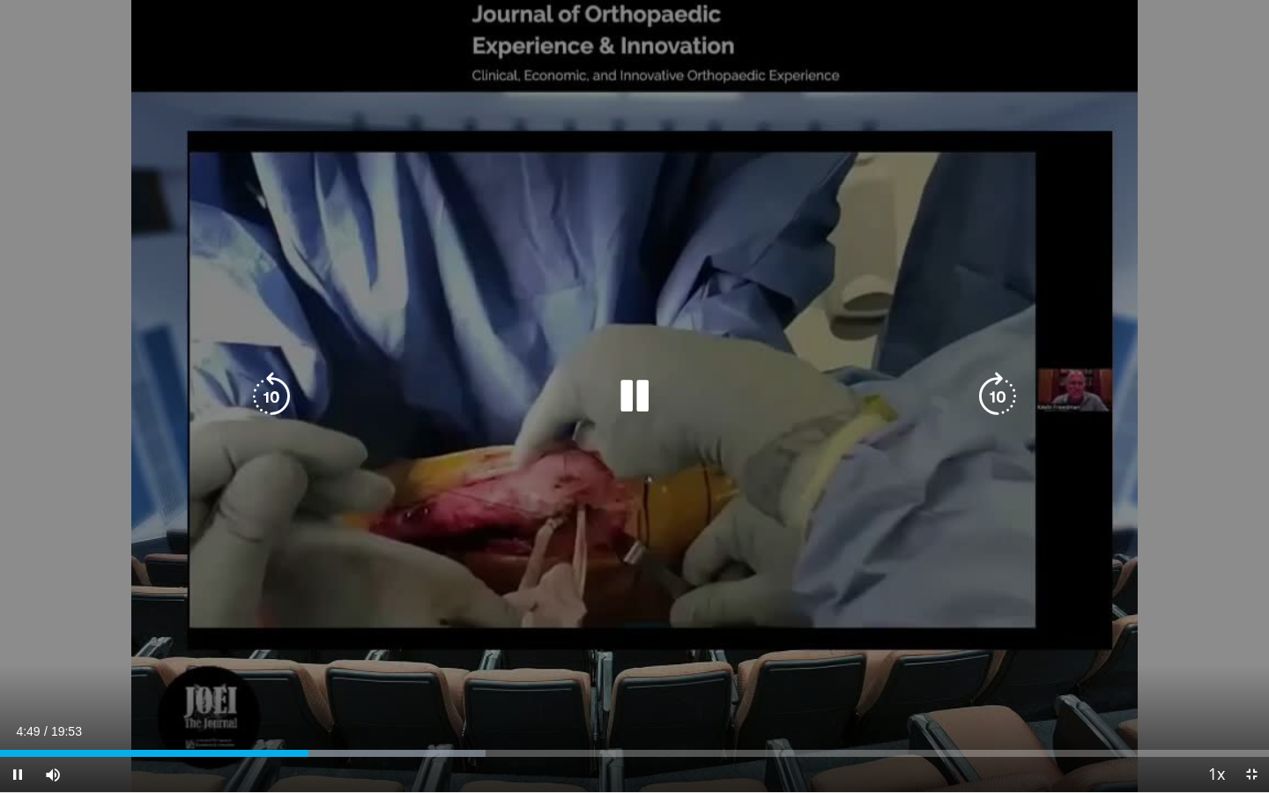
click at [301, 599] on div "10 seconds Tap to unmute" at bounding box center [634, 396] width 1269 height 792
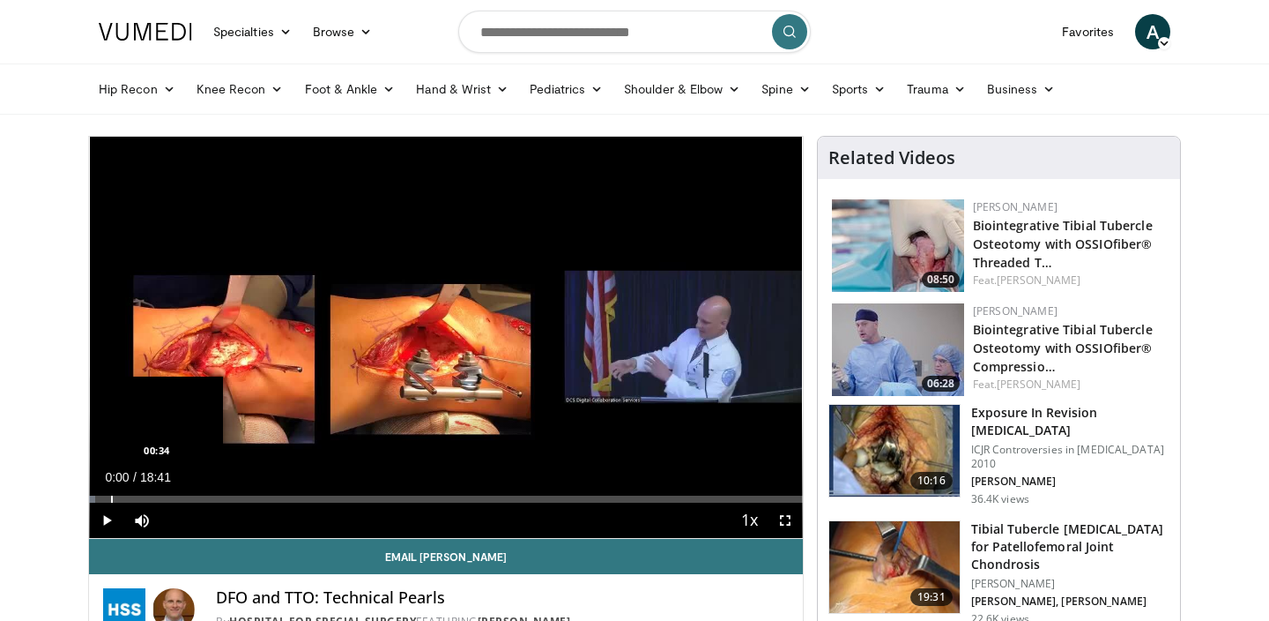
click at [108, 493] on div "Loaded : 0.88% 00:00 00:34" at bounding box center [446, 494] width 714 height 17
click at [130, 495] on div "Progress Bar" at bounding box center [131, 498] width 2 height 7
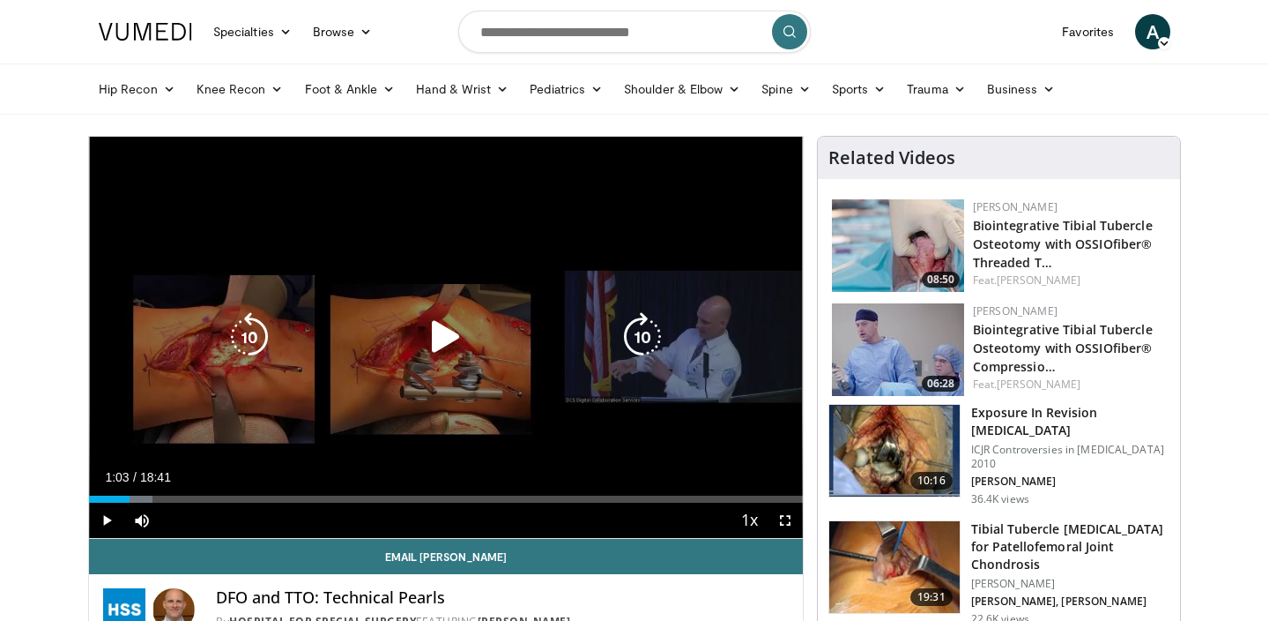
click at [253, 367] on div "10 seconds Tap to unmute" at bounding box center [446, 337] width 714 height 401
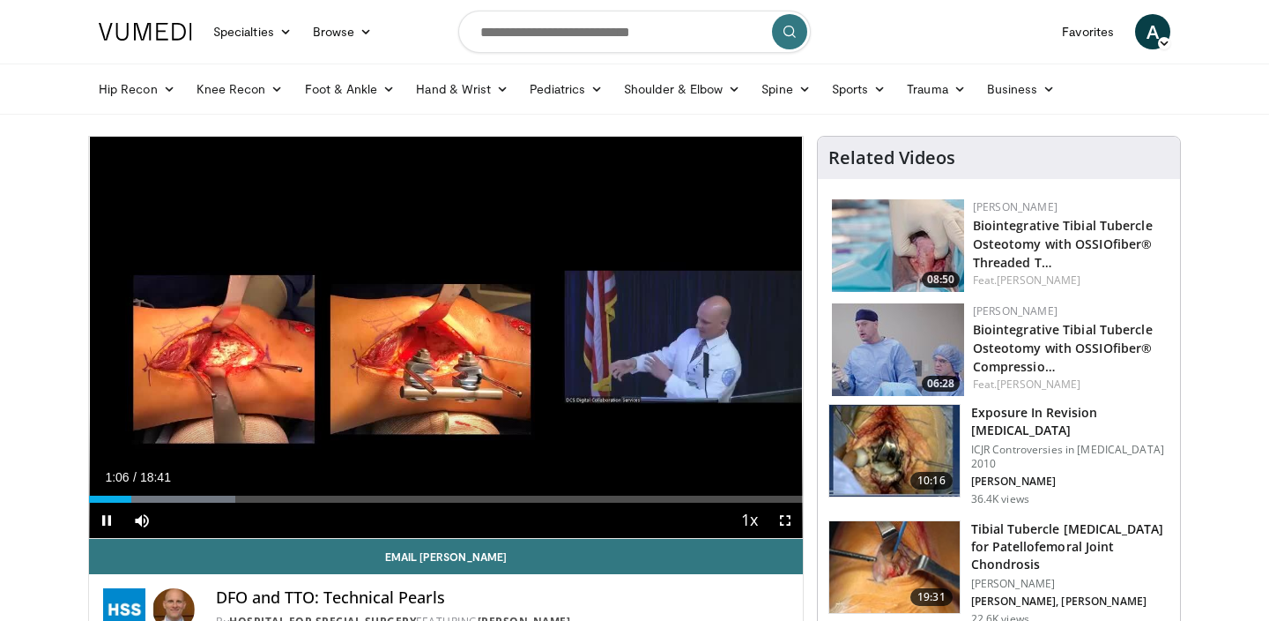
click at [788, 519] on span "Video Player" at bounding box center [785, 519] width 35 height 35
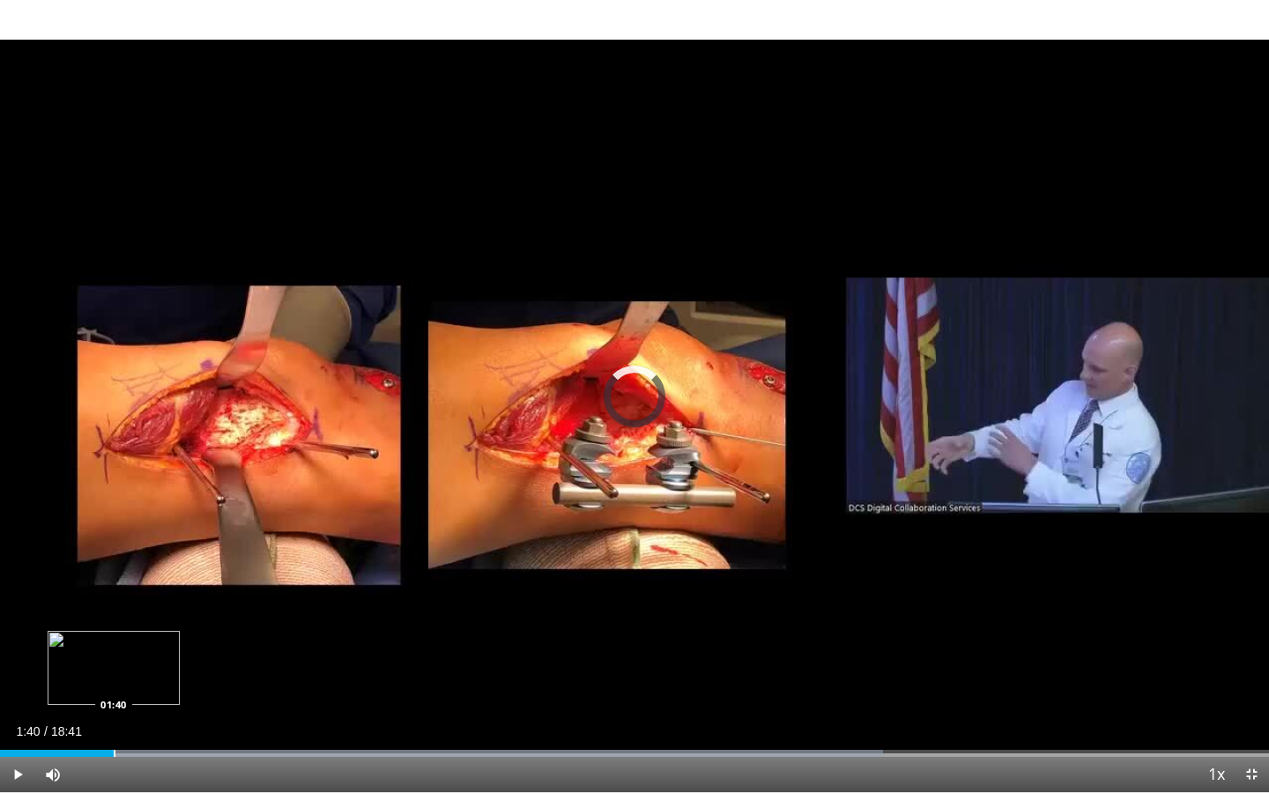
click at [114, 620] on div "Progress Bar" at bounding box center [115, 753] width 2 height 7
click at [141, 620] on div "Progress Bar" at bounding box center [142, 753] width 2 height 7
click at [164, 620] on div "Progress Bar" at bounding box center [163, 753] width 2 height 7
click at [220, 620] on div "Loaded : 74.03% 02:29 03:13" at bounding box center [634, 748] width 1269 height 17
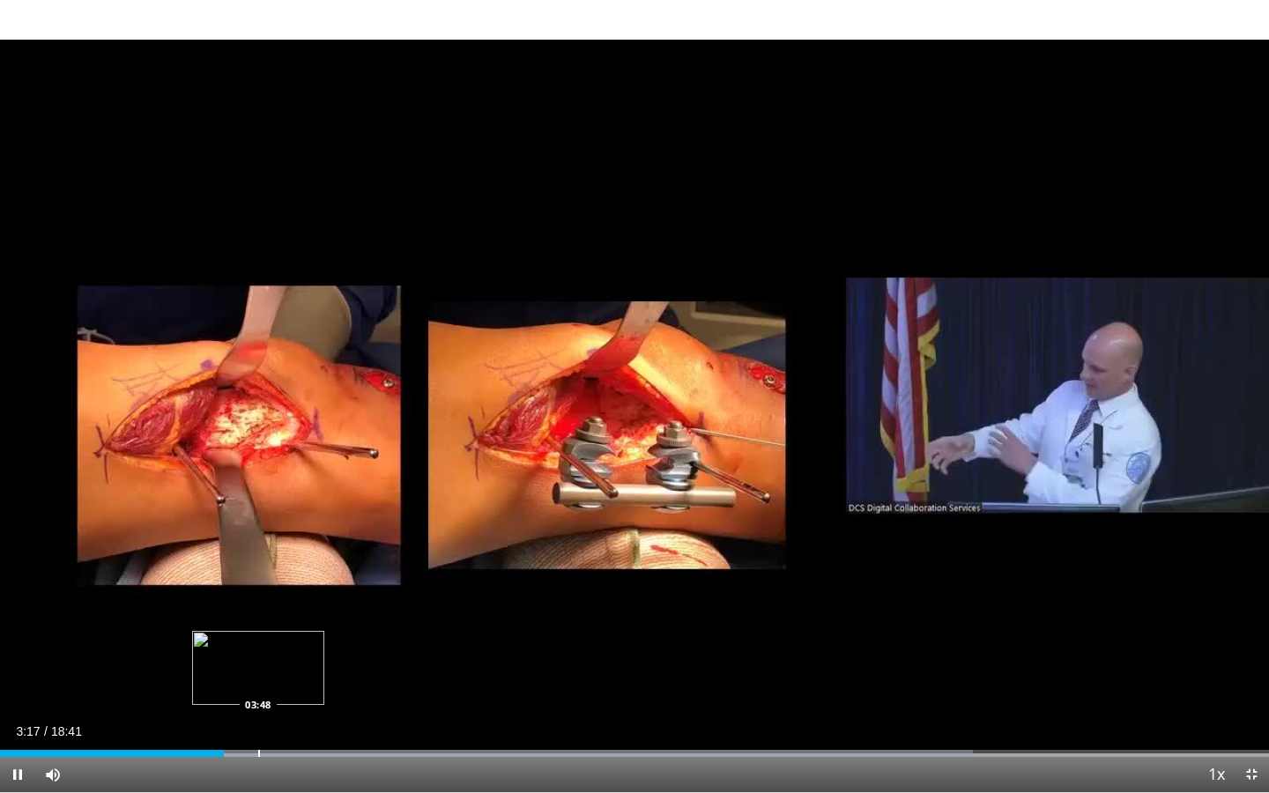
click at [258, 620] on div "Progress Bar" at bounding box center [259, 753] width 2 height 7
click at [299, 620] on div "Loaded : 81.16% 03:50 04:20" at bounding box center [634, 748] width 1269 height 17
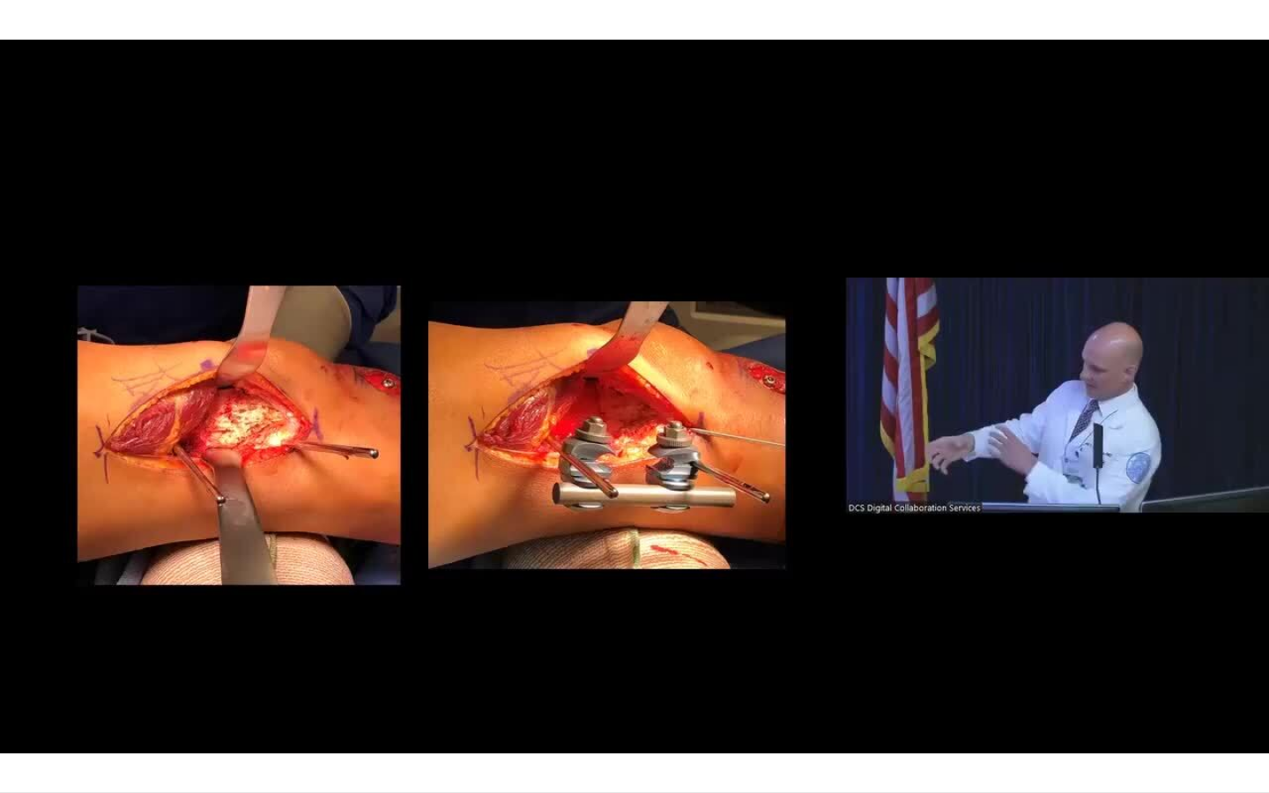
click at [301, 620] on div "Progress Bar" at bounding box center [300, 788] width 2 height 7
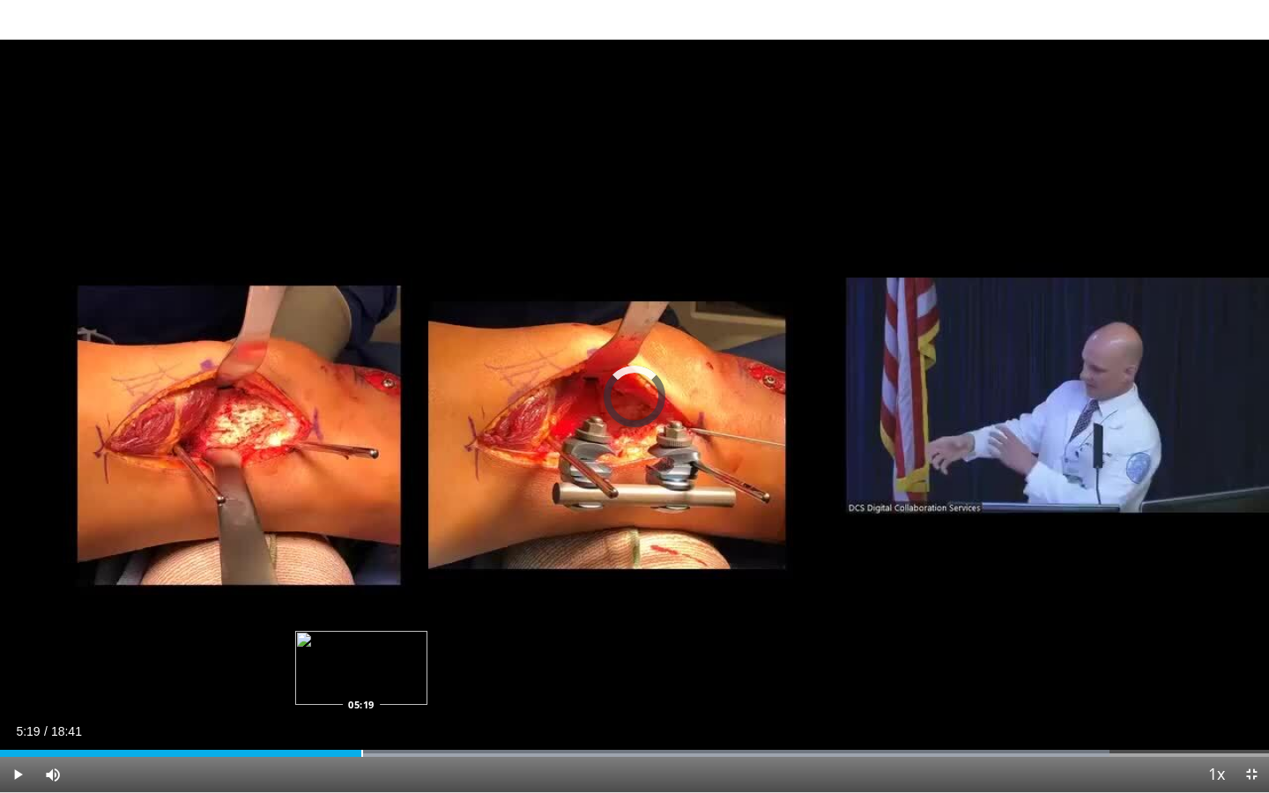
click at [361, 620] on div "Loaded : 87.41% 05:19 05:19" at bounding box center [634, 748] width 1269 height 17
click at [408, 620] on div "Progress Bar" at bounding box center [407, 753] width 2 height 7
click at [441, 620] on div "Loaded : 91.87% 06:06 06:29" at bounding box center [634, 748] width 1269 height 17
click at [480, 620] on div "Loaded : 96.33% 06:31 07:03" at bounding box center [634, 748] width 1269 height 17
click at [506, 620] on div "Loaded : 99.89% 07:26 07:26" at bounding box center [634, 748] width 1269 height 17
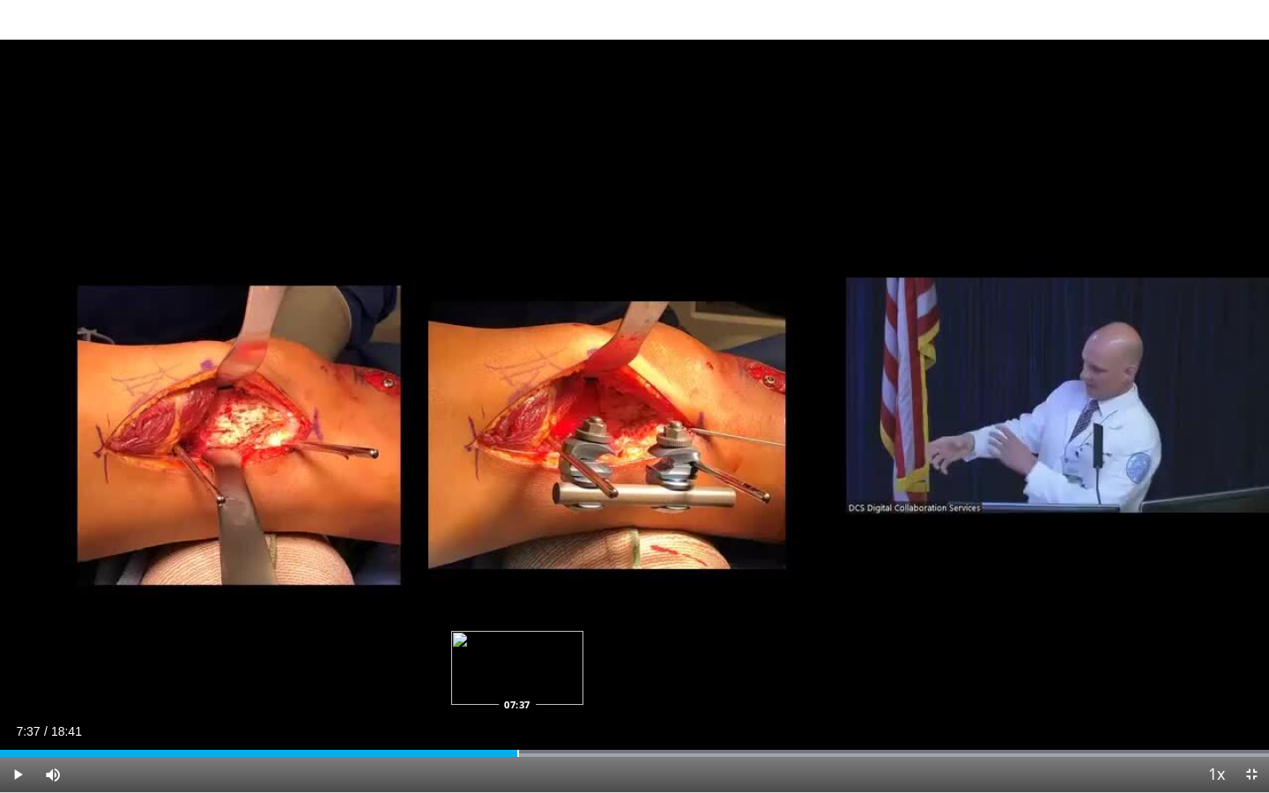
click at [517, 620] on div "Progress Bar" at bounding box center [518, 753] width 2 height 7
click at [546, 620] on div "Progress Bar" at bounding box center [547, 753] width 2 height 7
click at [584, 620] on div "Progress Bar" at bounding box center [585, 753] width 2 height 7
click at [612, 620] on div "Progress Bar" at bounding box center [613, 753] width 2 height 7
click at [640, 620] on div "Progress Bar" at bounding box center [640, 753] width 2 height 7
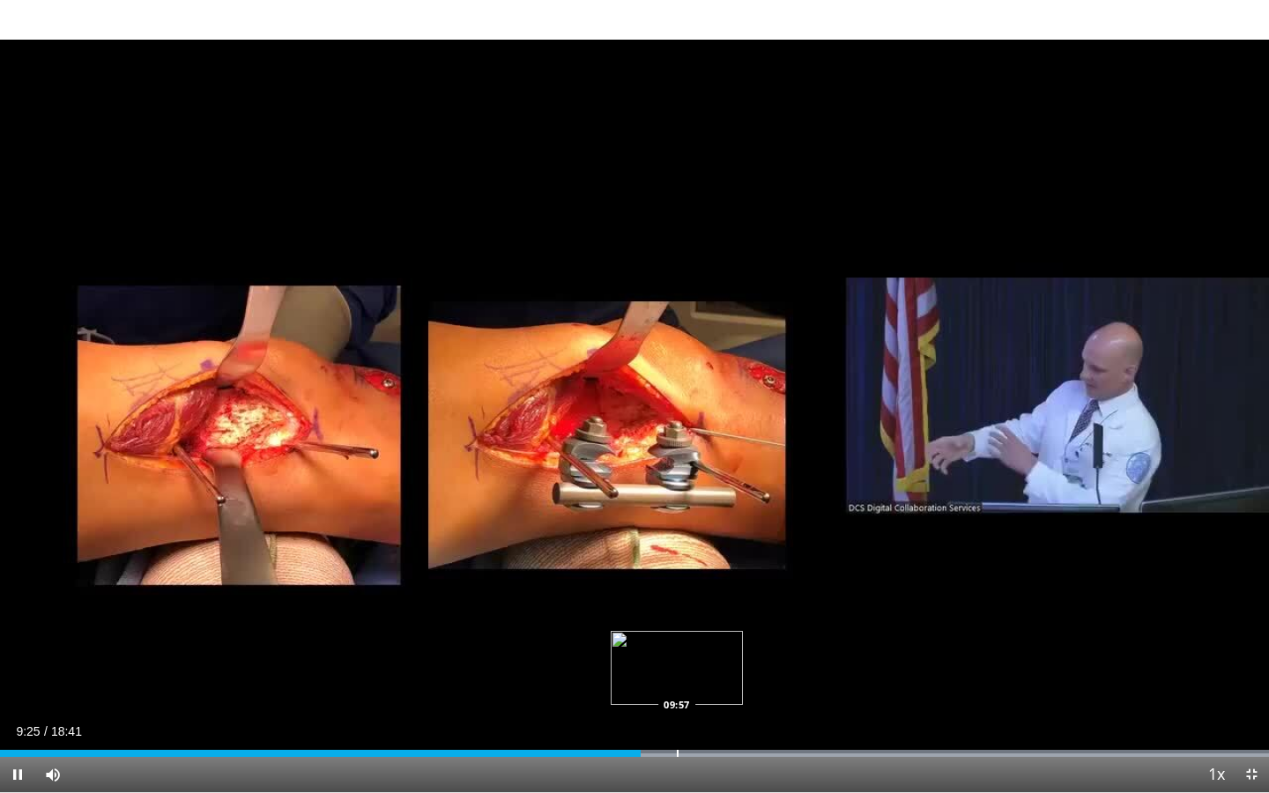
click at [677, 620] on div "Progress Bar" at bounding box center [678, 753] width 2 height 7
click at [756, 620] on div "Progress Bar" at bounding box center [756, 753] width 2 height 7
click at [836, 620] on div "Progress Bar" at bounding box center [837, 753] width 2 height 7
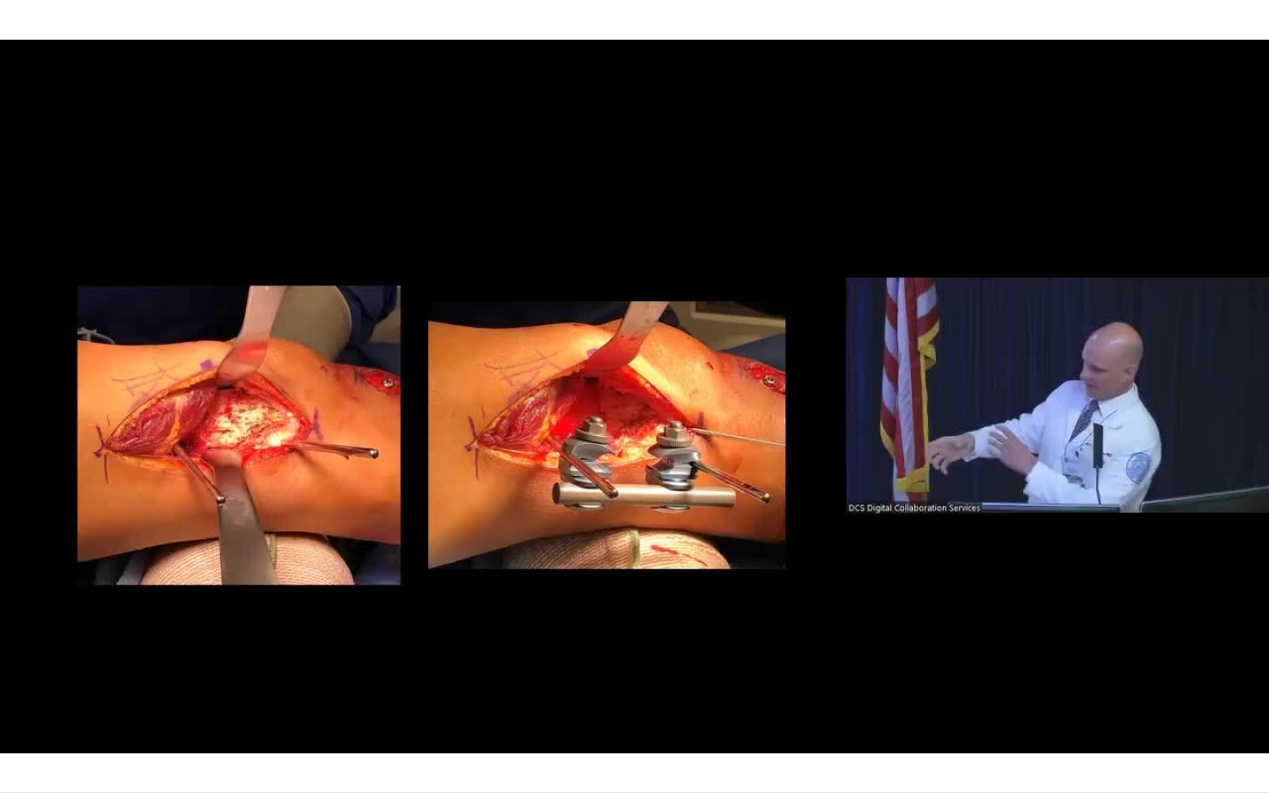
click at [836, 620] on video-js "**********" at bounding box center [634, 396] width 1269 height 793
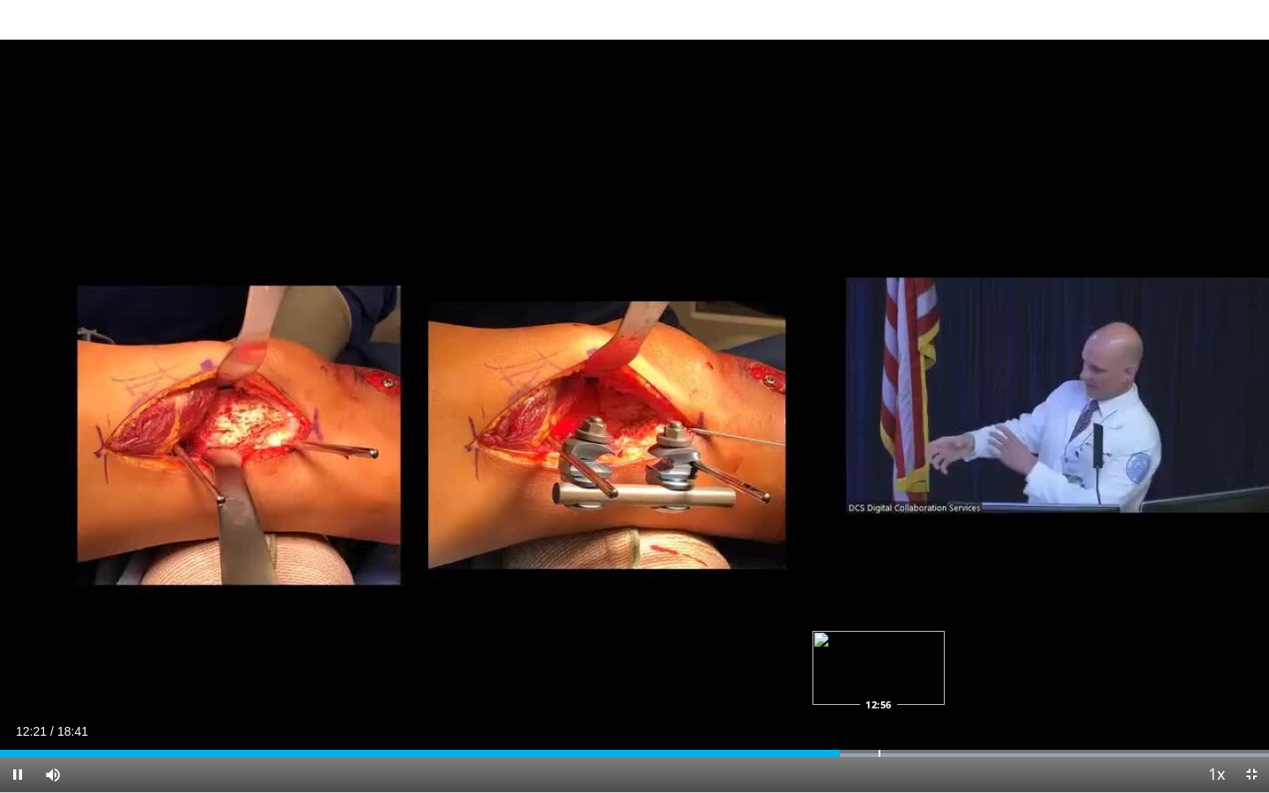
click at [879, 620] on div "Progress Bar" at bounding box center [880, 753] width 2 height 7
click at [889, 620] on div "Progress Bar" at bounding box center [890, 753] width 2 height 7
click at [920, 620] on div "Current Time 13:06 / Duration 18:41 Pause Skip Backward Skip Forward Mute Loade…" at bounding box center [634, 774] width 1269 height 35
click at [951, 620] on div "Loaded : 100.00% 13:07 14:00" at bounding box center [634, 748] width 1269 height 17
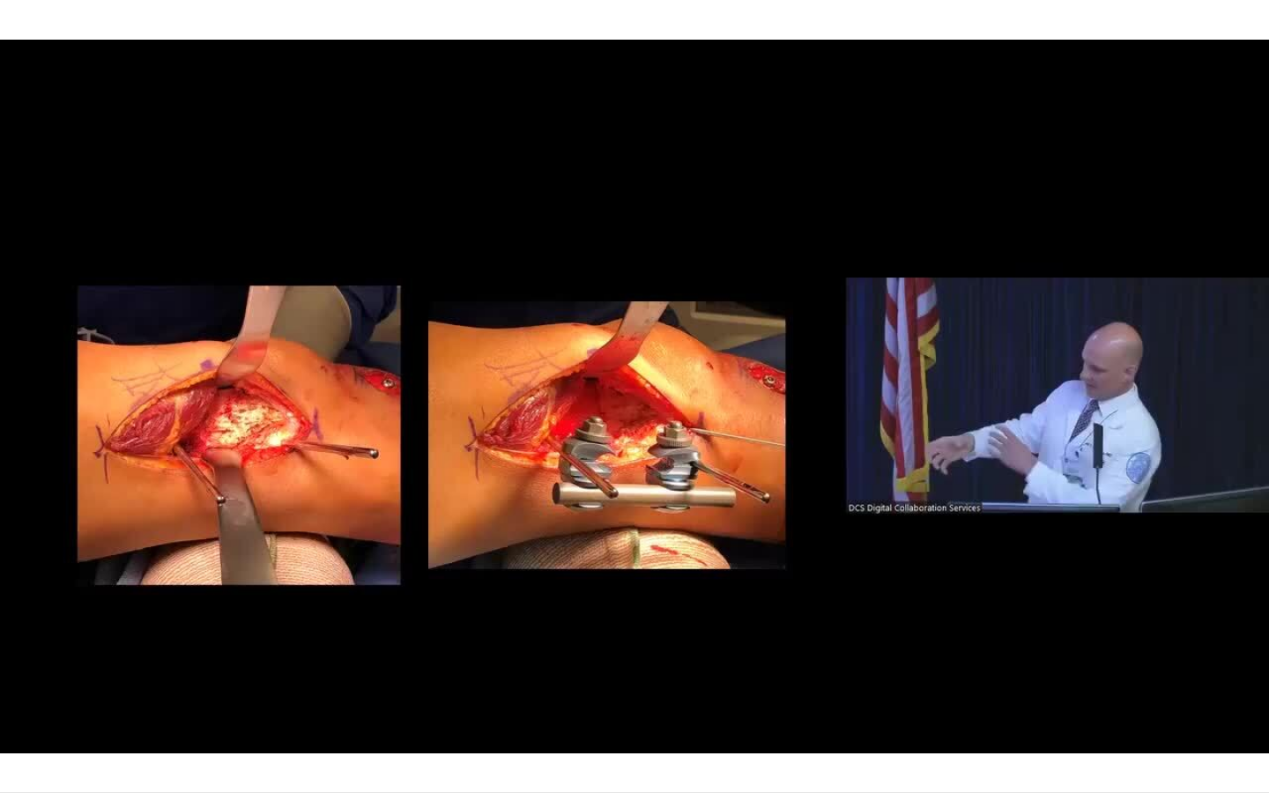
click at [953, 620] on div "Progress Bar" at bounding box center [952, 788] width 2 height 7
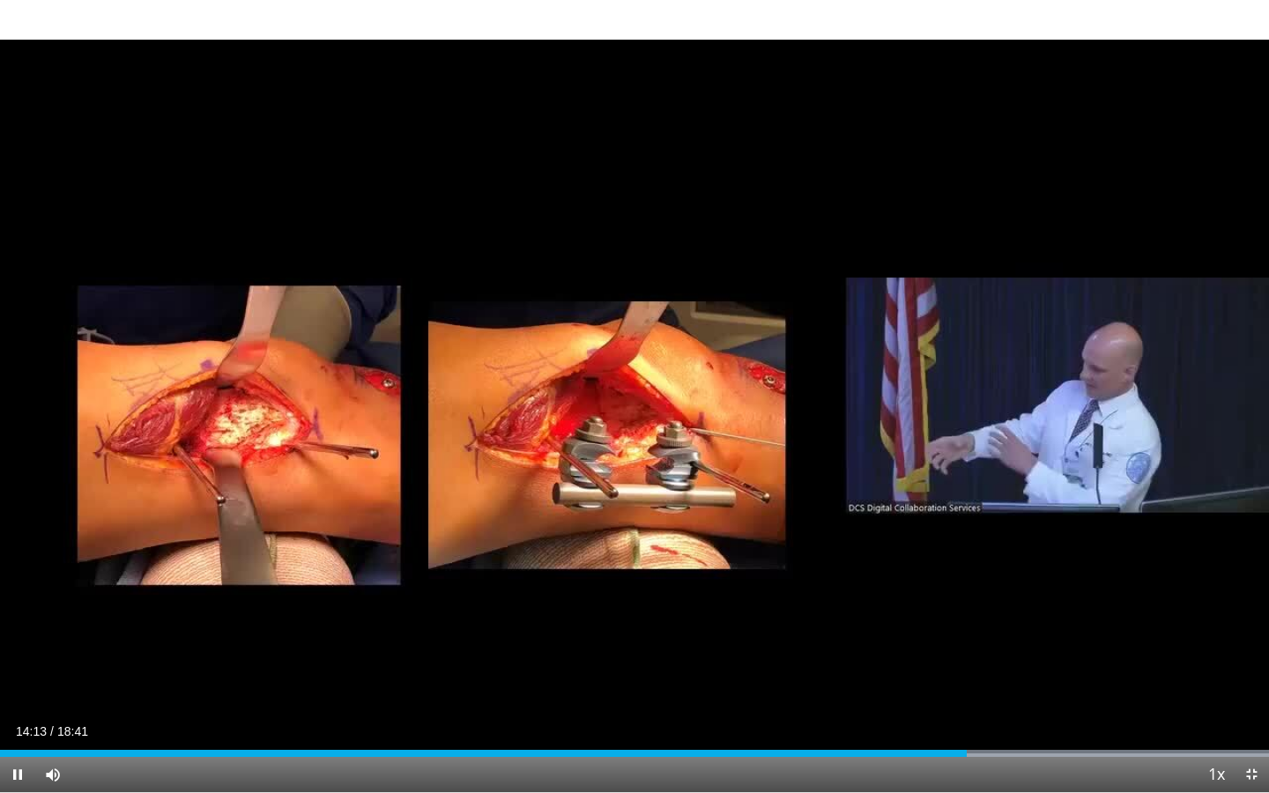
click at [994, 620] on div "Current Time 14:13 / Duration 18:41 Pause Skip Backward Skip Forward Mute Loade…" at bounding box center [634, 774] width 1269 height 35
click at [1035, 620] on div "Progress Bar" at bounding box center [1036, 753] width 2 height 7
click at [1073, 620] on div "Progress Bar" at bounding box center [1072, 753] width 2 height 7
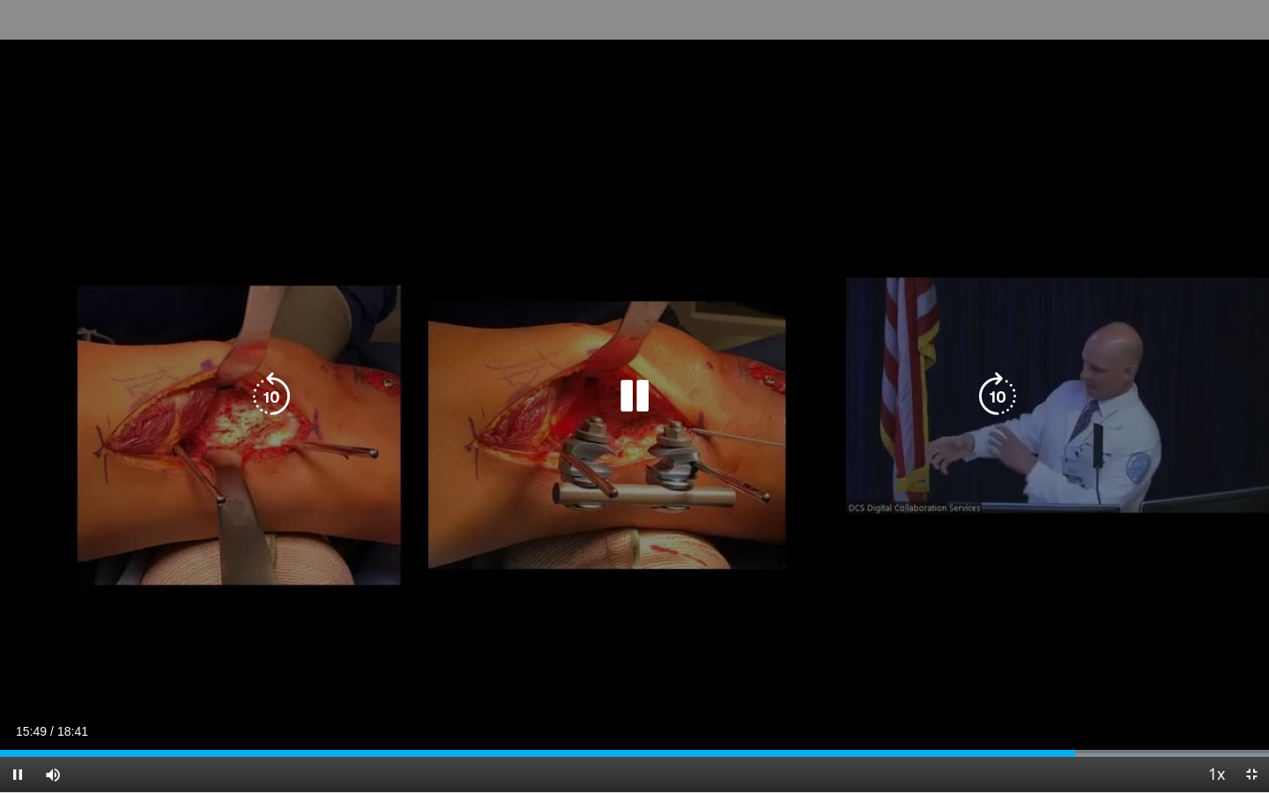
click at [613, 473] on div "10 seconds Tap to unmute" at bounding box center [634, 396] width 1269 height 792
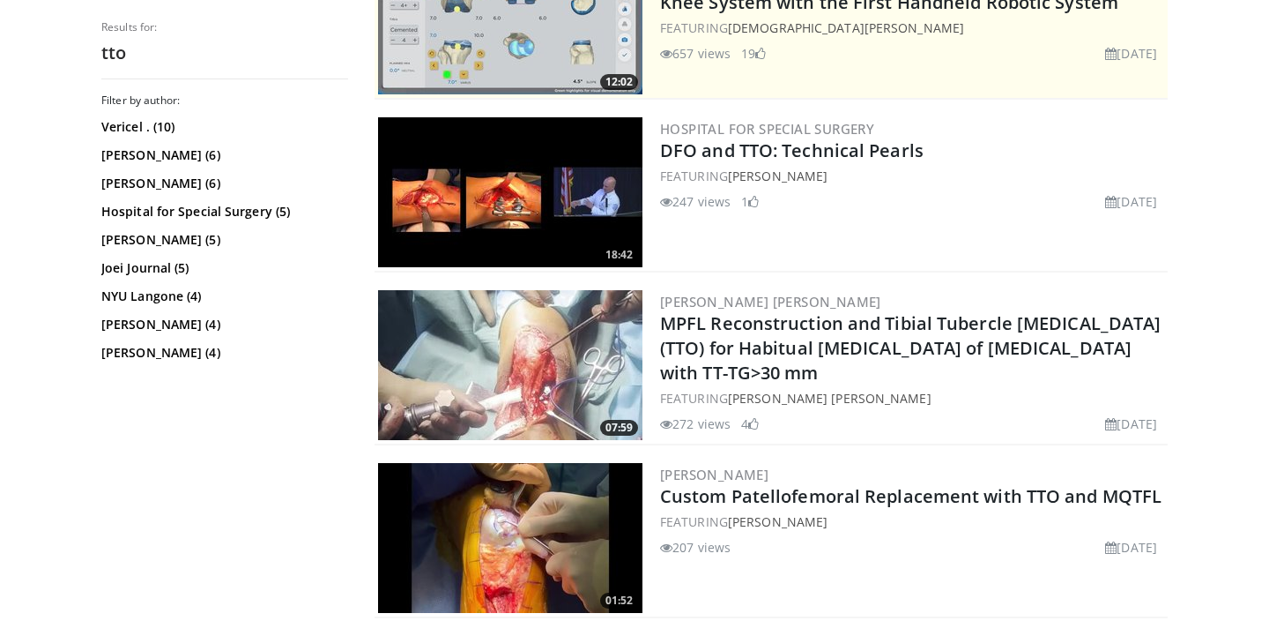
scroll to position [429, 0]
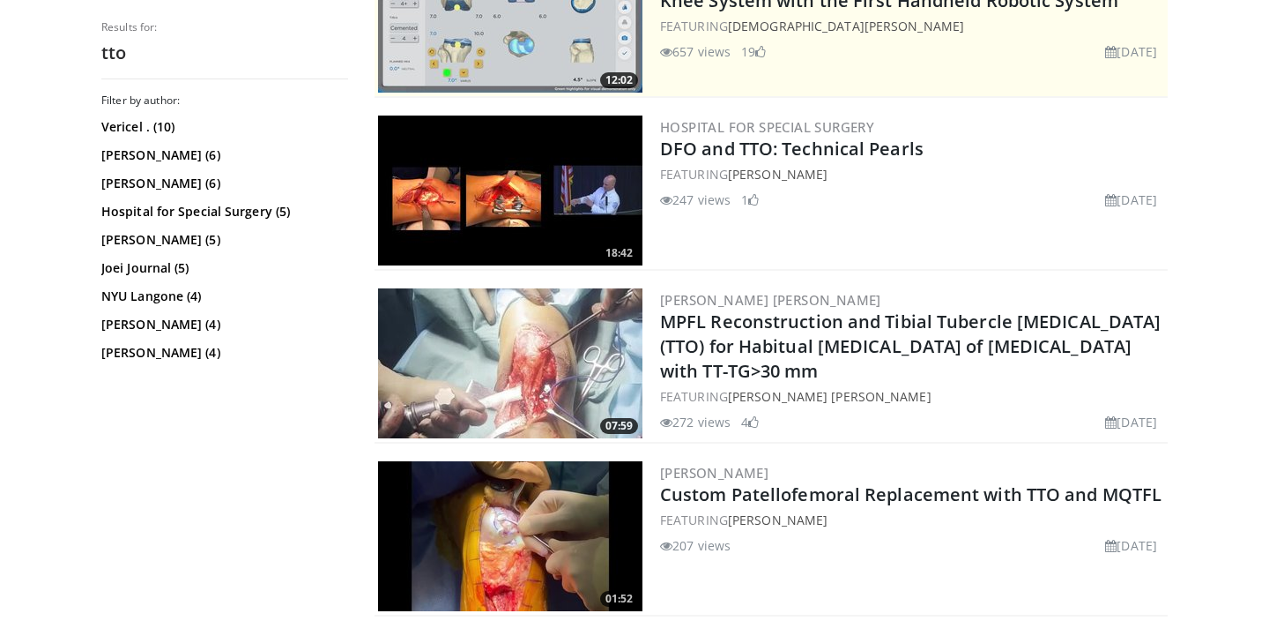
click at [545, 383] on img at bounding box center [510, 363] width 264 height 150
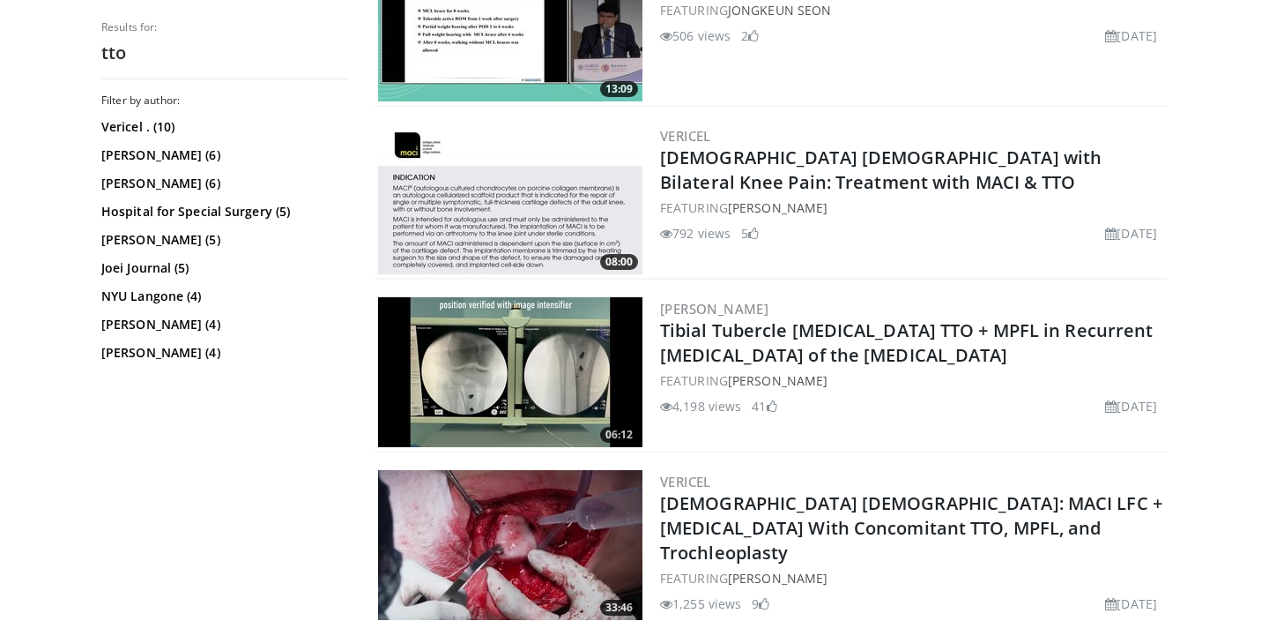
scroll to position [2495, 0]
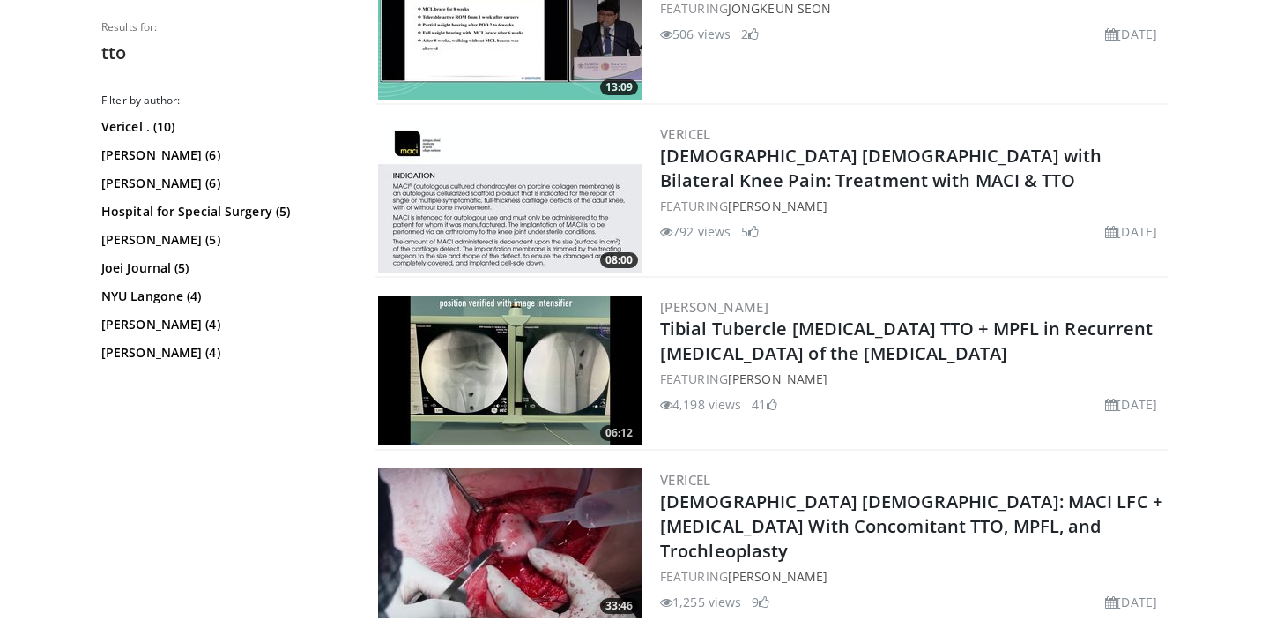
click at [471, 378] on img at bounding box center [510, 370] width 264 height 150
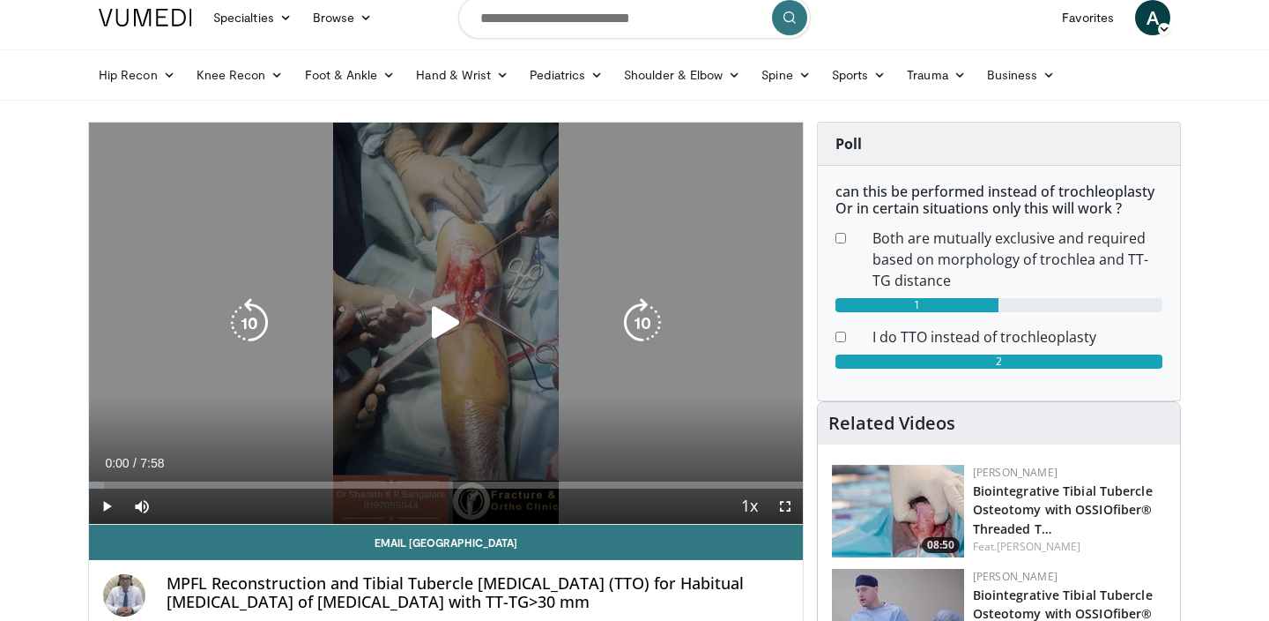
scroll to position [18, 0]
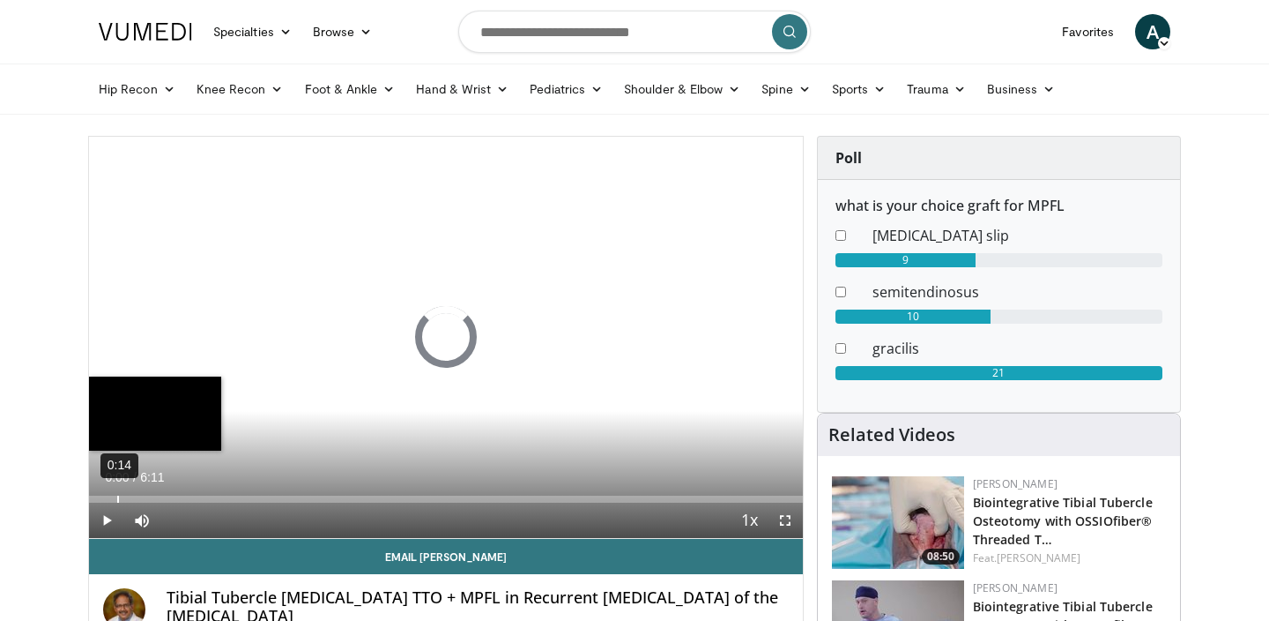
click at [116, 495] on div "Loaded : 0.00% 0:14 0:00" at bounding box center [446, 498] width 714 height 7
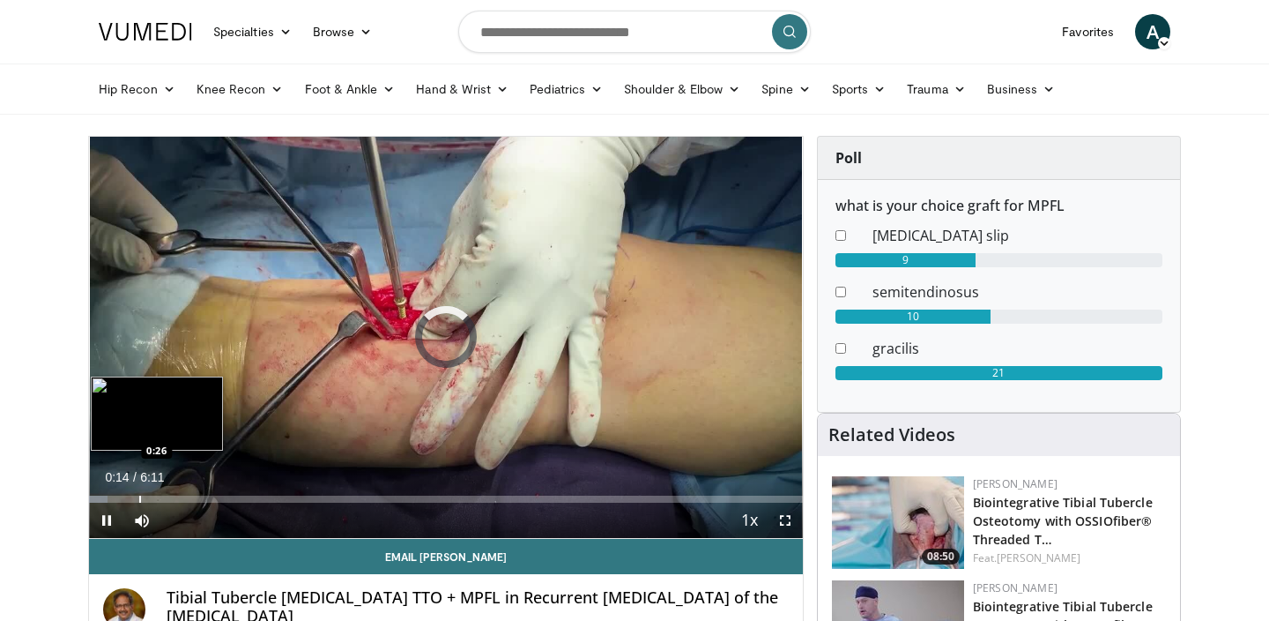
click at [139, 496] on div "Progress Bar" at bounding box center [140, 498] width 2 height 7
click at [152, 501] on div "10 seconds Tap to unmute" at bounding box center [446, 337] width 714 height 401
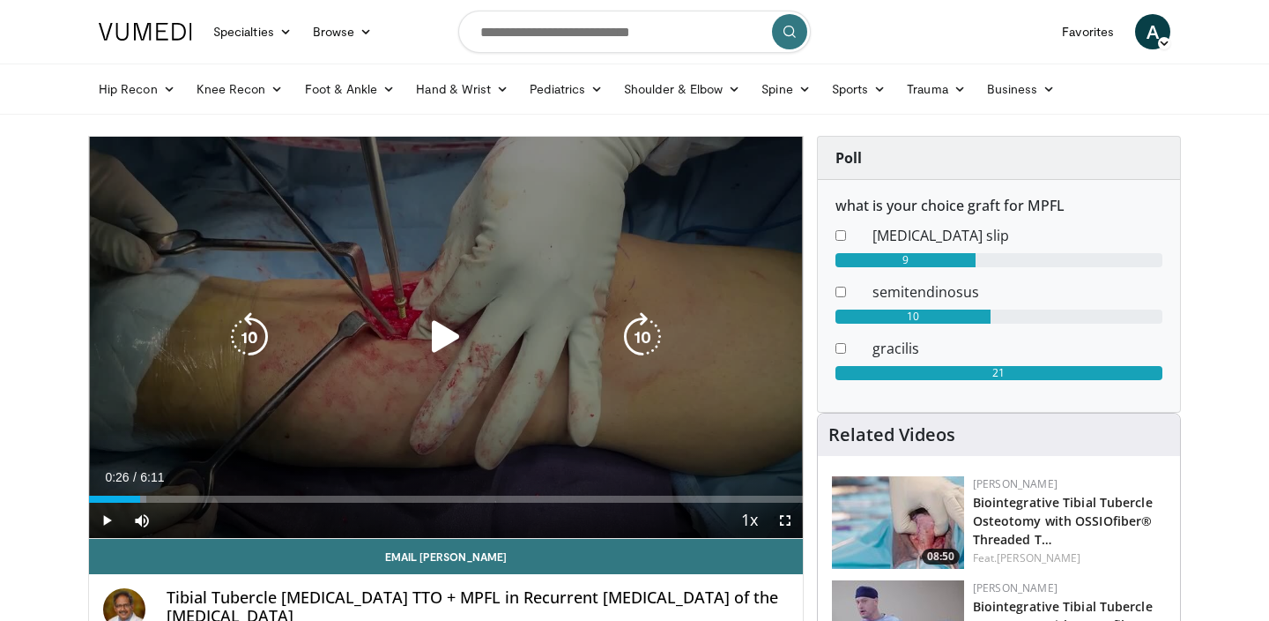
click at [276, 375] on div "10 seconds Tap to unmute" at bounding box center [446, 337] width 714 height 401
click at [456, 457] on div "10 seconds Tap to unmute" at bounding box center [446, 337] width 714 height 401
click at [529, 435] on div "10 seconds Tap to unmute" at bounding box center [446, 337] width 714 height 401
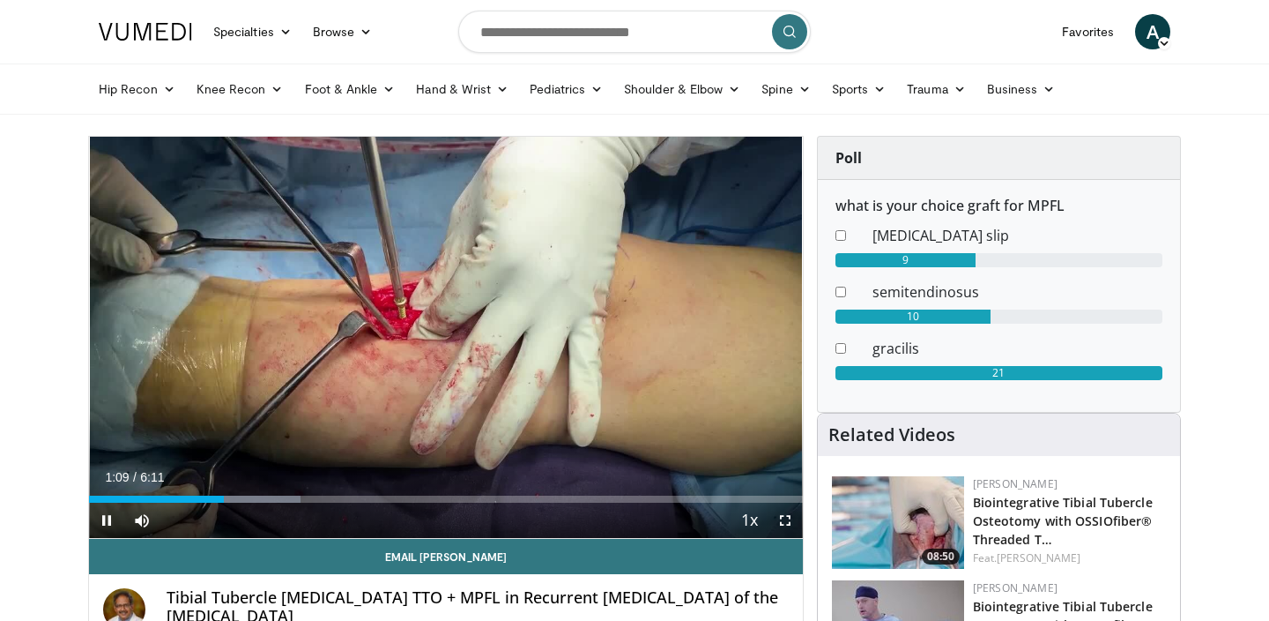
click at [781, 516] on span "Video Player" at bounding box center [785, 519] width 35 height 35
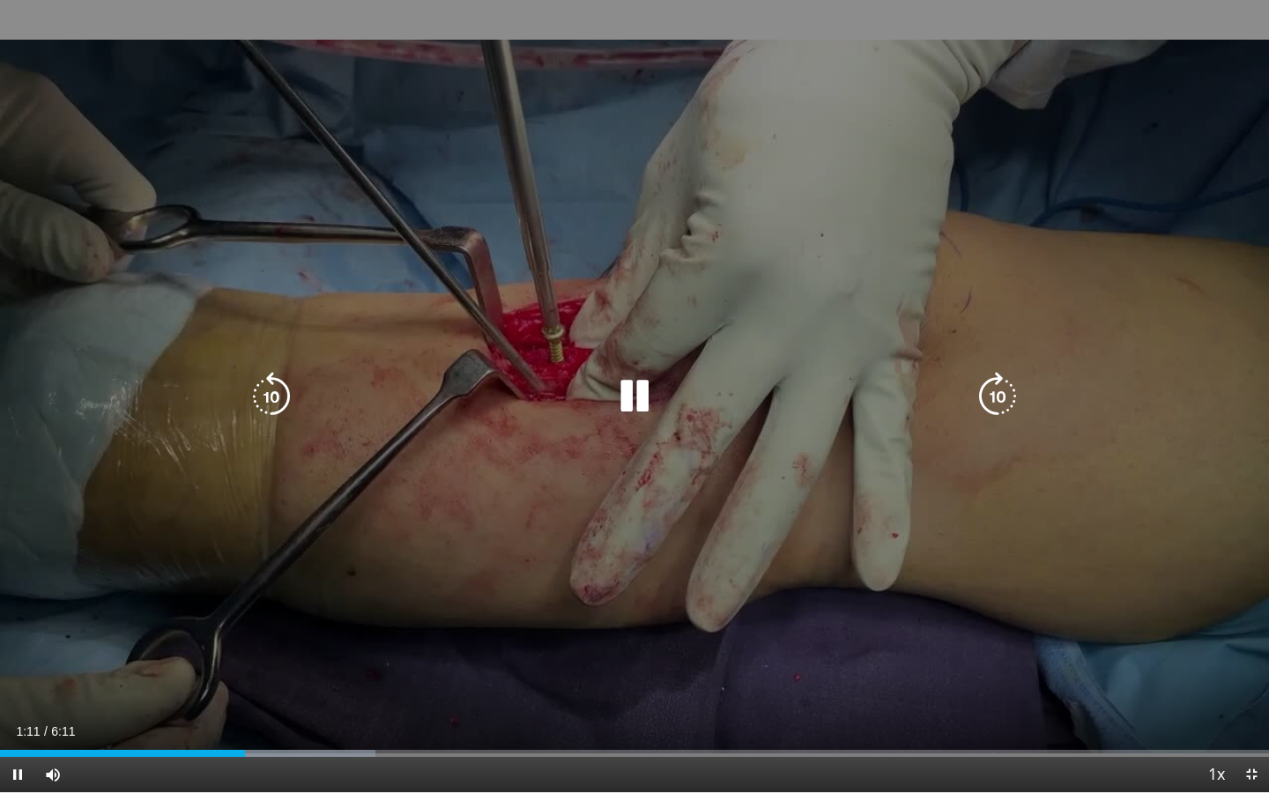
click at [715, 403] on div "Video Player" at bounding box center [635, 396] width 762 height 35
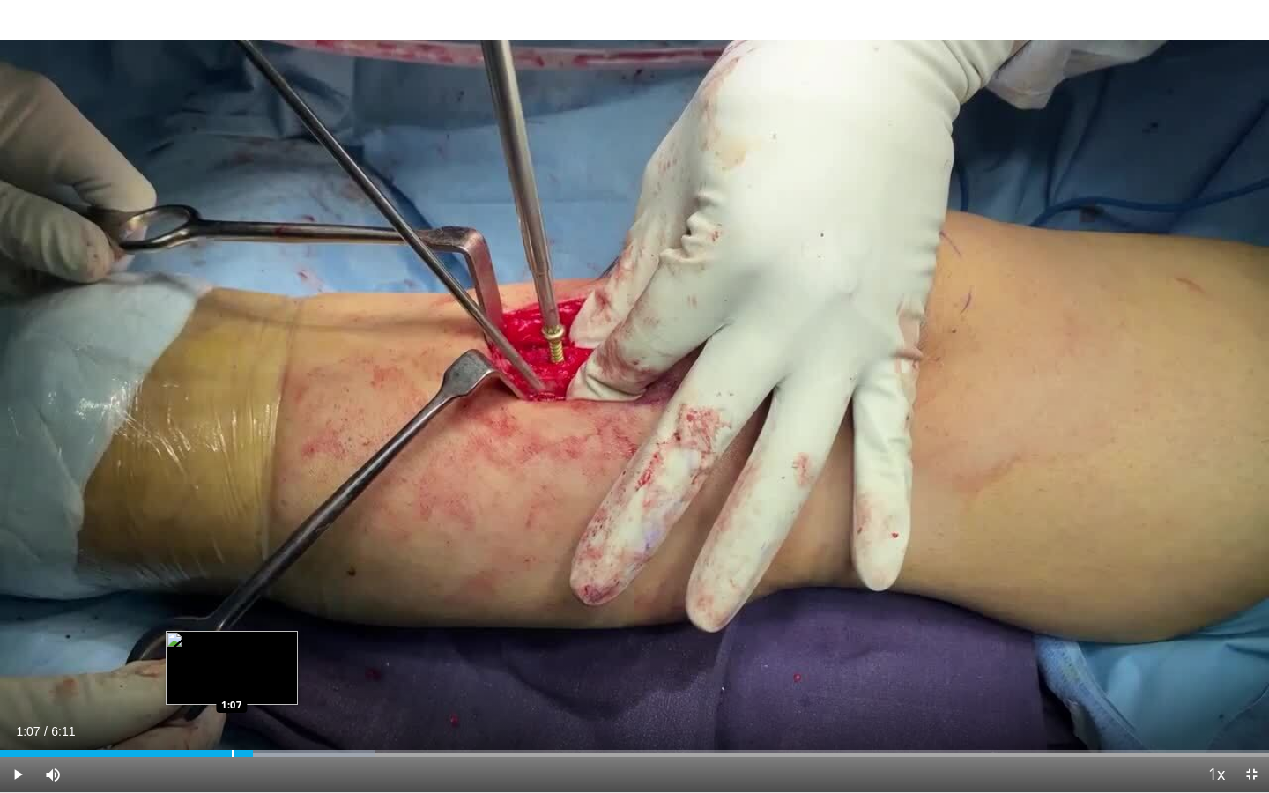
click at [232, 620] on div "Loaded : 29.59% 1:14 1:07" at bounding box center [634, 748] width 1269 height 17
click at [202, 620] on div "Loaded : 34.97% 1:09 1:01" at bounding box center [634, 748] width 1269 height 17
click at [1227, 422] on div "10 seconds Tap to unmute" at bounding box center [634, 396] width 1269 height 792
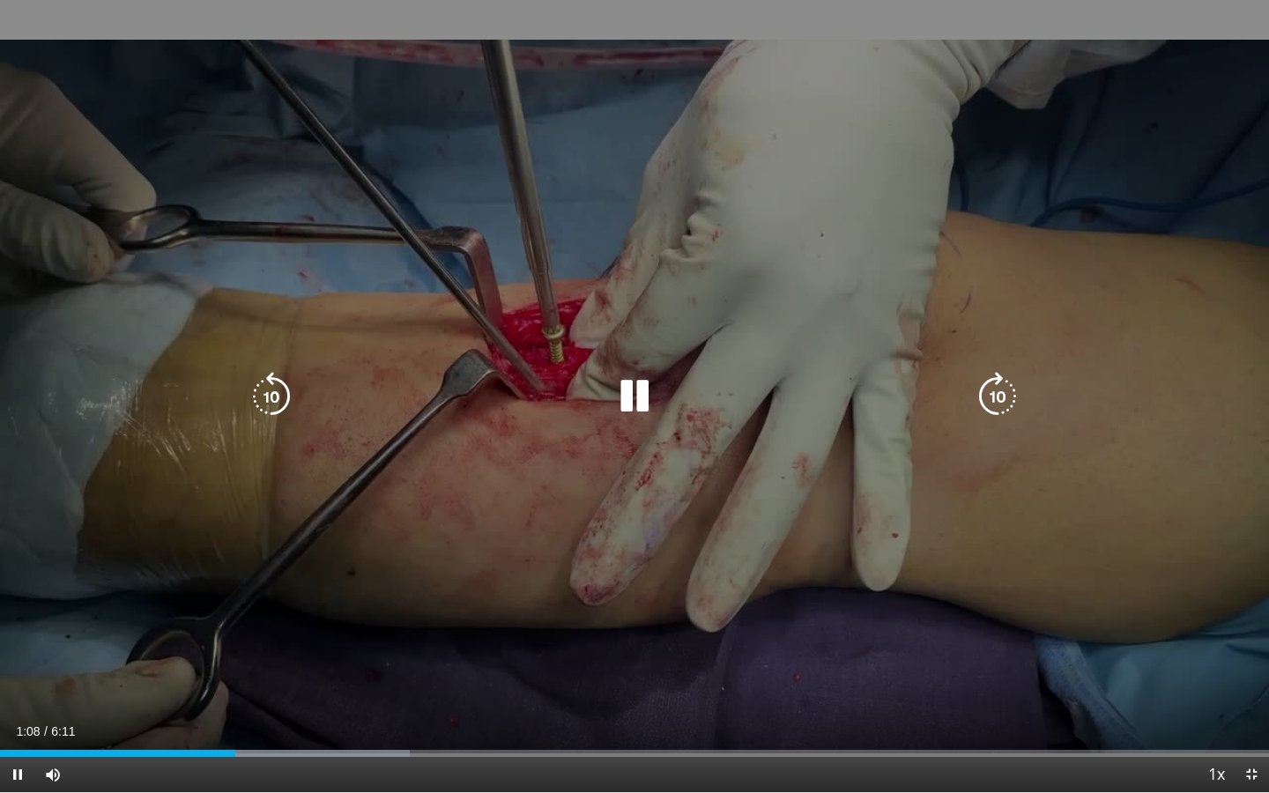
click at [1227, 421] on div "10 seconds Tap to unmute" at bounding box center [634, 396] width 1269 height 792
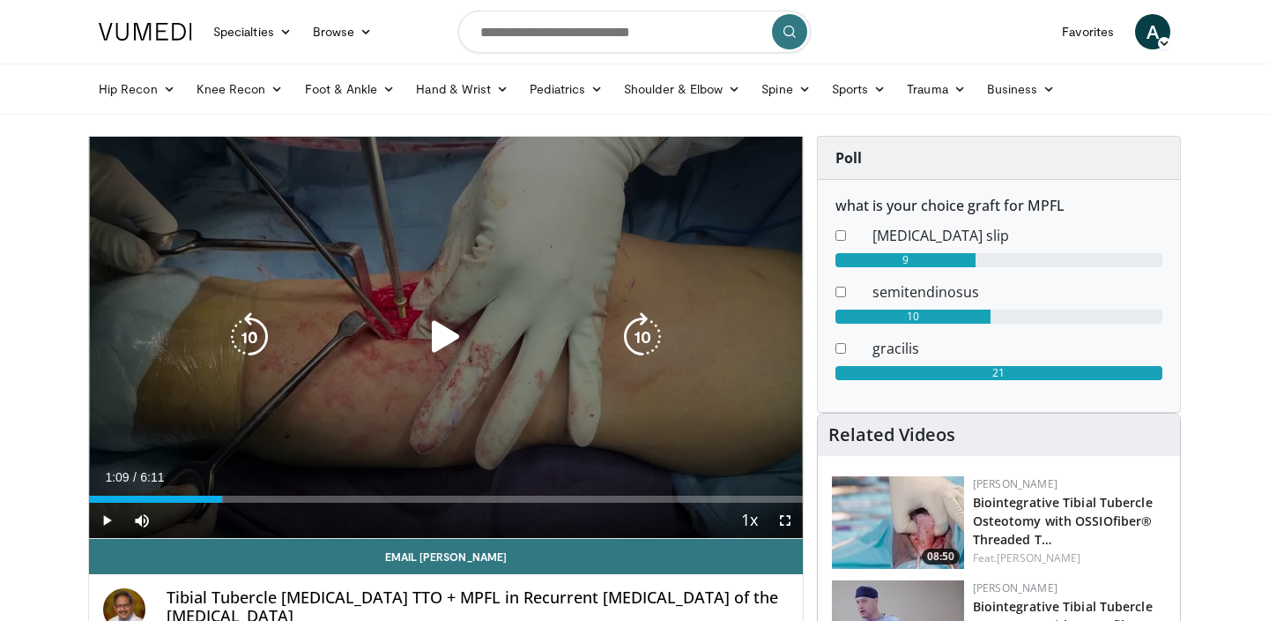
click at [413, 280] on div "10 seconds Tap to unmute" at bounding box center [446, 337] width 714 height 401
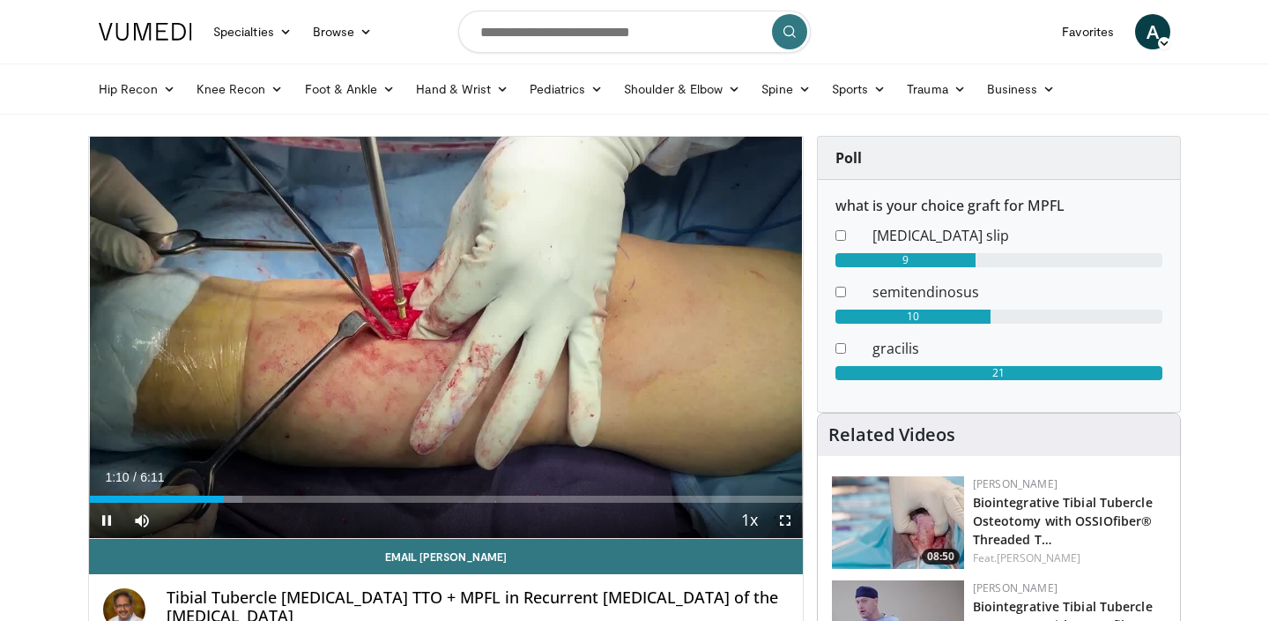
click at [789, 520] on span "Video Player" at bounding box center [785, 519] width 35 height 35
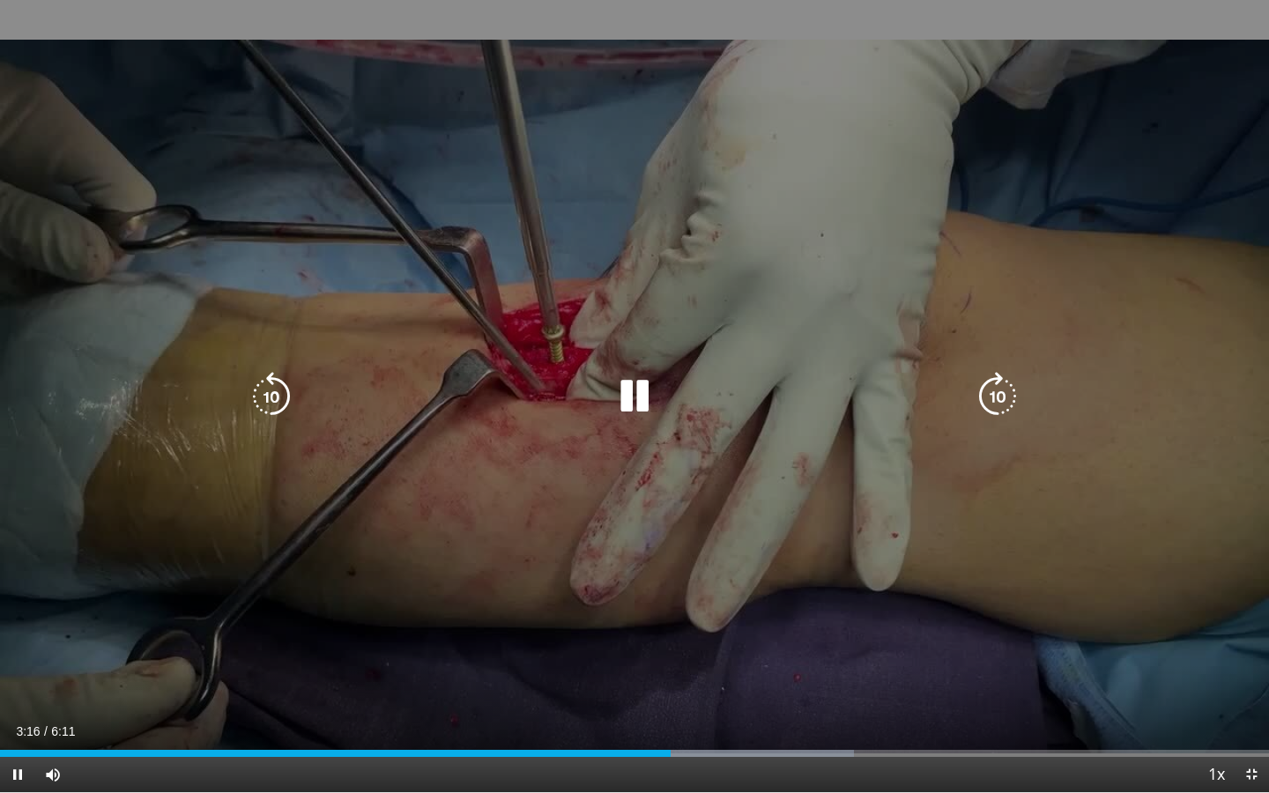
click at [1213, 429] on div "10 seconds Tap to unmute" at bounding box center [634, 396] width 1269 height 792
click at [1157, 418] on div "10 seconds Tap to unmute" at bounding box center [634, 396] width 1269 height 792
click at [1164, 486] on div "10 seconds Tap to unmute" at bounding box center [634, 396] width 1269 height 792
click at [1155, 482] on div "10 seconds Tap to unmute" at bounding box center [634, 396] width 1269 height 792
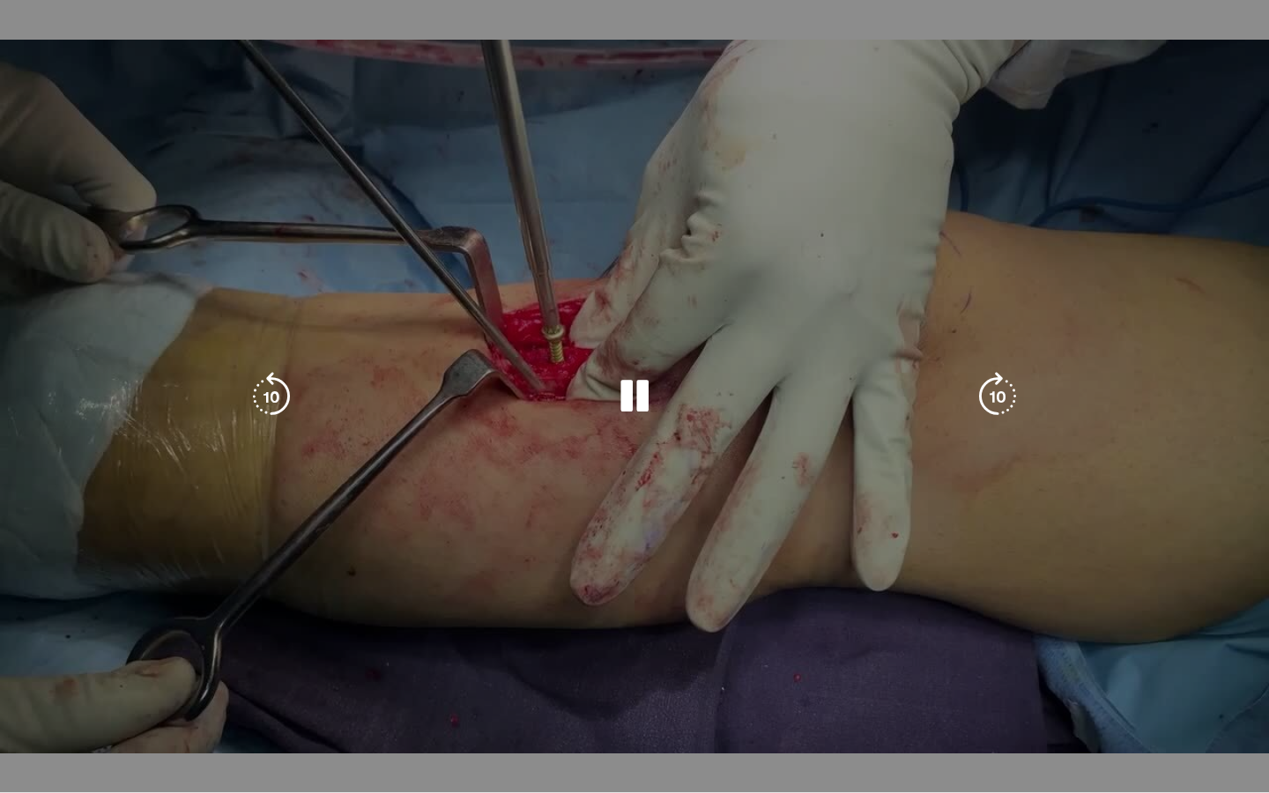
click at [1106, 419] on div "10 seconds Tap to unmute" at bounding box center [634, 396] width 1269 height 792
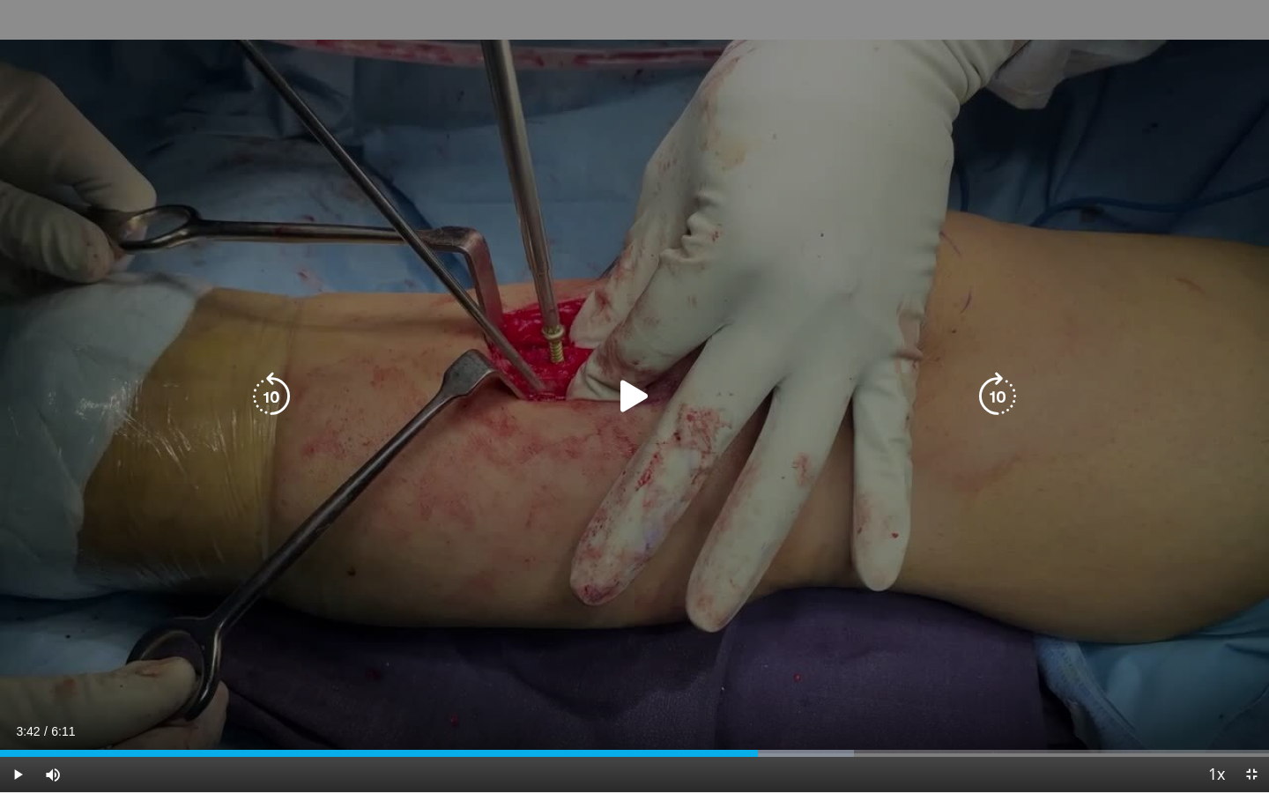
click at [821, 332] on div "10 seconds Tap to unmute" at bounding box center [634, 396] width 1269 height 792
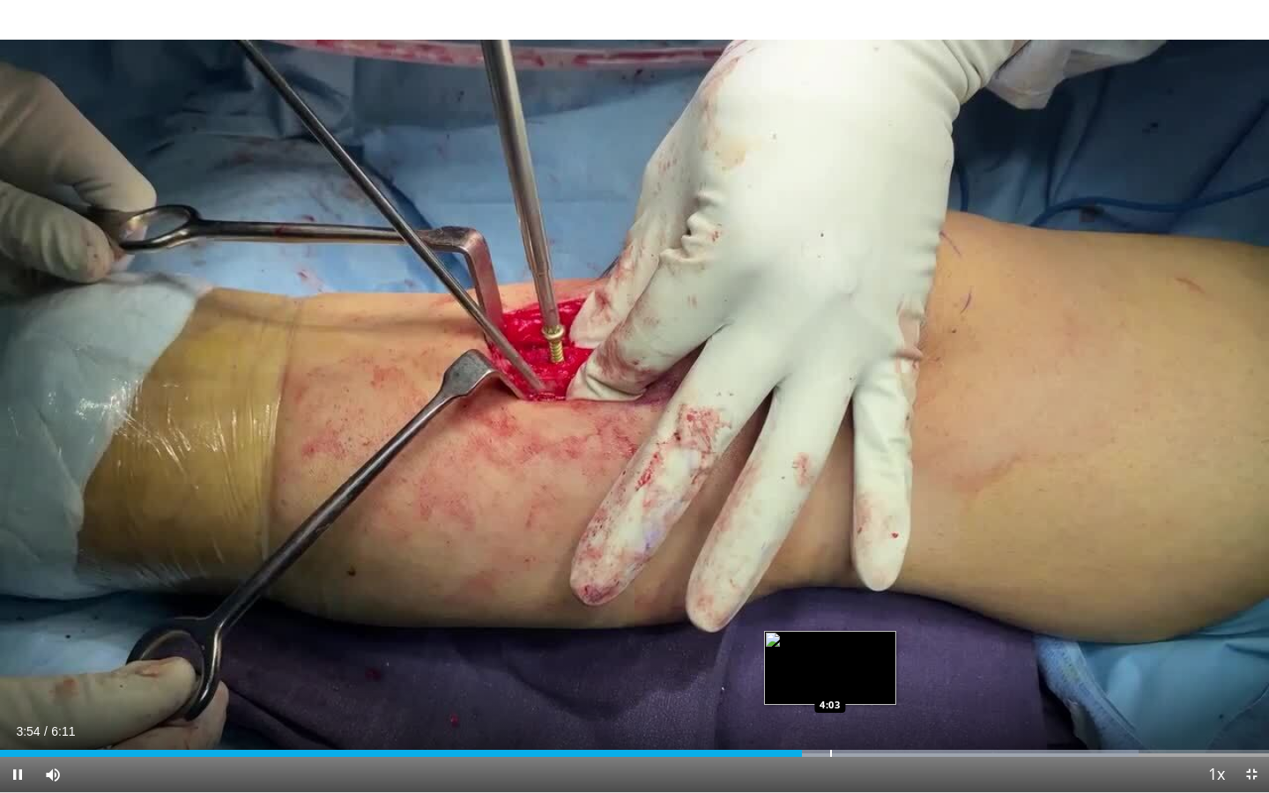
click at [830, 620] on div "Loaded : 89.73% 3:55 4:03" at bounding box center [634, 748] width 1269 height 17
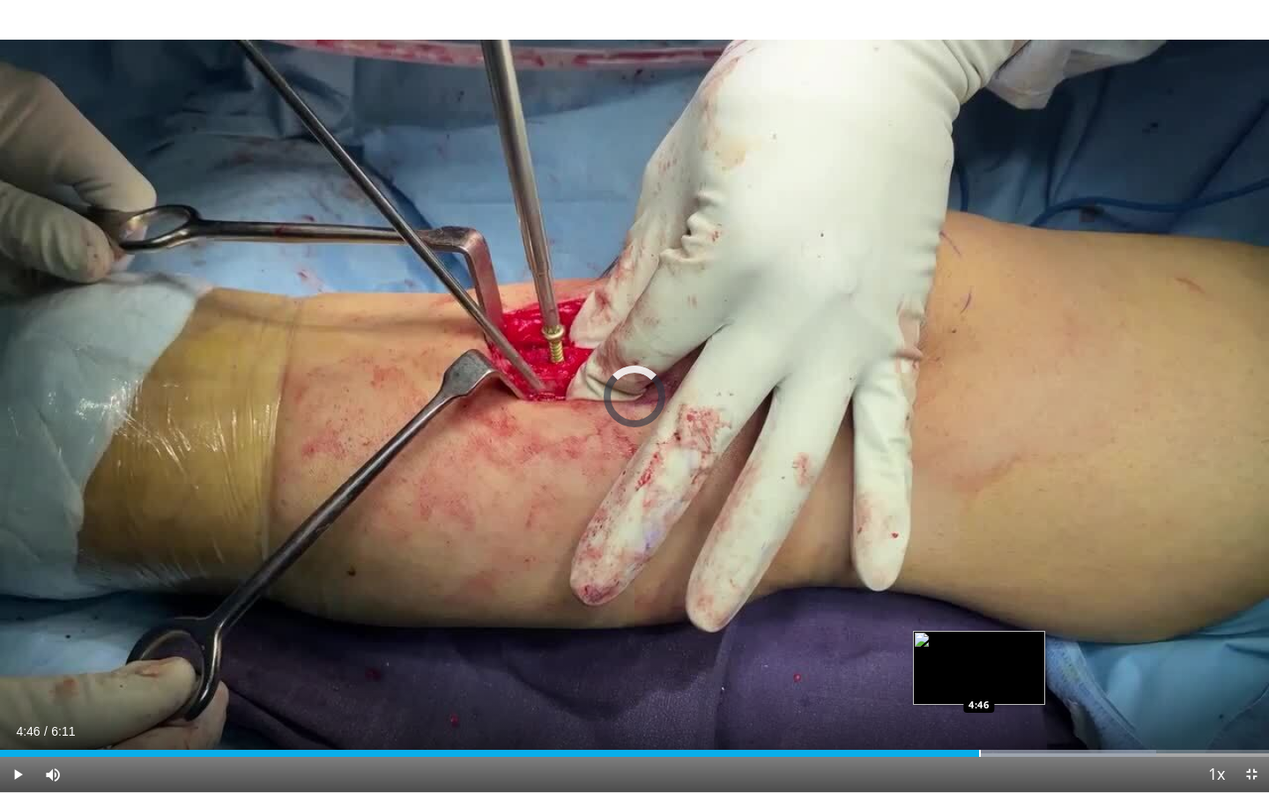
click at [979, 620] on div "Progress Bar" at bounding box center [980, 753] width 2 height 7
click at [1001, 620] on div "Progress Bar" at bounding box center [1001, 753] width 2 height 7
click at [1034, 620] on div "Progress Bar" at bounding box center [1035, 753] width 2 height 7
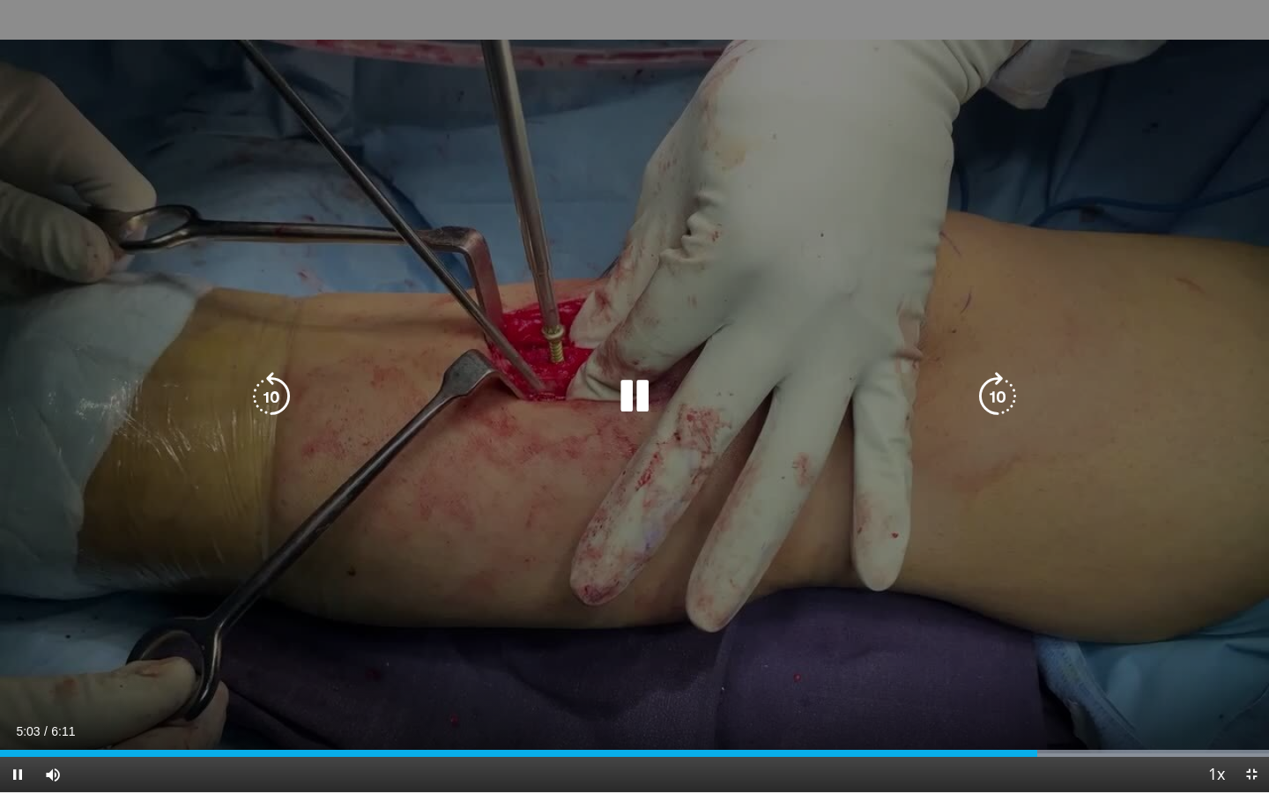
click at [968, 563] on div "10 seconds Tap to unmute" at bounding box center [634, 396] width 1269 height 792
click at [963, 545] on div "10 seconds Tap to unmute" at bounding box center [634, 396] width 1269 height 792
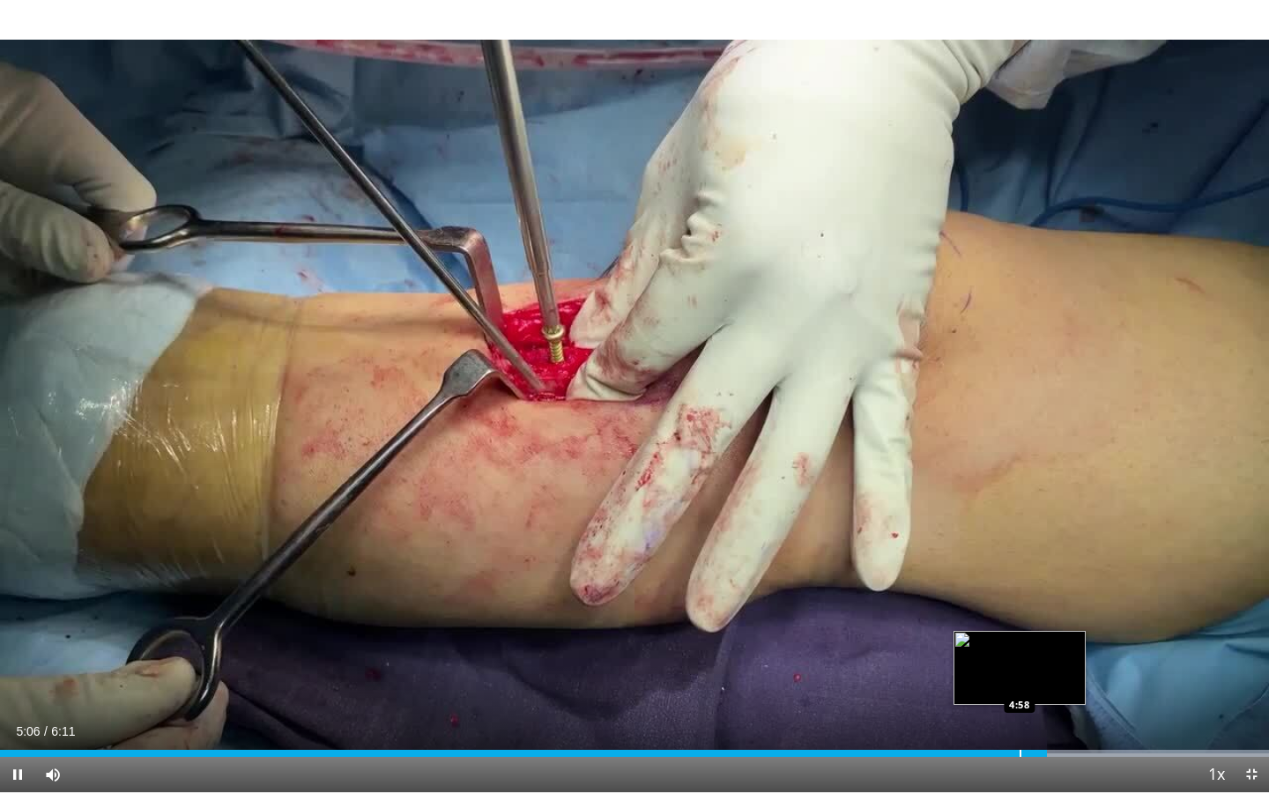
click at [1021, 620] on div "Progress Bar" at bounding box center [1021, 753] width 2 height 7
